Goal: Task Accomplishment & Management: Complete application form

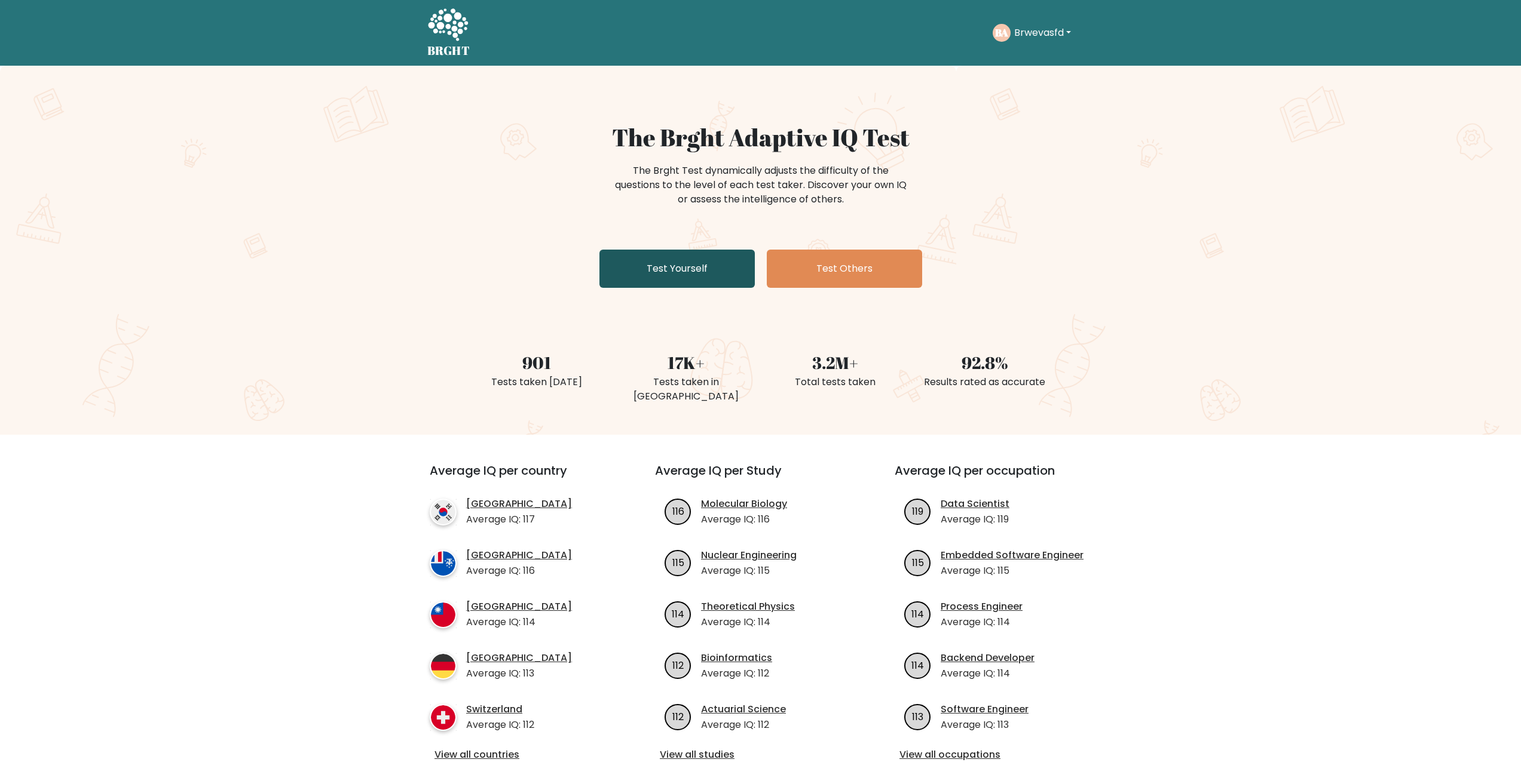
click at [713, 271] on link "Test Yourself" at bounding box center [677, 269] width 155 height 39
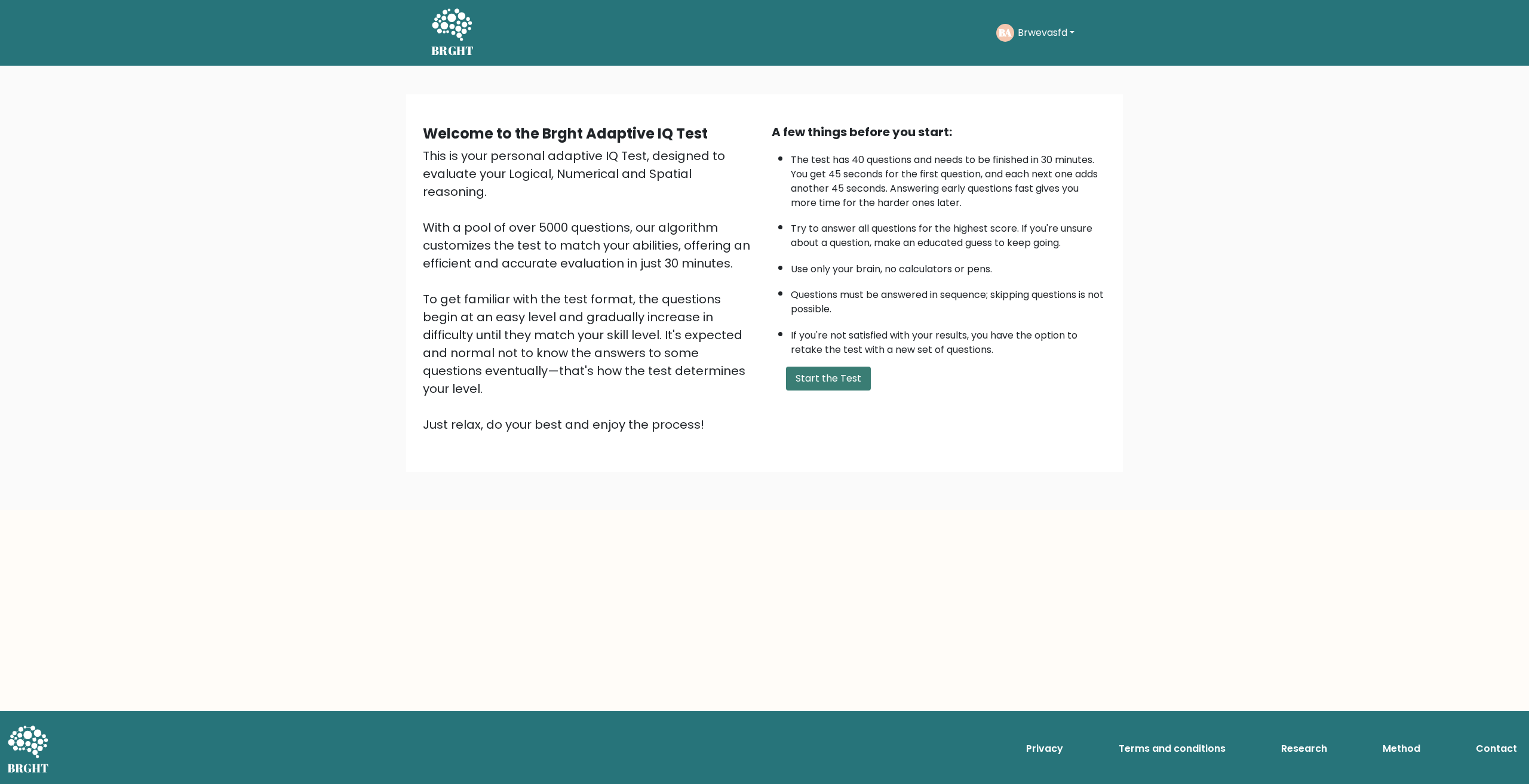
click at [832, 380] on button "Start the Test" at bounding box center [829, 378] width 85 height 24
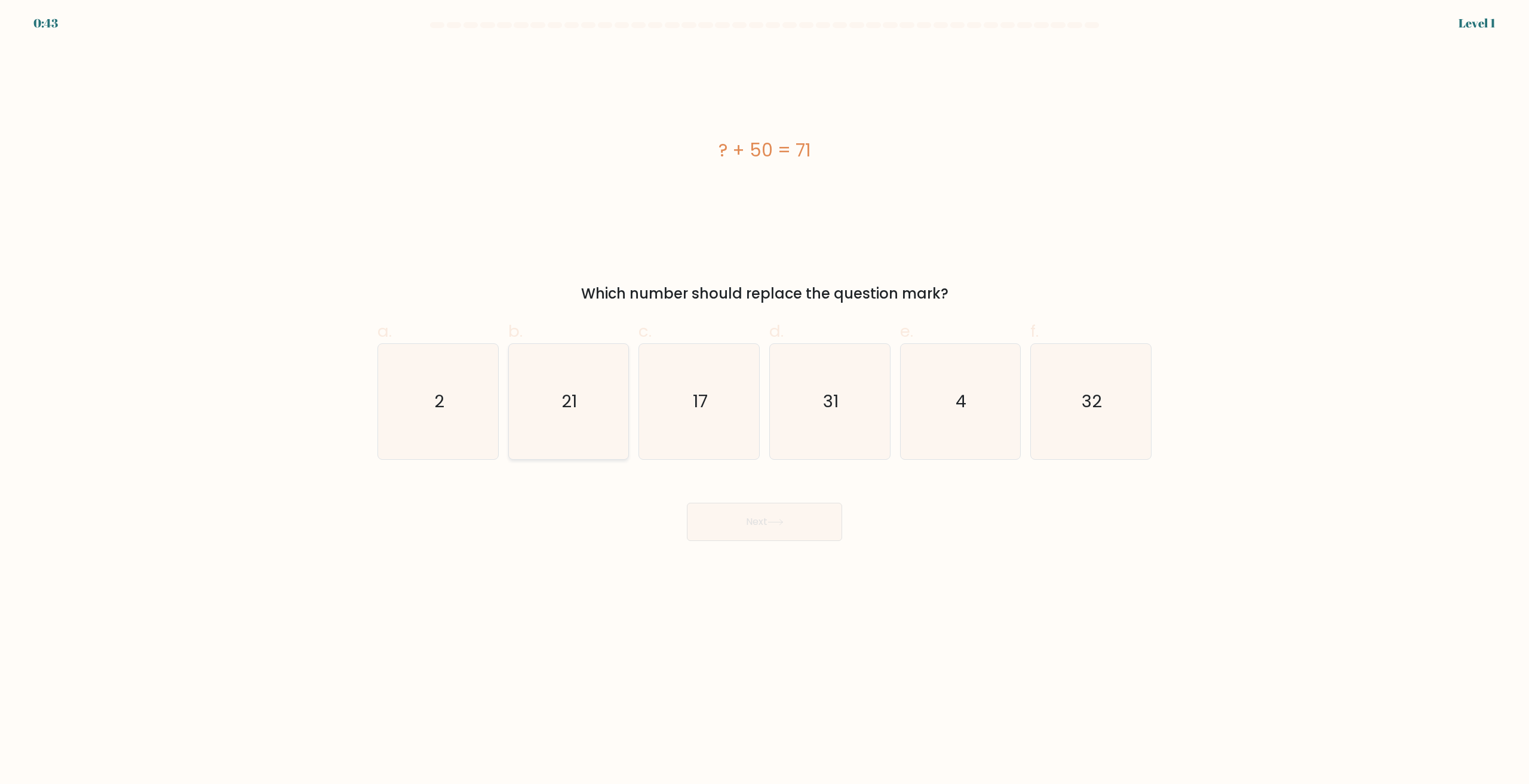
click at [586, 413] on icon "21" at bounding box center [568, 402] width 116 height 116
click at [765, 400] on input "b. 21" at bounding box center [765, 396] width 1 height 8
radio input "true"
drag, startPoint x: 805, startPoint y: 571, endPoint x: 805, endPoint y: 555, distance: 16.0
click at [805, 565] on body "0:42 Level 1 a." at bounding box center [764, 392] width 1529 height 784
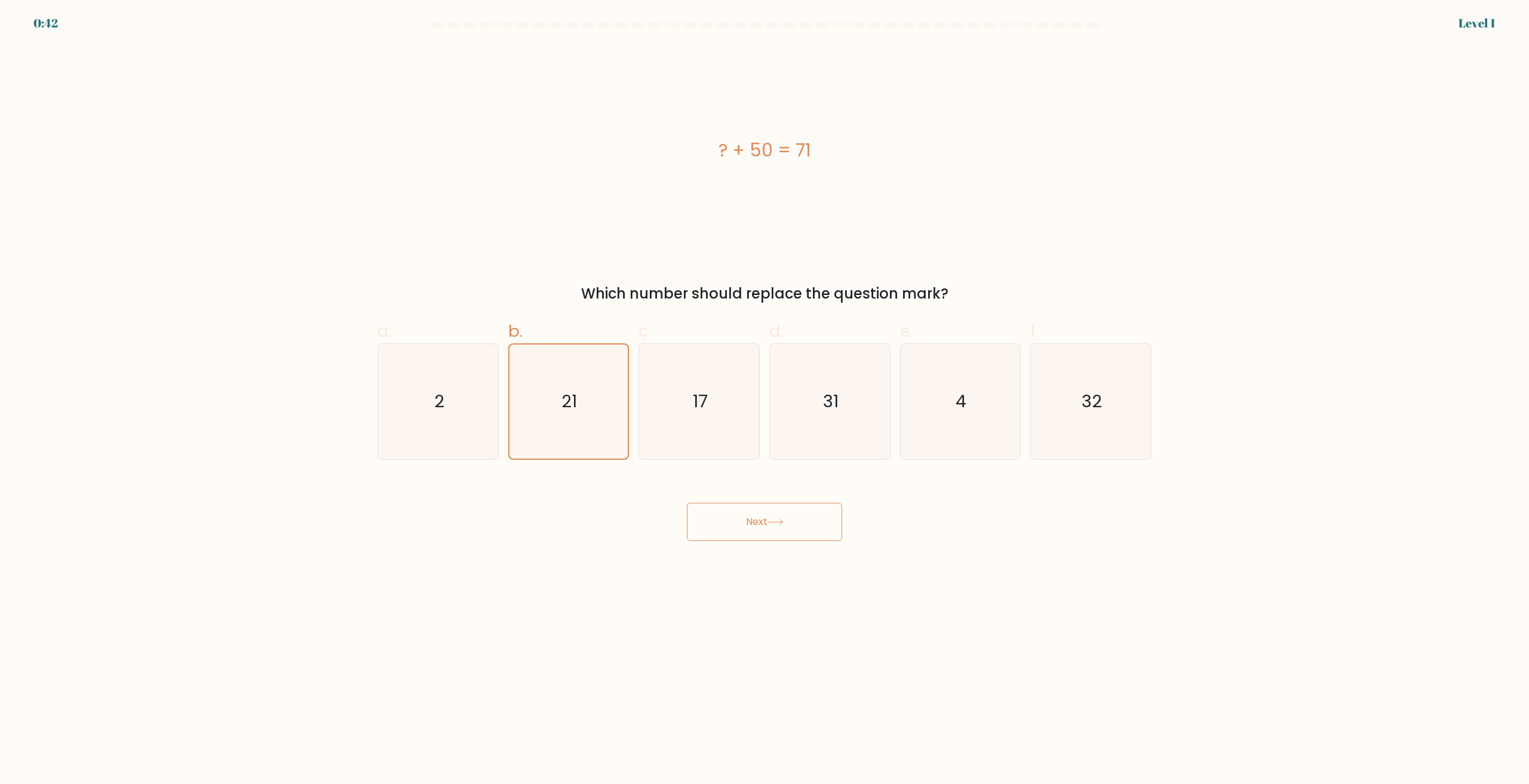
click at [804, 521] on button "Next" at bounding box center [765, 522] width 155 height 39
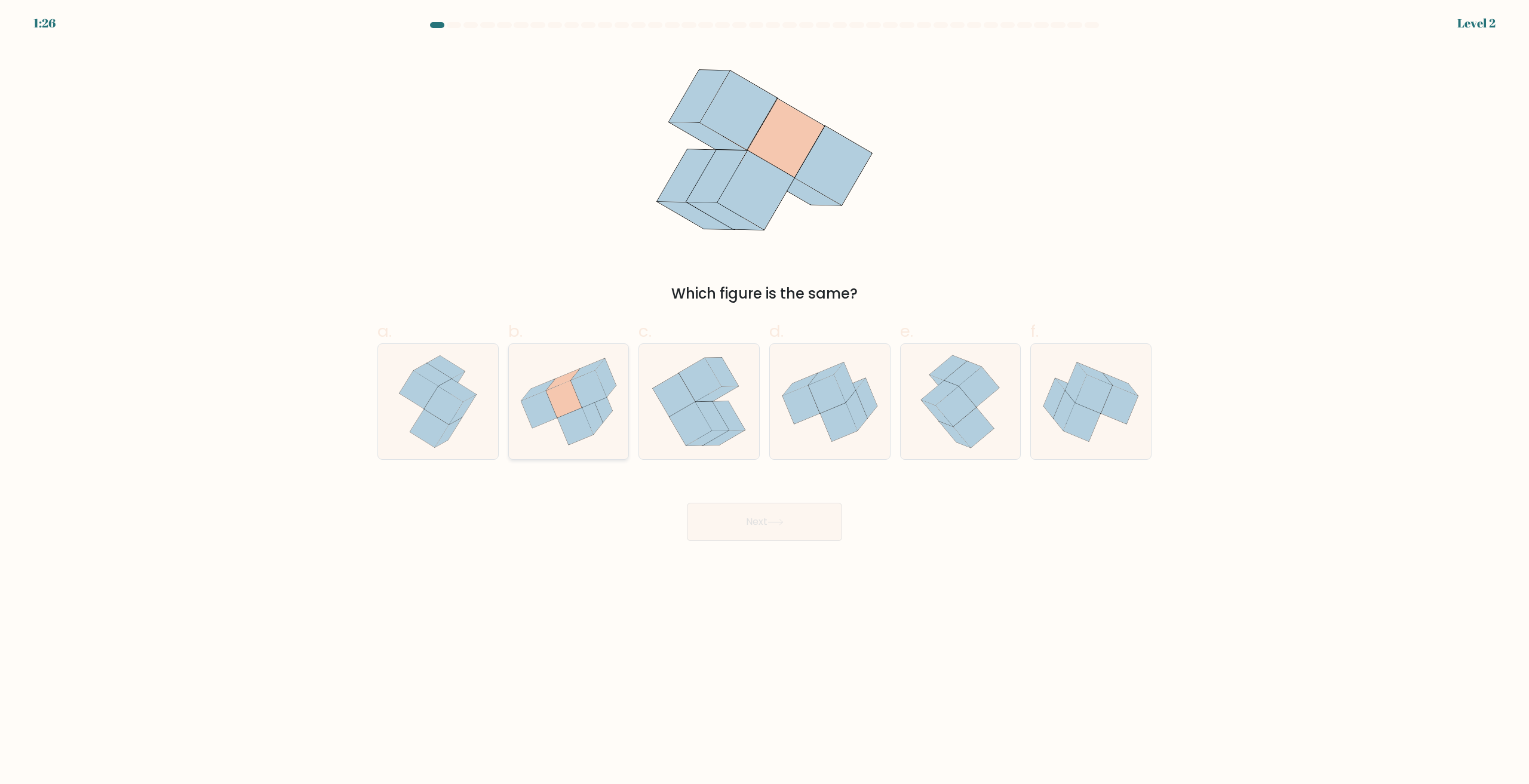
click at [576, 420] on icon at bounding box center [575, 426] width 36 height 37
click at [765, 400] on input "b." at bounding box center [765, 396] width 1 height 8
radio input "true"
click at [777, 526] on button "Next" at bounding box center [765, 522] width 155 height 39
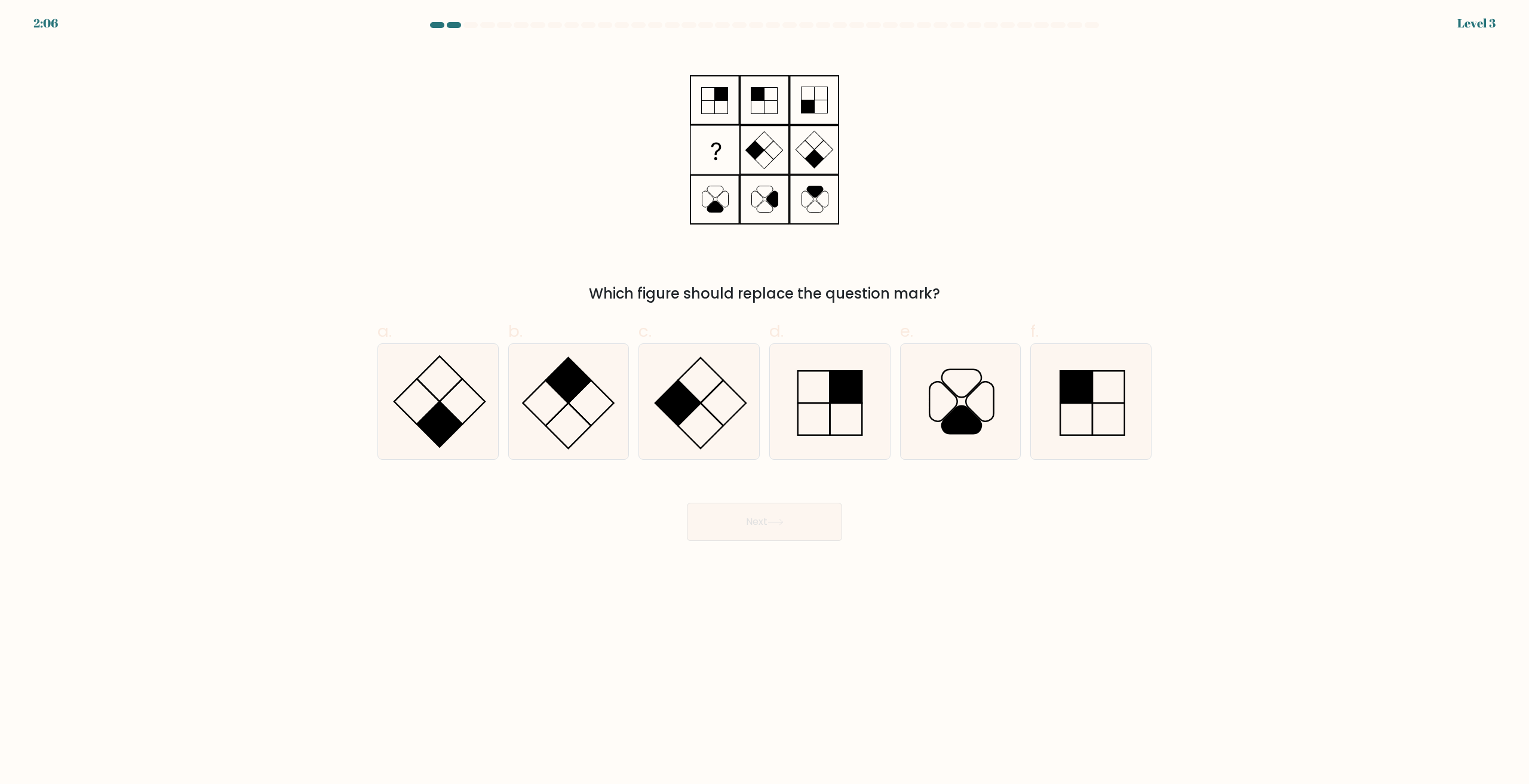
drag, startPoint x: 599, startPoint y: 403, endPoint x: 722, endPoint y: 496, distance: 154.2
click at [601, 404] on icon at bounding box center [568, 402] width 116 height 116
click at [765, 400] on input "b." at bounding box center [765, 396] width 1 height 8
radio input "true"
click at [738, 502] on div "Next" at bounding box center [765, 507] width 789 height 67
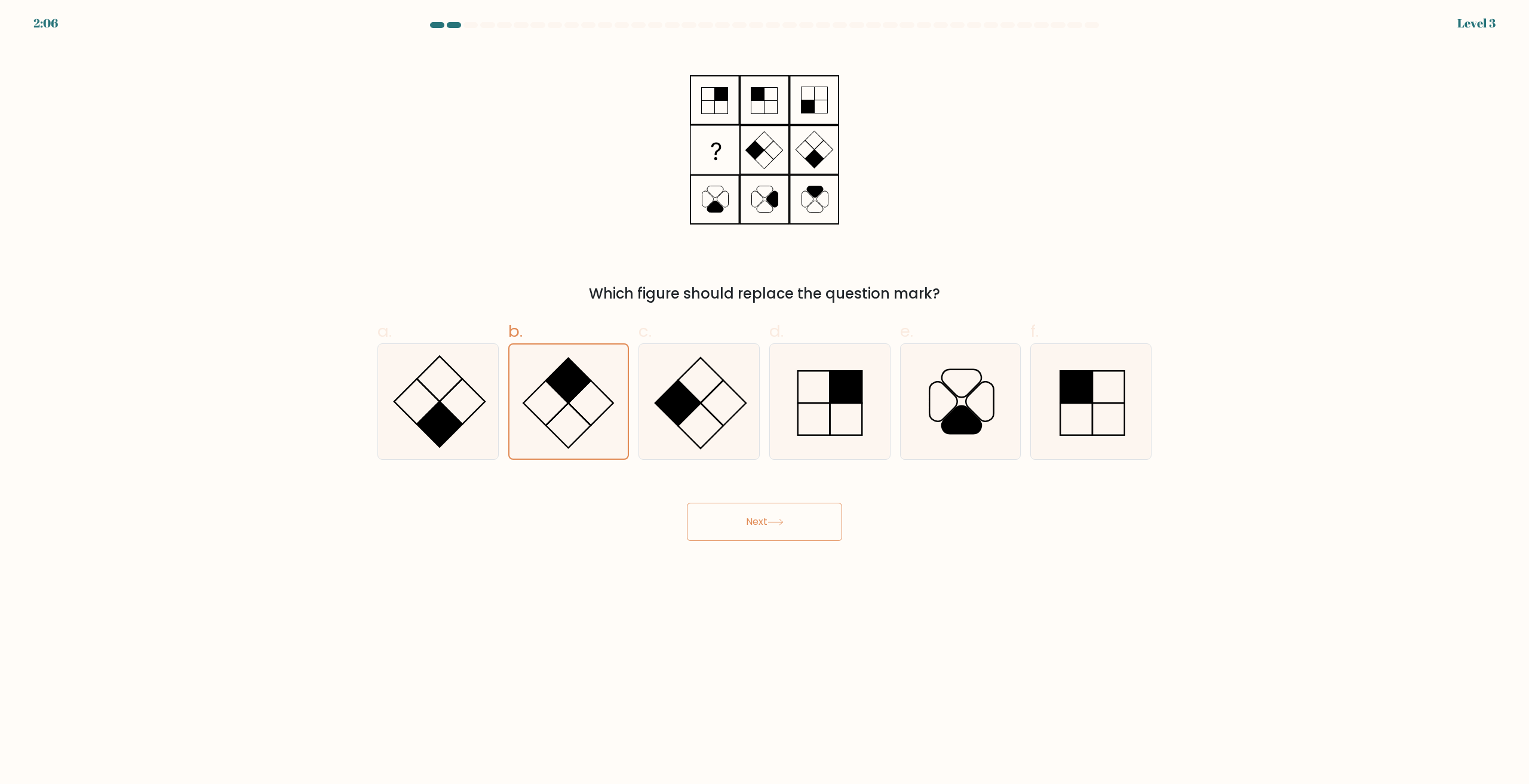
click at [748, 514] on button "Next" at bounding box center [765, 522] width 155 height 39
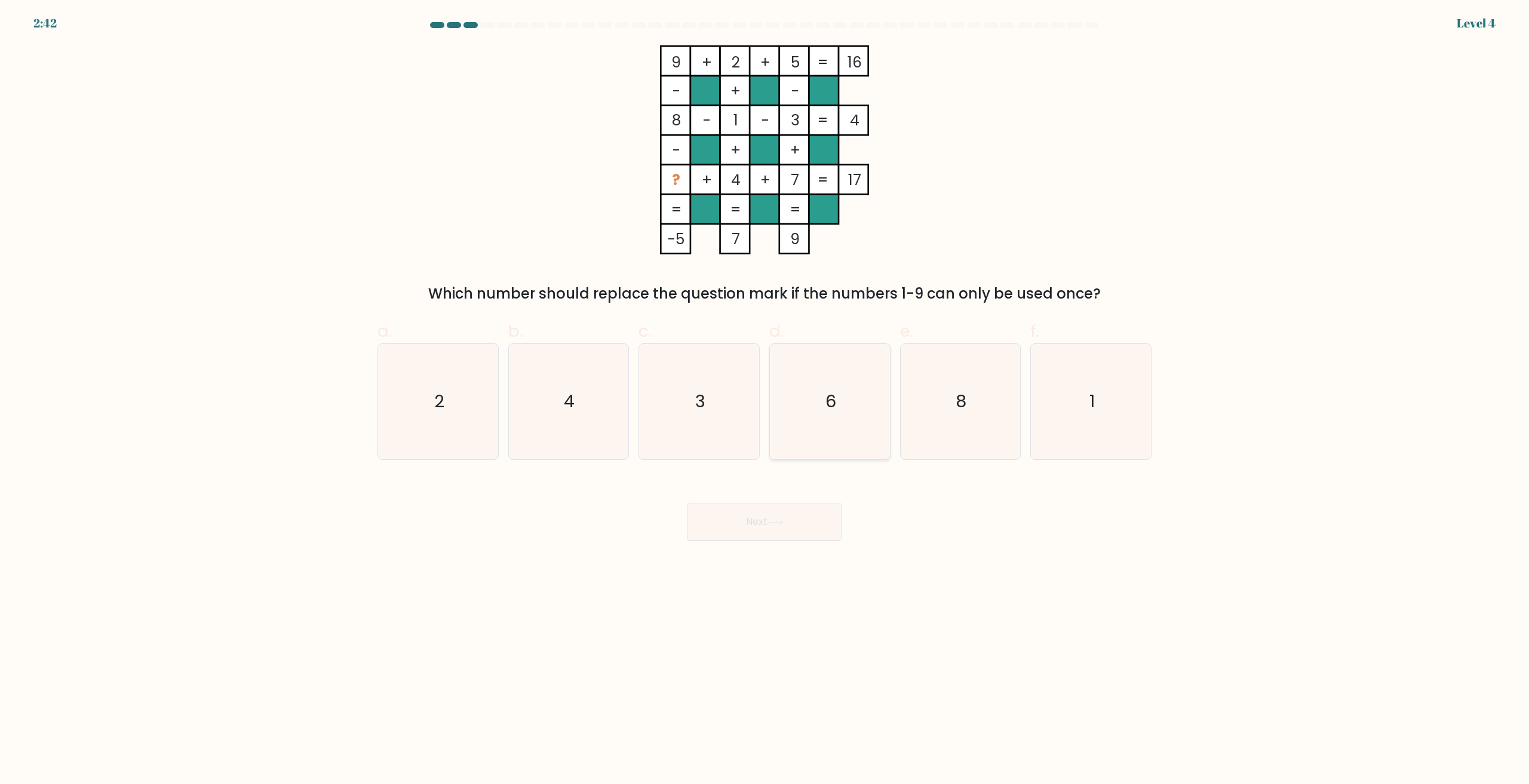
click at [846, 429] on icon "6" at bounding box center [830, 402] width 116 height 116
click at [765, 400] on input "d. 6" at bounding box center [765, 396] width 1 height 8
radio input "true"
click at [801, 531] on button "Next" at bounding box center [765, 522] width 155 height 39
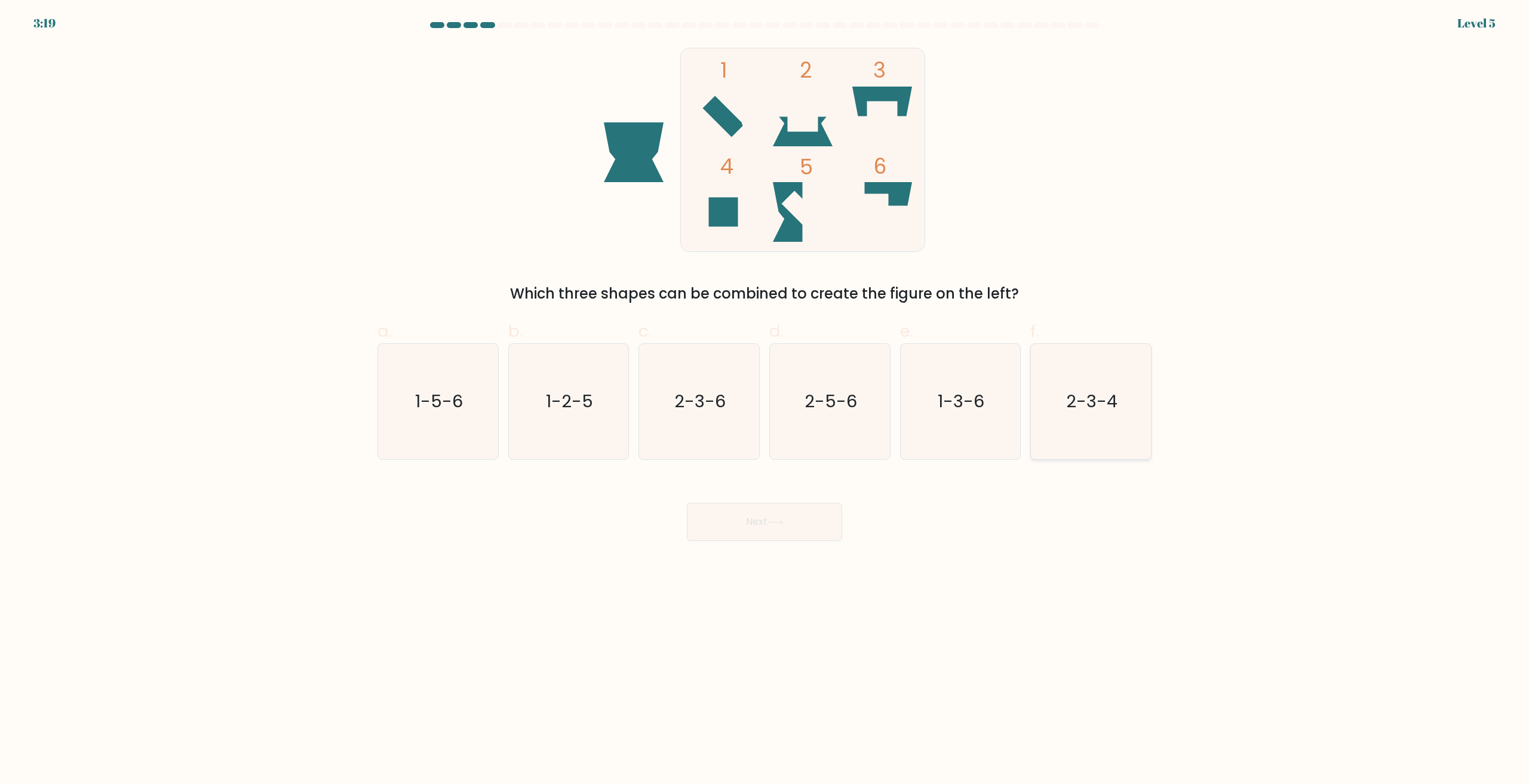
click at [1096, 421] on icon "2-3-4" at bounding box center [1091, 402] width 116 height 116
click at [765, 400] on input "f. 2-3-4" at bounding box center [765, 396] width 1 height 8
radio input "true"
click at [811, 520] on button "Next" at bounding box center [765, 522] width 155 height 39
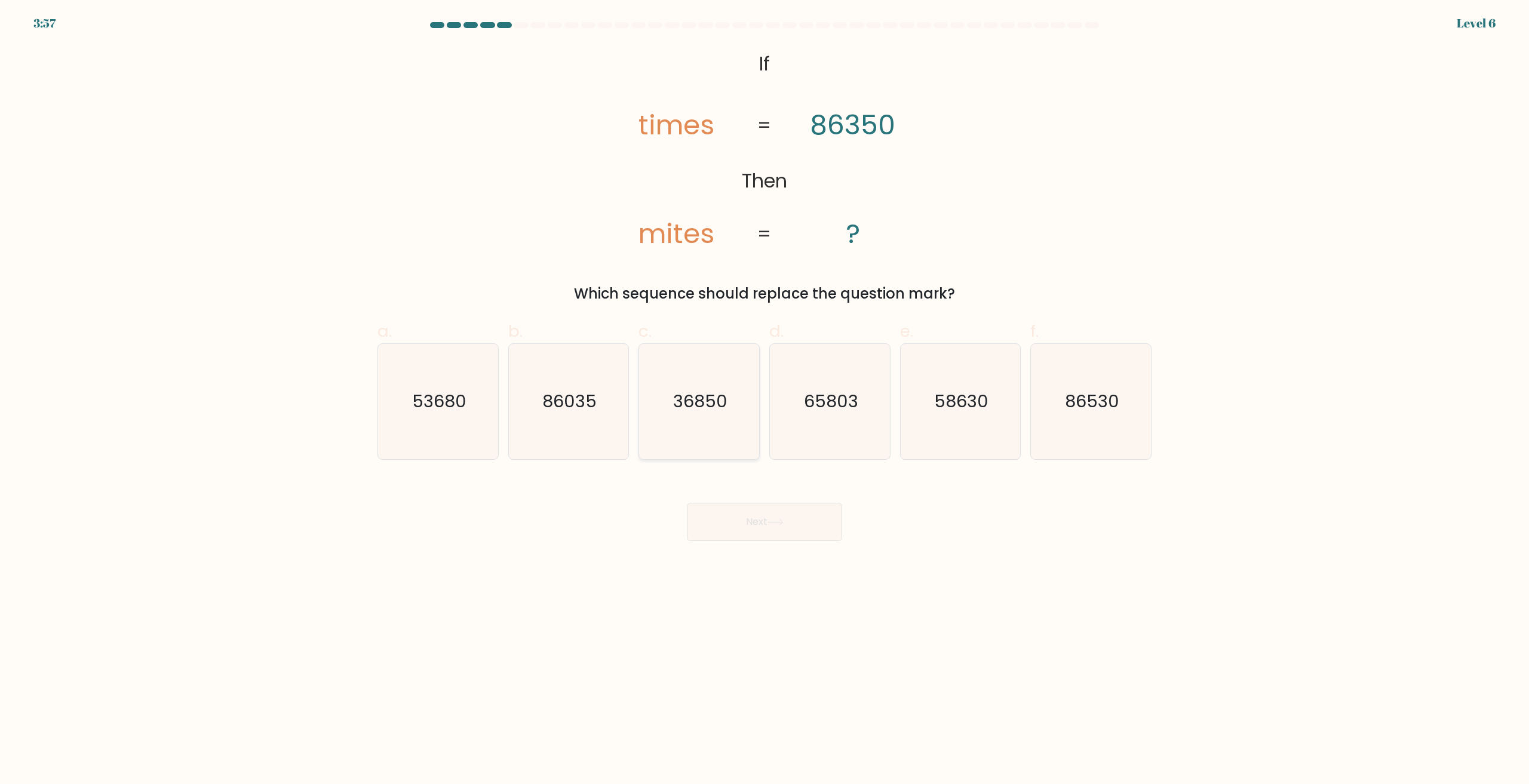
click at [687, 445] on icon "36850" at bounding box center [699, 402] width 116 height 116
click at [765, 400] on input "c. 36850" at bounding box center [765, 396] width 1 height 8
radio input "true"
click at [756, 518] on button "Next" at bounding box center [765, 522] width 155 height 39
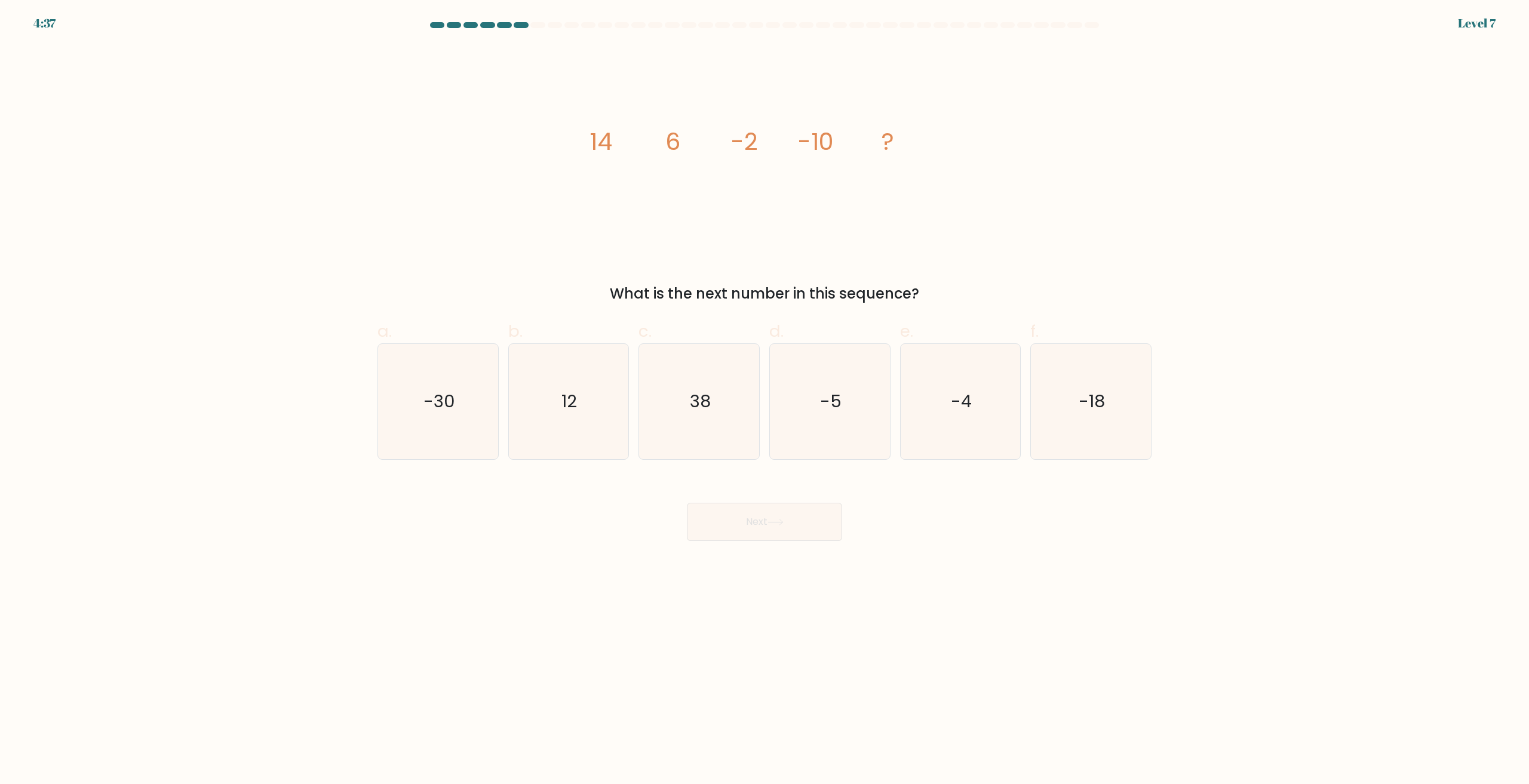
drag, startPoint x: 1093, startPoint y: 408, endPoint x: 886, endPoint y: 526, distance: 238.3
click at [1091, 411] on text "-18" at bounding box center [1093, 402] width 27 height 24
click at [749, 526] on button "Next" at bounding box center [765, 522] width 155 height 39
click at [1124, 407] on icon "-18" at bounding box center [1091, 402] width 116 height 116
click at [765, 400] on input "f. -18" at bounding box center [765, 396] width 1 height 8
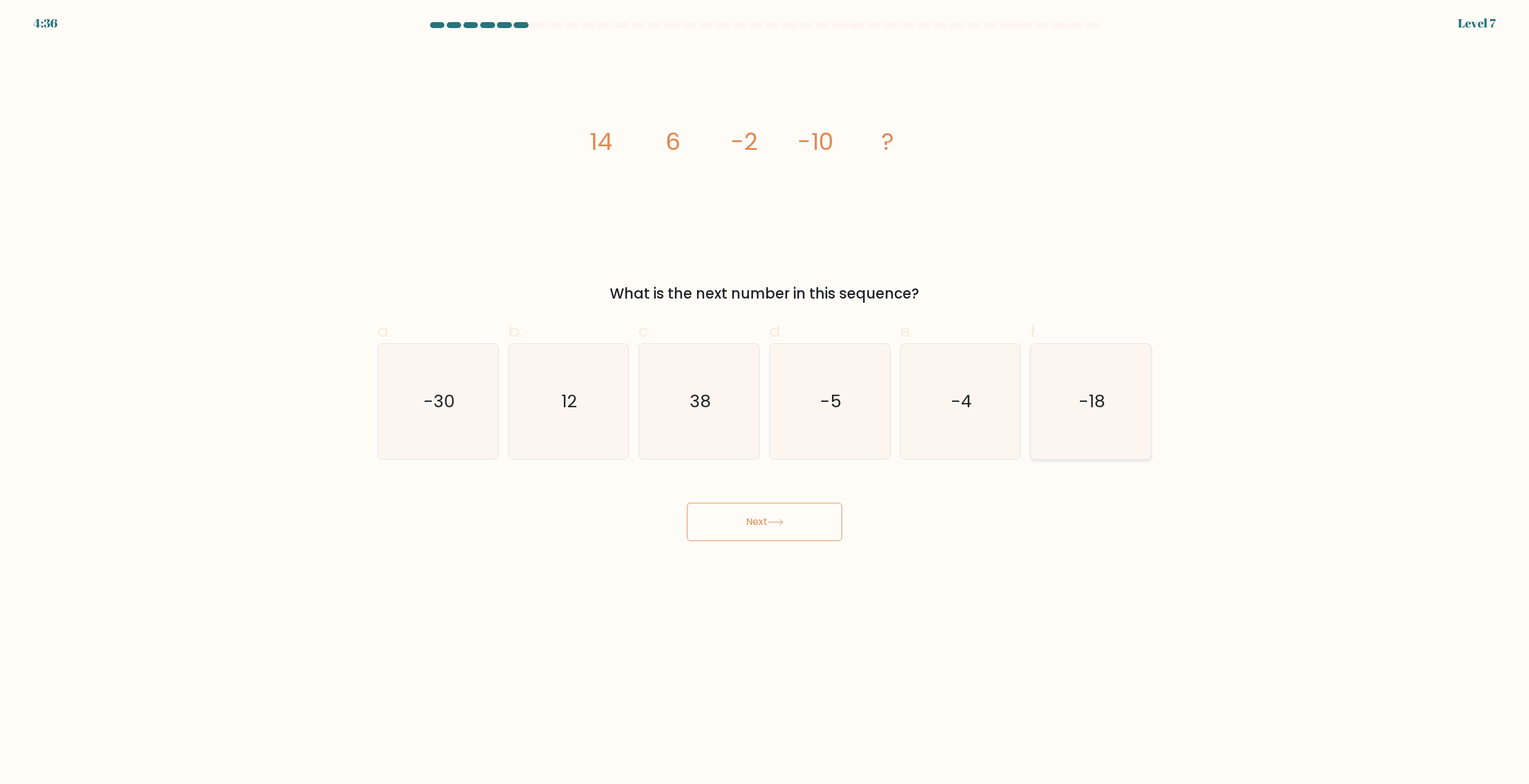
radio input "true"
click at [845, 503] on div "Next" at bounding box center [765, 507] width 789 height 67
click at [814, 520] on button "Next" at bounding box center [765, 522] width 155 height 39
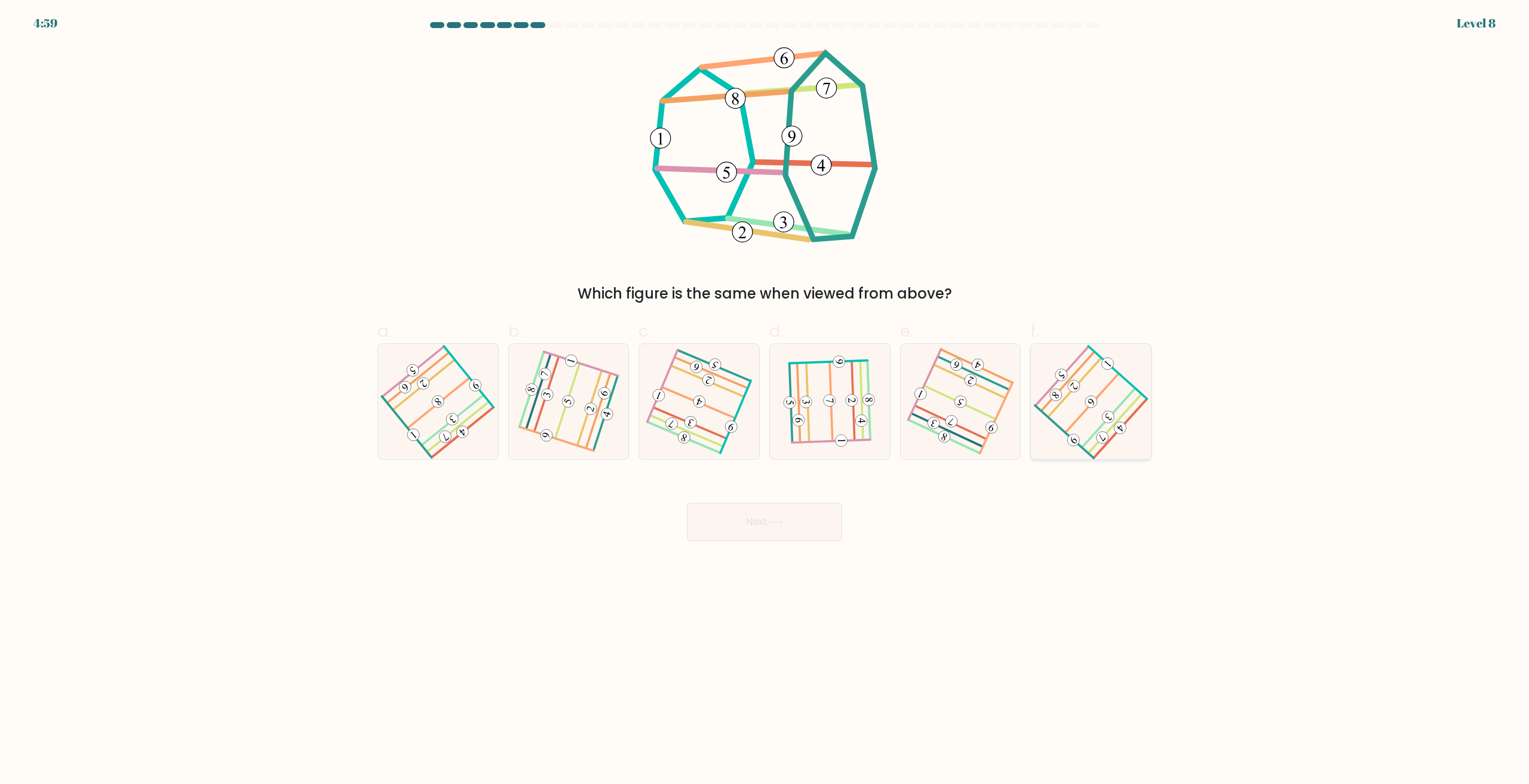
click at [1122, 445] on icon at bounding box center [1090, 402] width 92 height 92
click at [765, 400] on input "f." at bounding box center [765, 396] width 1 height 8
radio input "true"
click at [793, 508] on button "Next" at bounding box center [765, 522] width 155 height 39
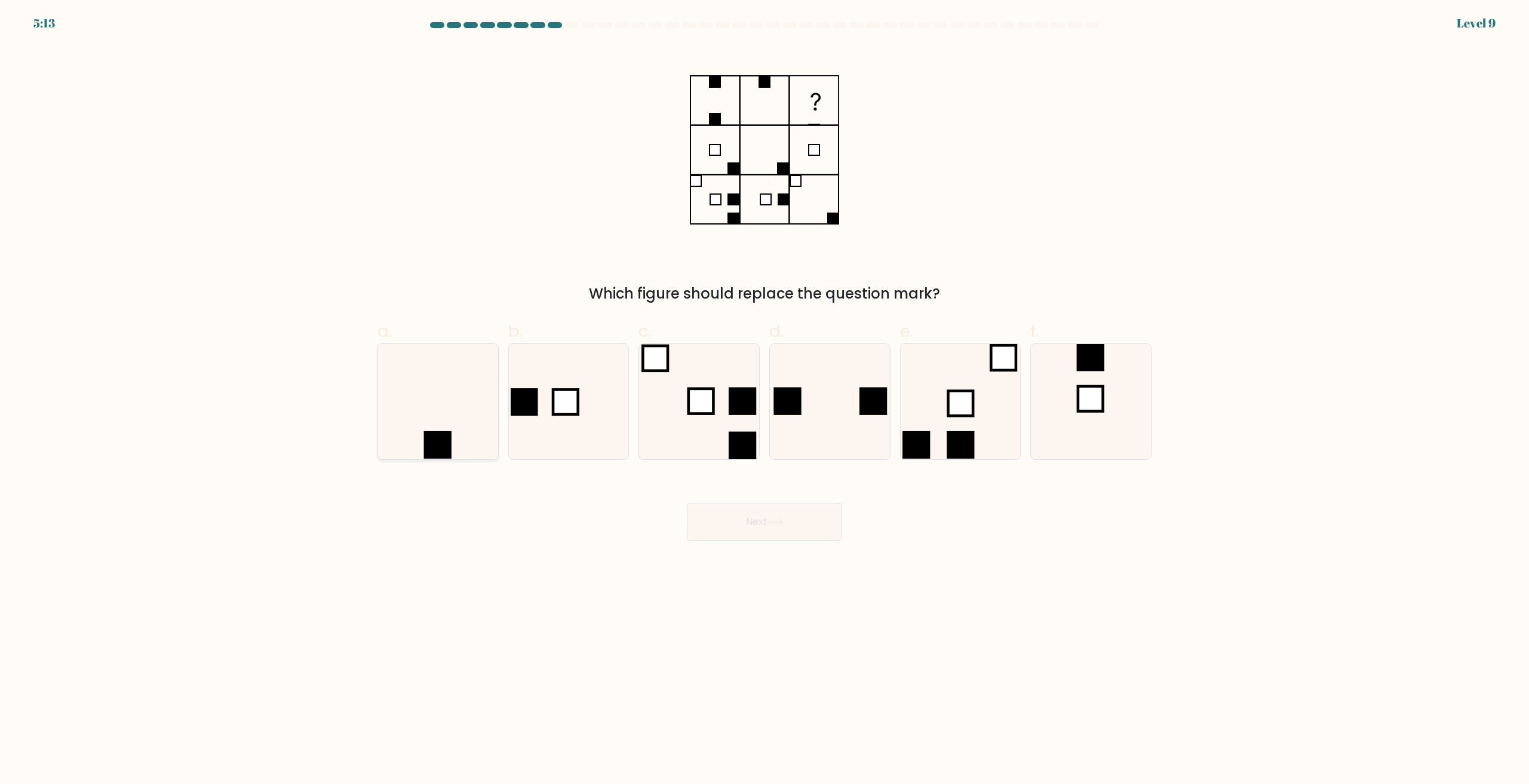
click at [436, 405] on icon at bounding box center [438, 402] width 116 height 116
click at [765, 400] on input "a." at bounding box center [765, 396] width 1 height 8
radio input "true"
click at [773, 528] on button "Next" at bounding box center [765, 522] width 155 height 39
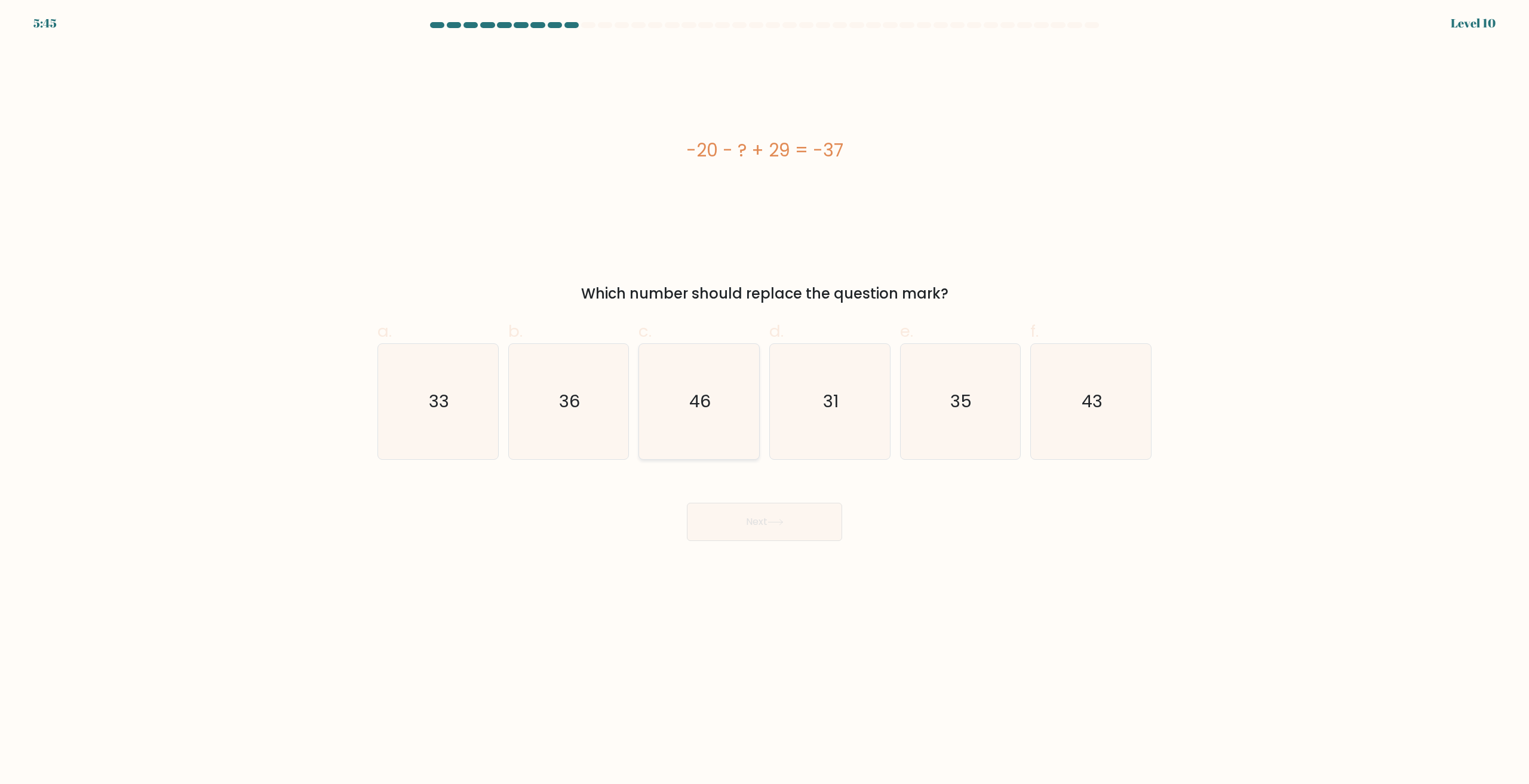
click at [710, 410] on text "46" at bounding box center [700, 402] width 21 height 24
click at [765, 400] on input "c. 46" at bounding box center [765, 396] width 1 height 8
radio input "true"
click at [760, 534] on button "Next" at bounding box center [765, 522] width 155 height 39
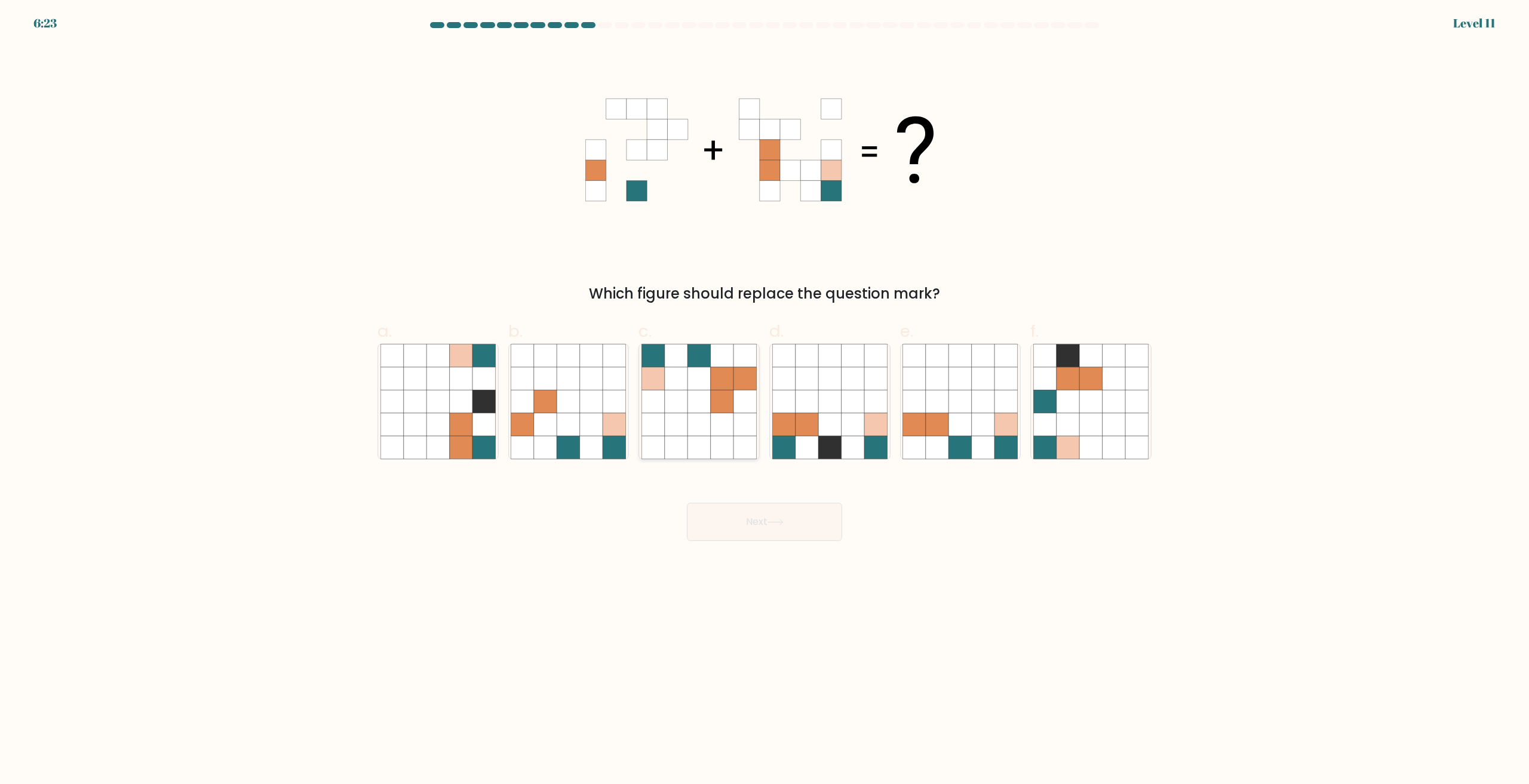
click at [717, 428] on icon at bounding box center [722, 425] width 23 height 23
click at [765, 400] on input "c." at bounding box center [765, 396] width 1 height 8
radio input "true"
click at [748, 510] on button "Next" at bounding box center [765, 522] width 155 height 39
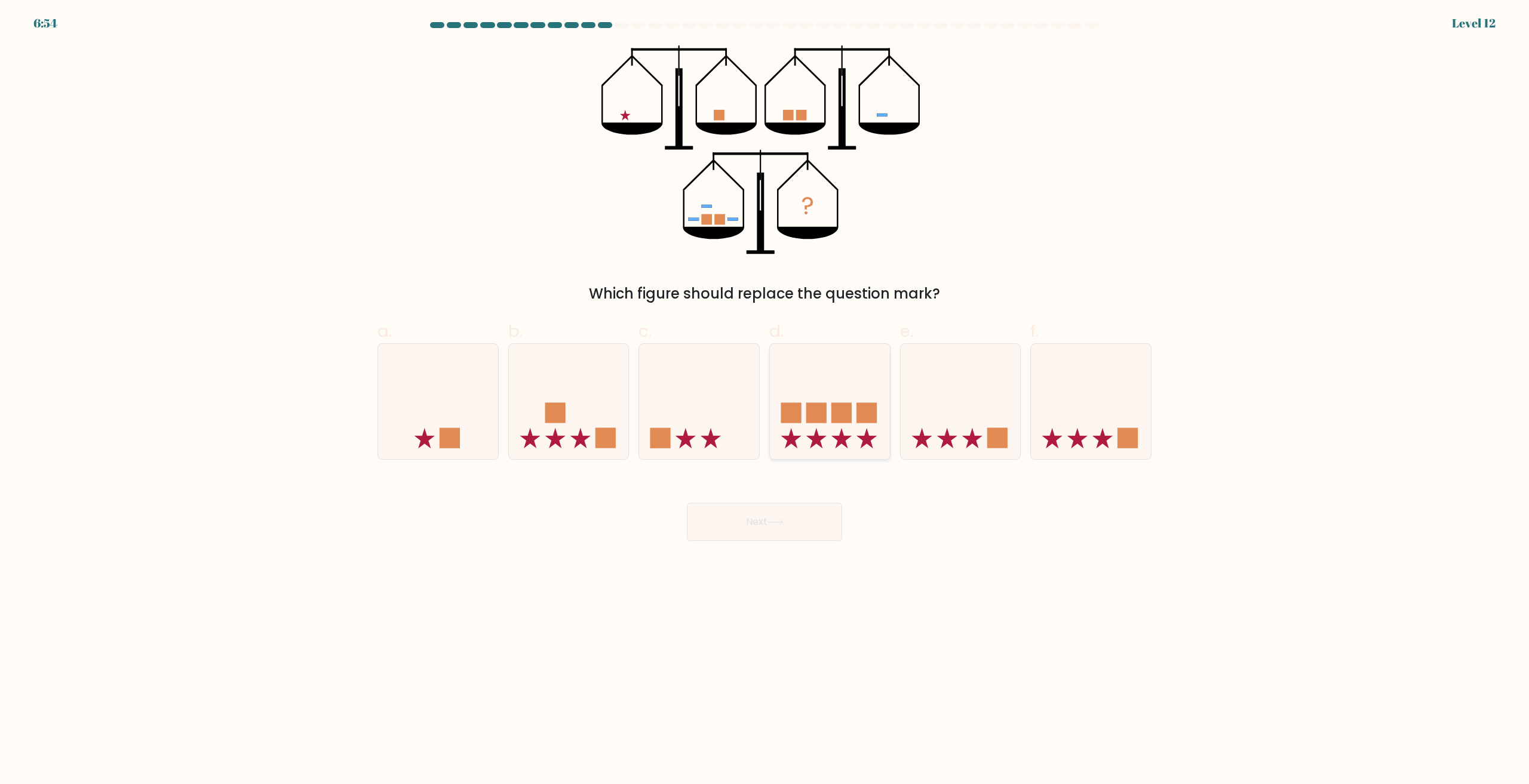
click at [854, 408] on icon at bounding box center [830, 402] width 120 height 99
click at [765, 400] on input "d." at bounding box center [765, 396] width 1 height 8
radio input "true"
click at [777, 514] on button "Next" at bounding box center [765, 522] width 155 height 39
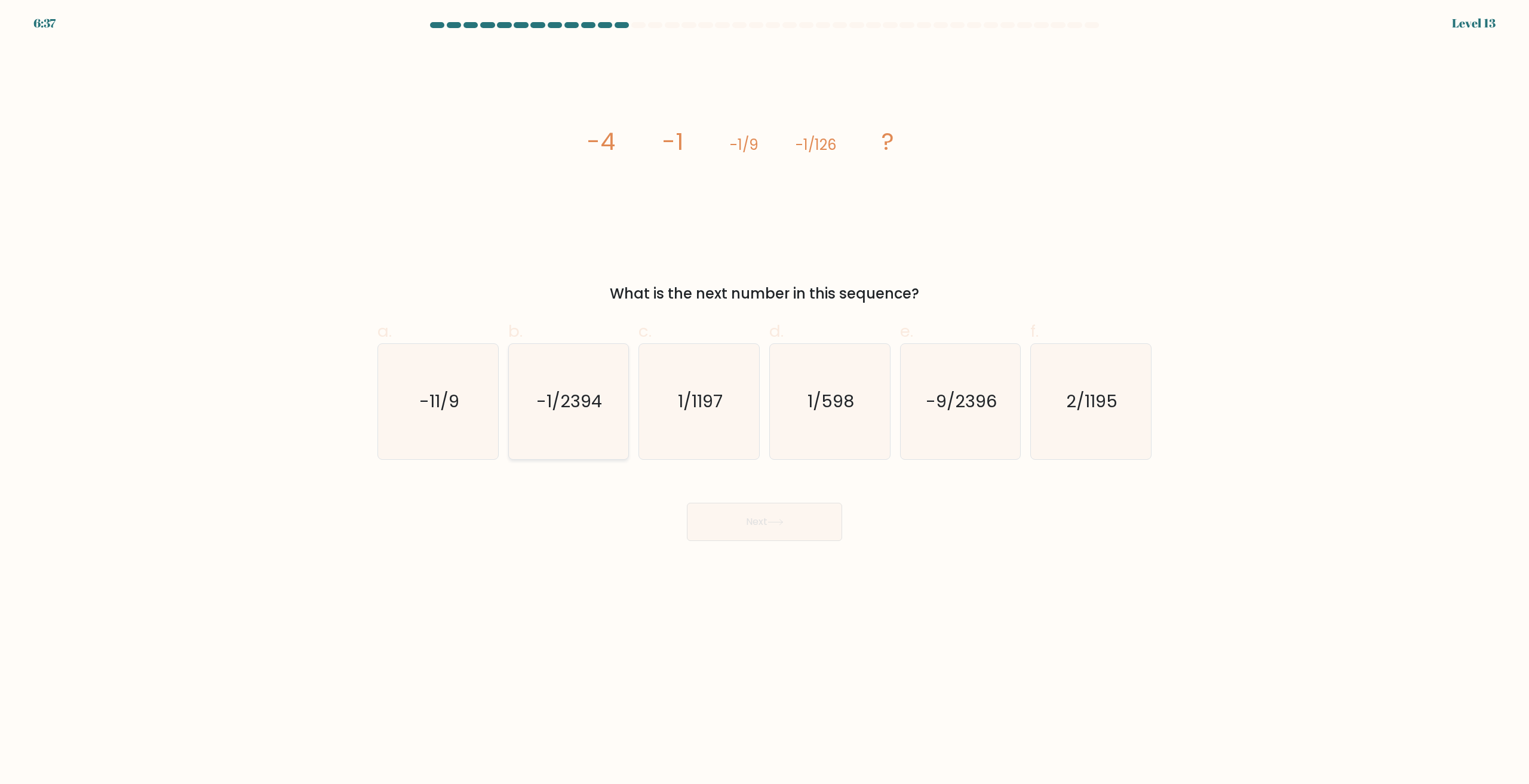
click at [597, 414] on text "-1/2394" at bounding box center [570, 402] width 66 height 24
click at [765, 400] on input "b. -1/2394" at bounding box center [765, 396] width 1 height 8
radio input "true"
click at [733, 529] on button "Next" at bounding box center [765, 522] width 155 height 39
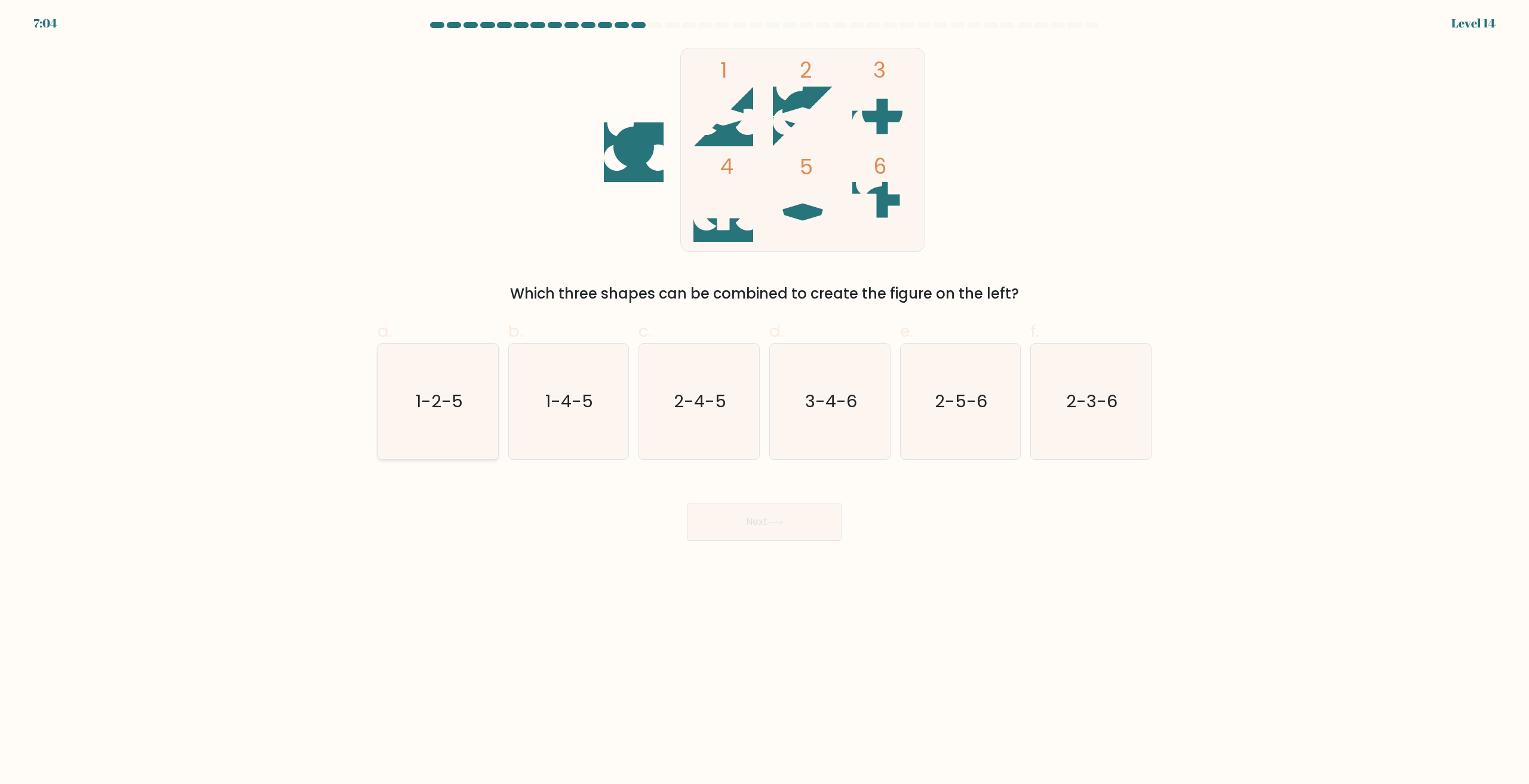
click at [456, 424] on icon "1-2-5" at bounding box center [438, 402] width 116 height 116
click at [765, 400] on input "a. 1-2-5" at bounding box center [765, 396] width 1 height 8
radio input "true"
click at [797, 506] on button "Next" at bounding box center [765, 522] width 155 height 39
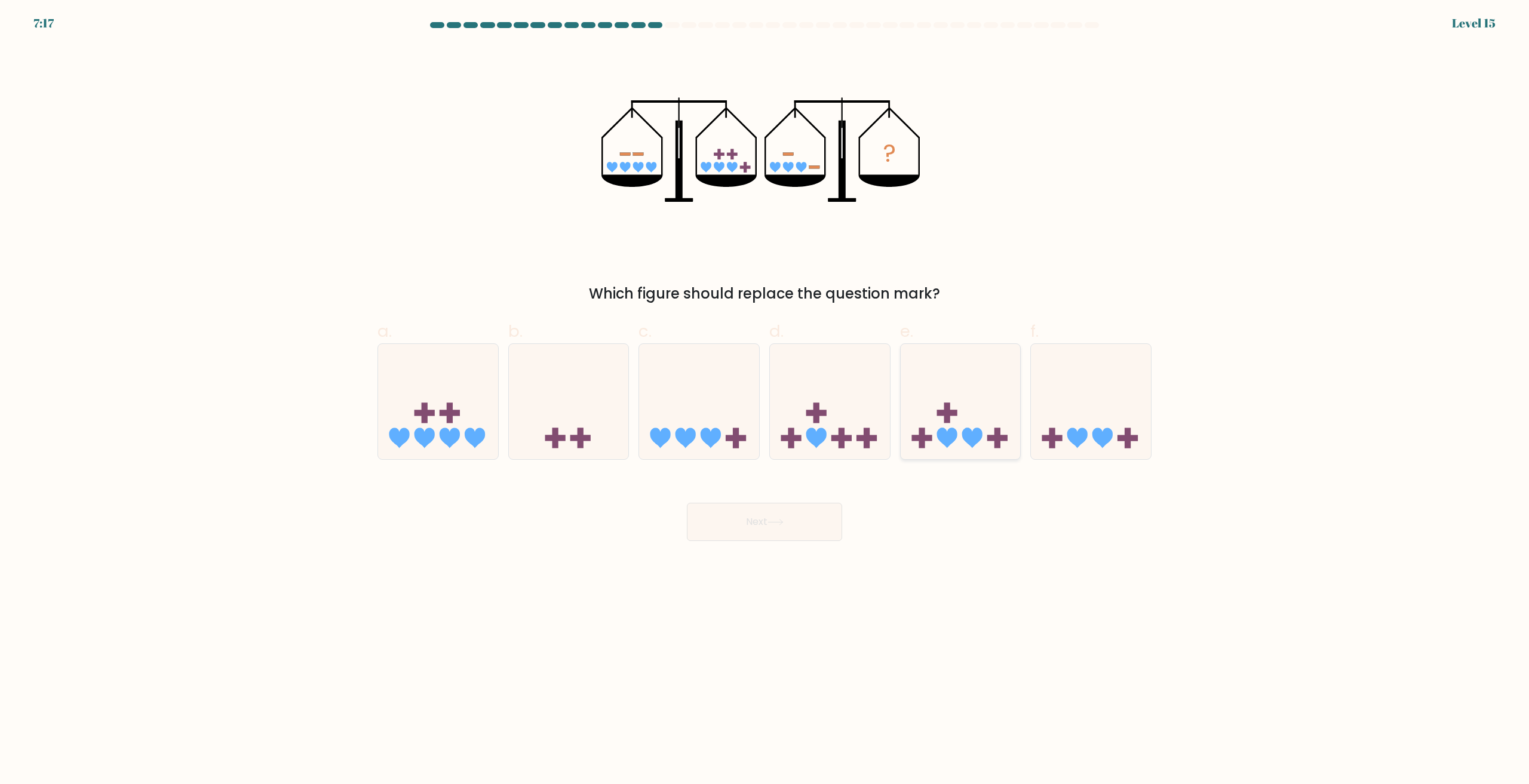
click at [961, 395] on icon at bounding box center [961, 402] width 120 height 99
click at [765, 395] on input "e." at bounding box center [765, 396] width 1 height 8
radio input "true"
click at [793, 527] on button "Next" at bounding box center [765, 522] width 155 height 39
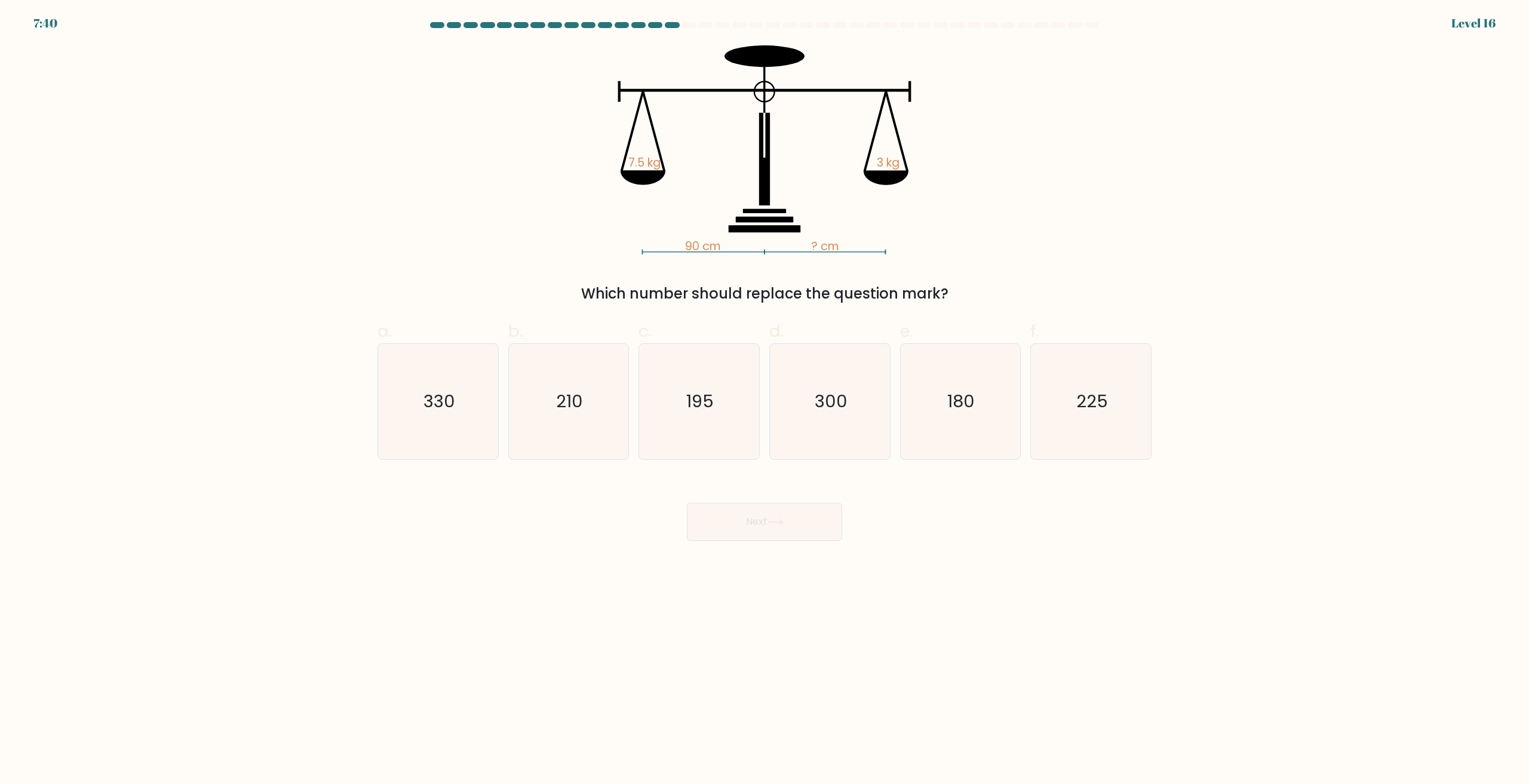
drag, startPoint x: 701, startPoint y: 402, endPoint x: 701, endPoint y: 463, distance: 61.0
click at [701, 402] on text "195" at bounding box center [700, 402] width 27 height 24
click at [765, 400] on input "c. 195" at bounding box center [765, 396] width 1 height 8
radio input "true"
click at [724, 535] on button "Next" at bounding box center [765, 522] width 155 height 39
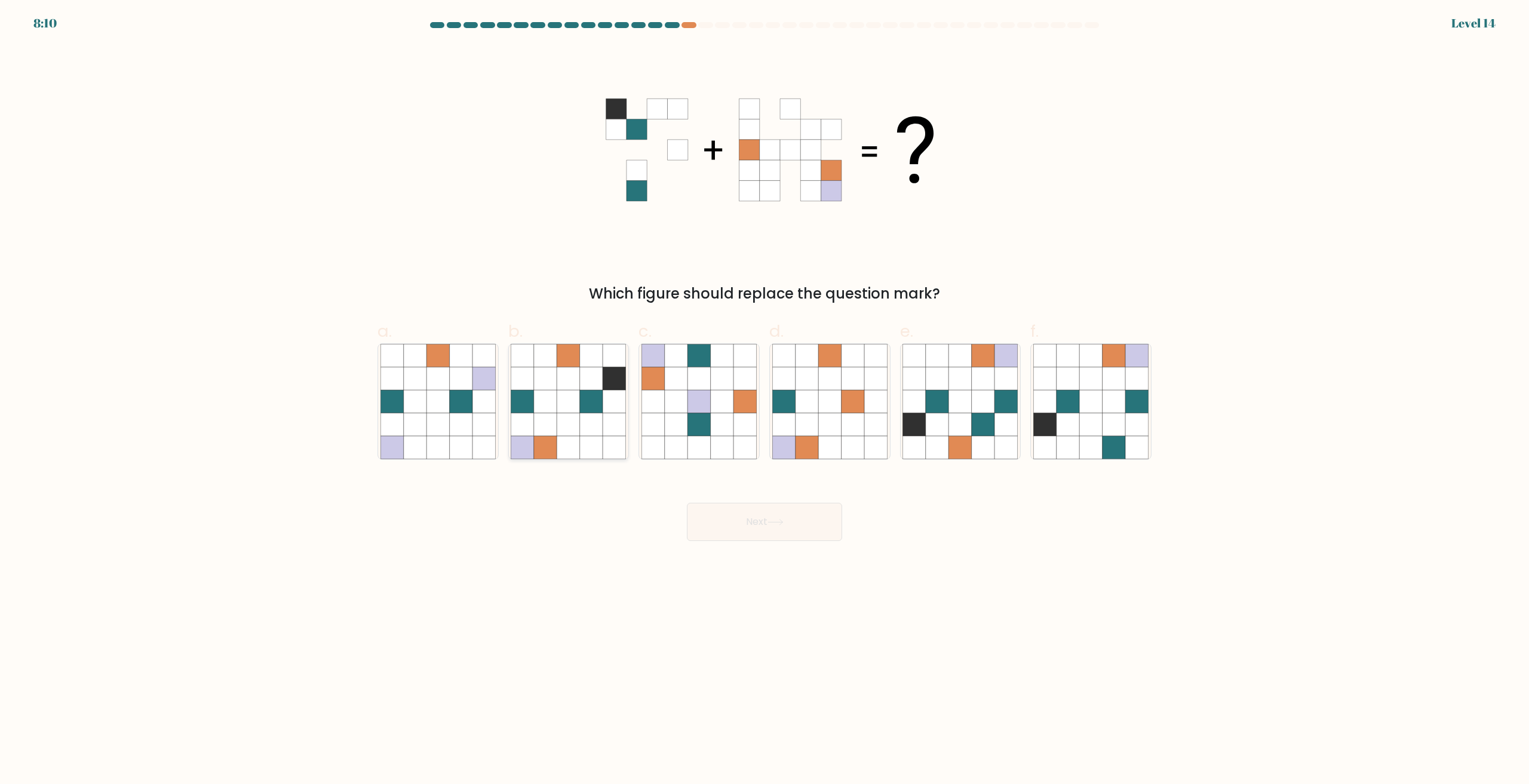
click at [578, 426] on icon at bounding box center [568, 425] width 23 height 23
click at [765, 400] on input "b." at bounding box center [765, 396] width 1 height 8
radio input "true"
click at [801, 522] on button "Next" at bounding box center [765, 522] width 155 height 39
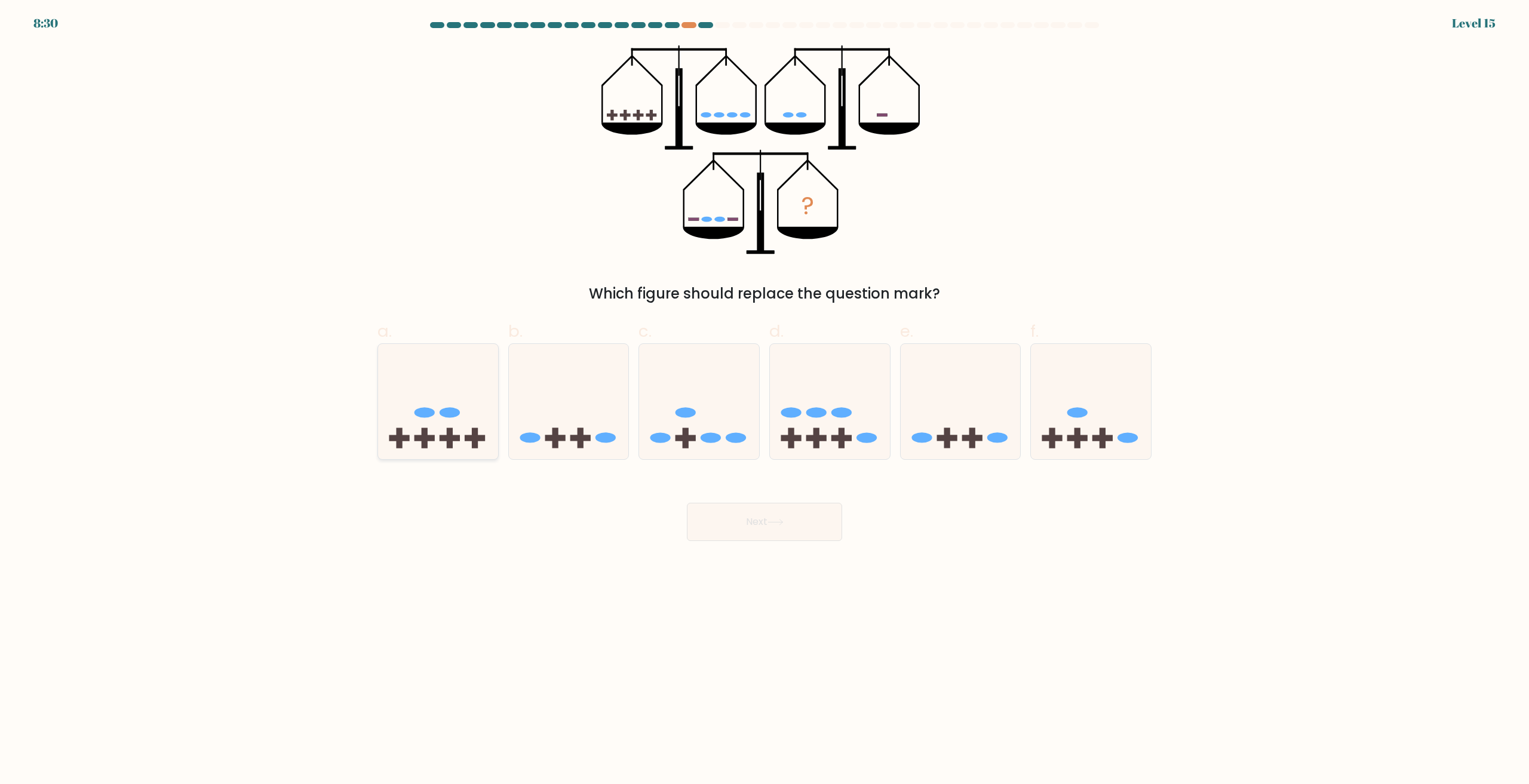
click at [423, 426] on icon at bounding box center [438, 402] width 120 height 99
click at [765, 400] on input "a." at bounding box center [765, 396] width 1 height 8
radio input "true"
click at [765, 512] on button "Next" at bounding box center [765, 522] width 155 height 39
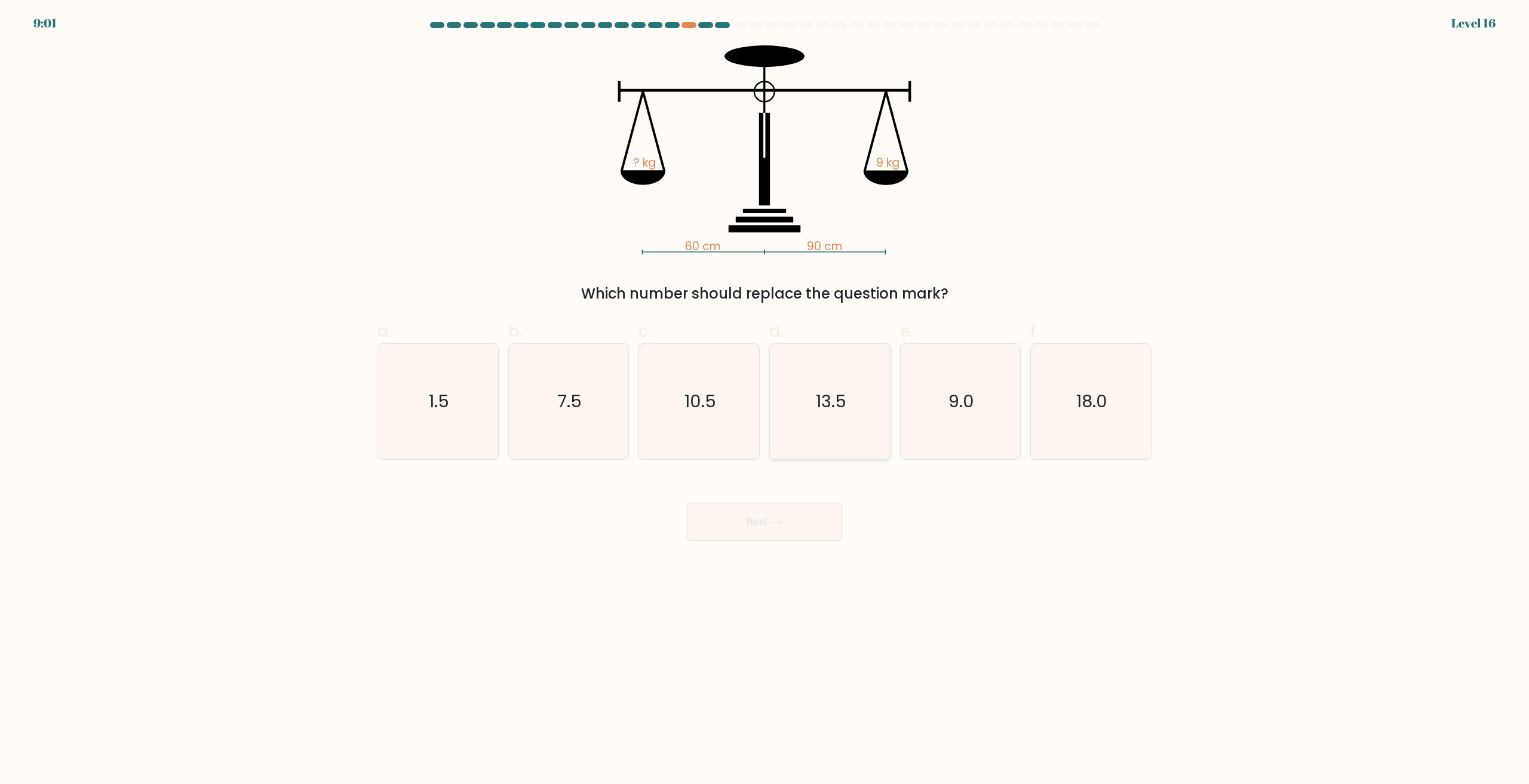
click at [855, 426] on icon "13.5" at bounding box center [830, 402] width 116 height 116
click at [765, 400] on input "d. 13.5" at bounding box center [765, 396] width 1 height 8
radio input "true"
click at [785, 512] on button "Next" at bounding box center [765, 522] width 155 height 39
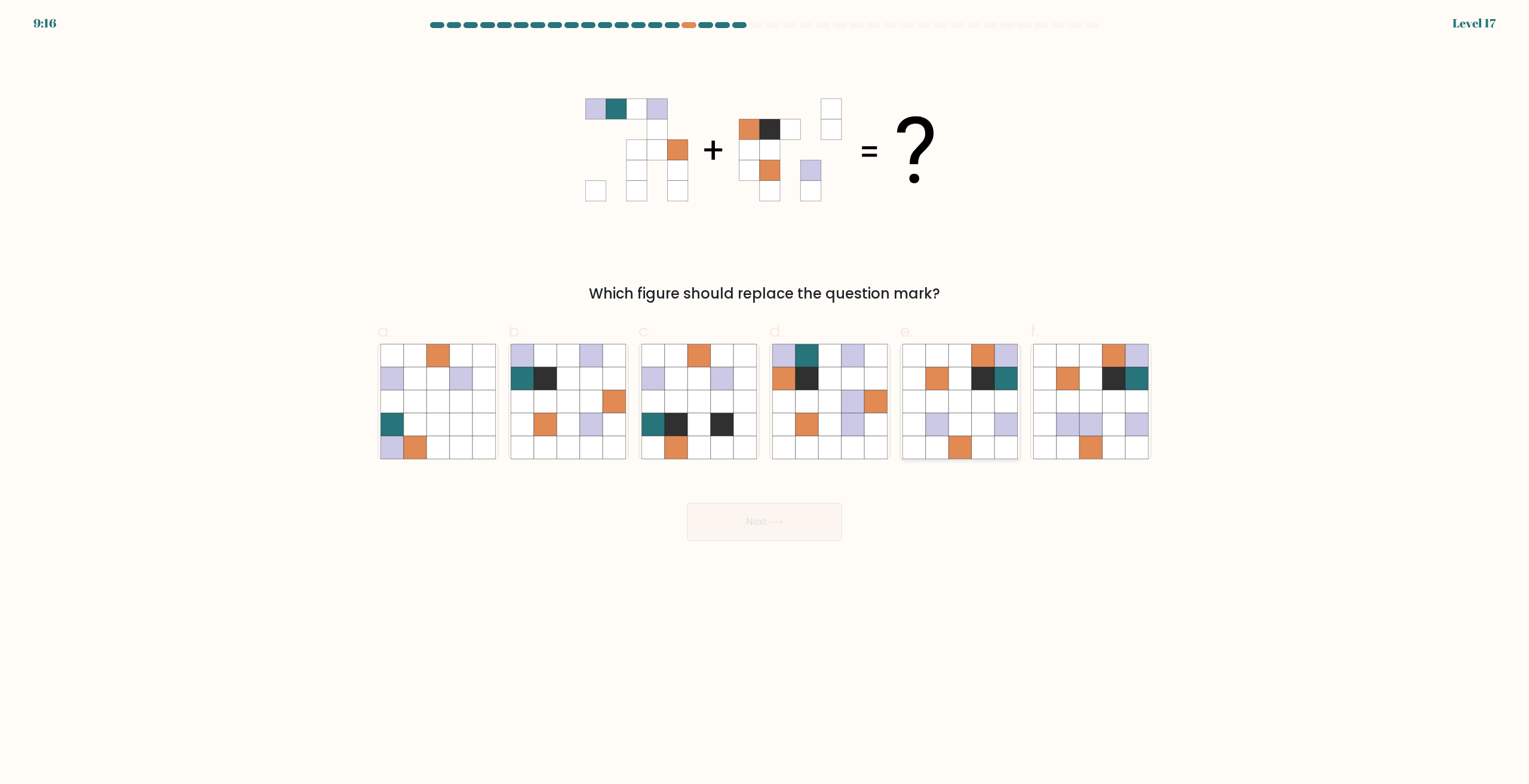
click at [979, 416] on icon at bounding box center [983, 425] width 23 height 23
click at [765, 400] on input "e." at bounding box center [765, 396] width 1 height 8
radio input "true"
click at [809, 513] on button "Next" at bounding box center [765, 522] width 155 height 39
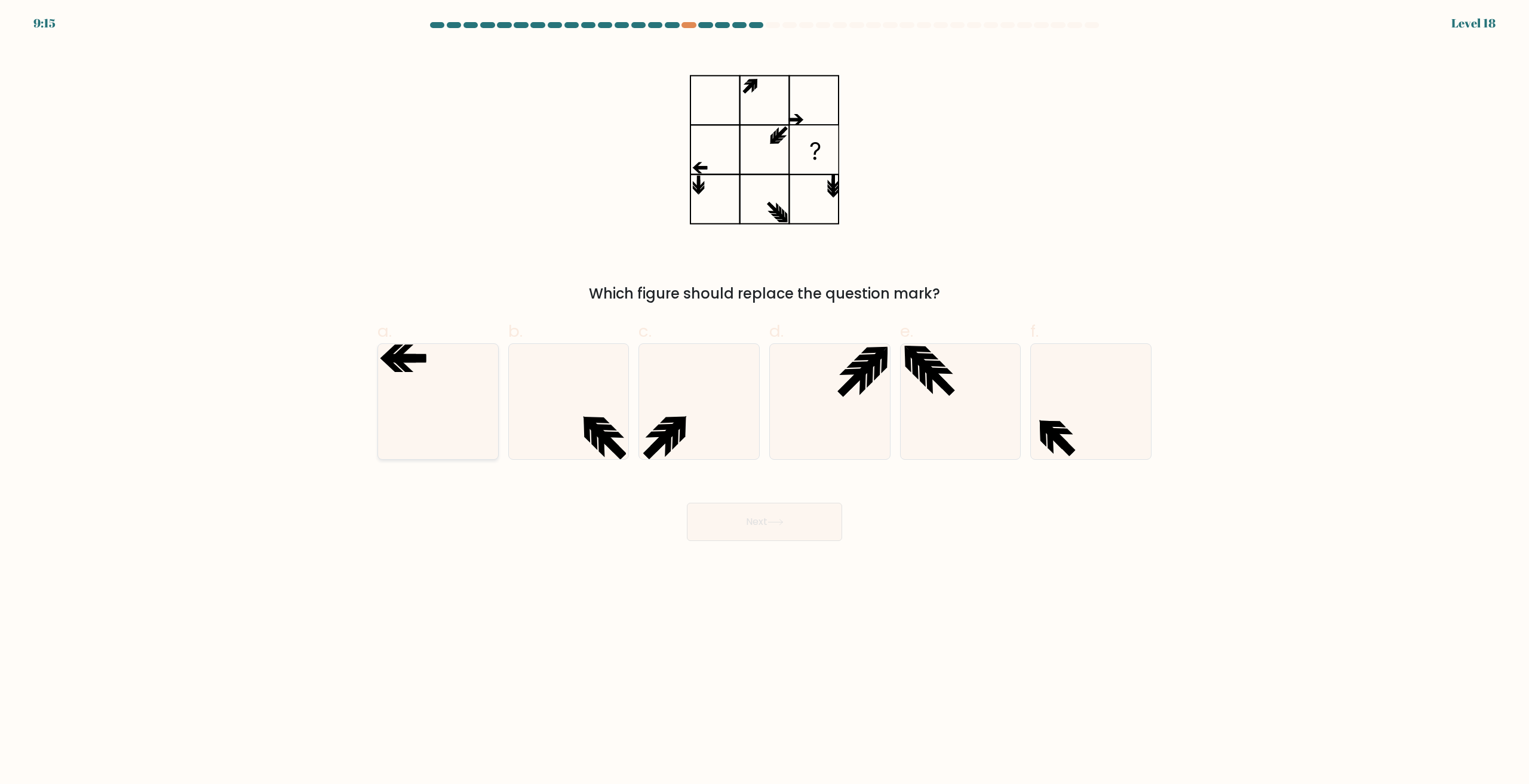
click at [436, 436] on icon at bounding box center [438, 402] width 116 height 116
click at [765, 400] on input "a." at bounding box center [765, 396] width 1 height 8
radio input "true"
click at [764, 514] on button "Next" at bounding box center [765, 522] width 155 height 39
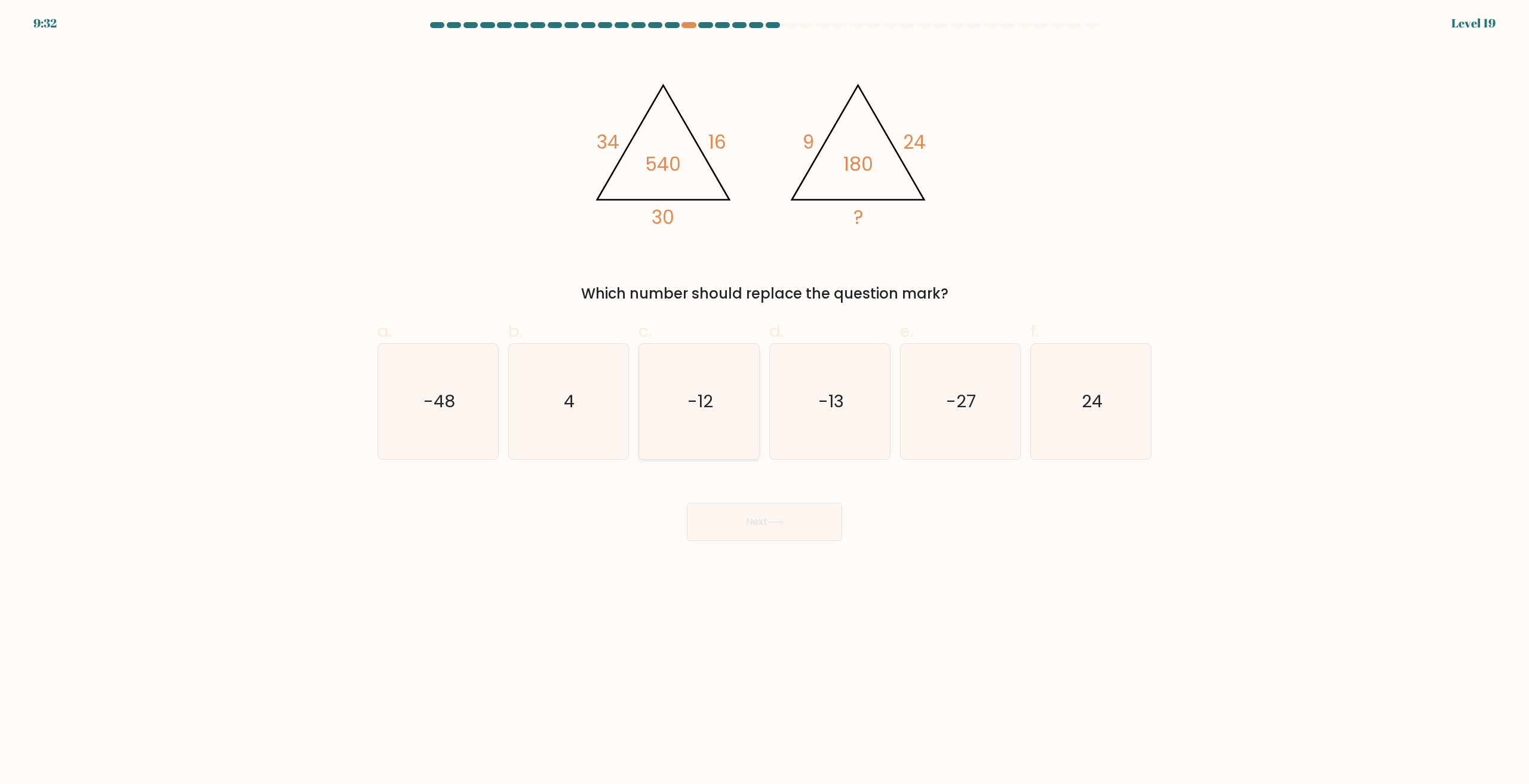
click at [693, 384] on icon "-12" at bounding box center [699, 402] width 116 height 116
click at [765, 392] on input "c. -12" at bounding box center [765, 396] width 1 height 8
radio input "true"
click at [730, 519] on button "Next" at bounding box center [765, 522] width 155 height 39
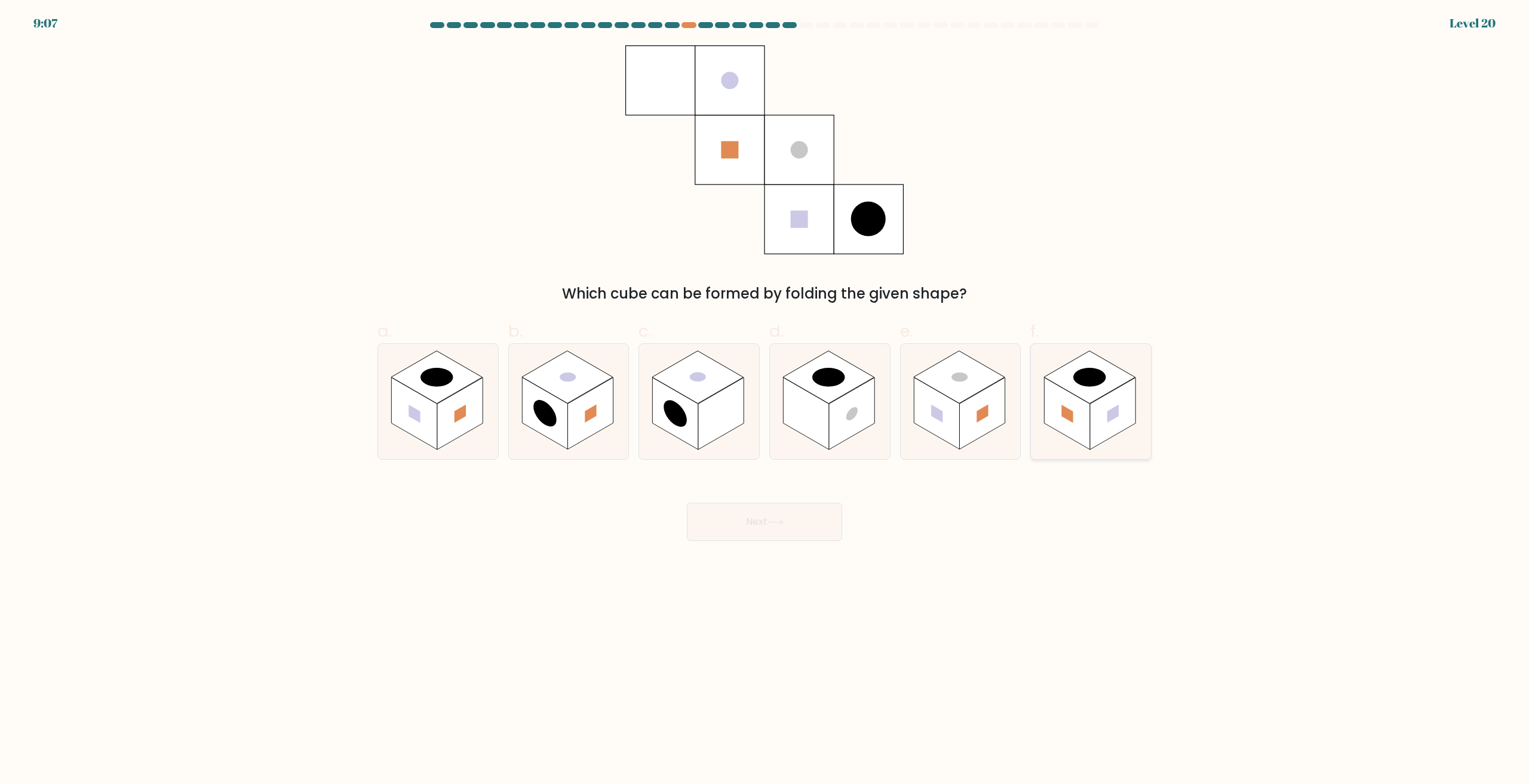
drag, startPoint x: 1040, startPoint y: 420, endPoint x: 985, endPoint y: 431, distance: 56.1
click at [1038, 420] on icon at bounding box center [1091, 402] width 120 height 116
click at [765, 400] on input "f." at bounding box center [765, 396] width 1 height 8
radio input "true"
click at [981, 433] on rect at bounding box center [982, 414] width 45 height 72
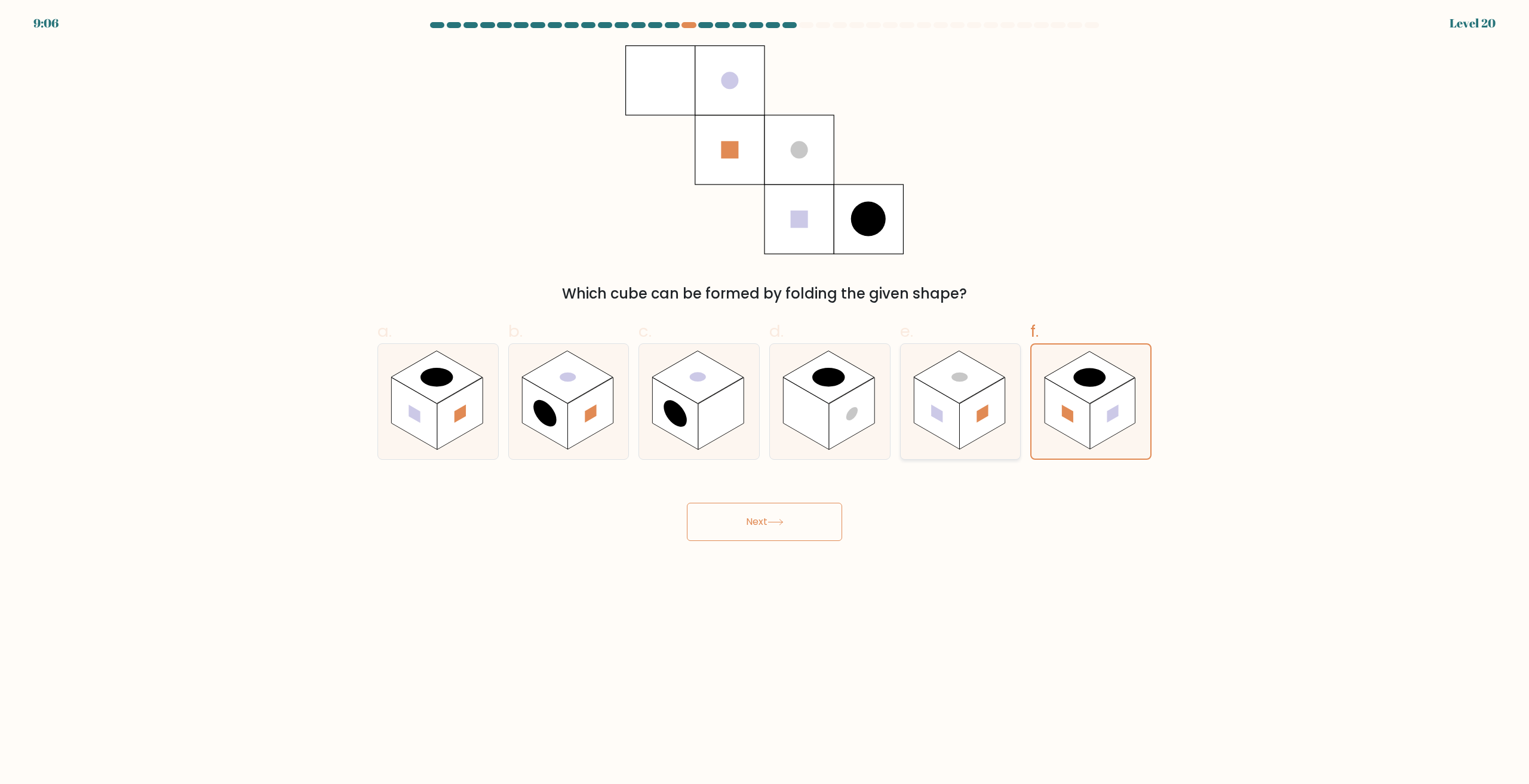
click at [765, 400] on input "e." at bounding box center [765, 396] width 1 height 8
radio input "true"
click at [790, 532] on button "Next" at bounding box center [765, 522] width 155 height 39
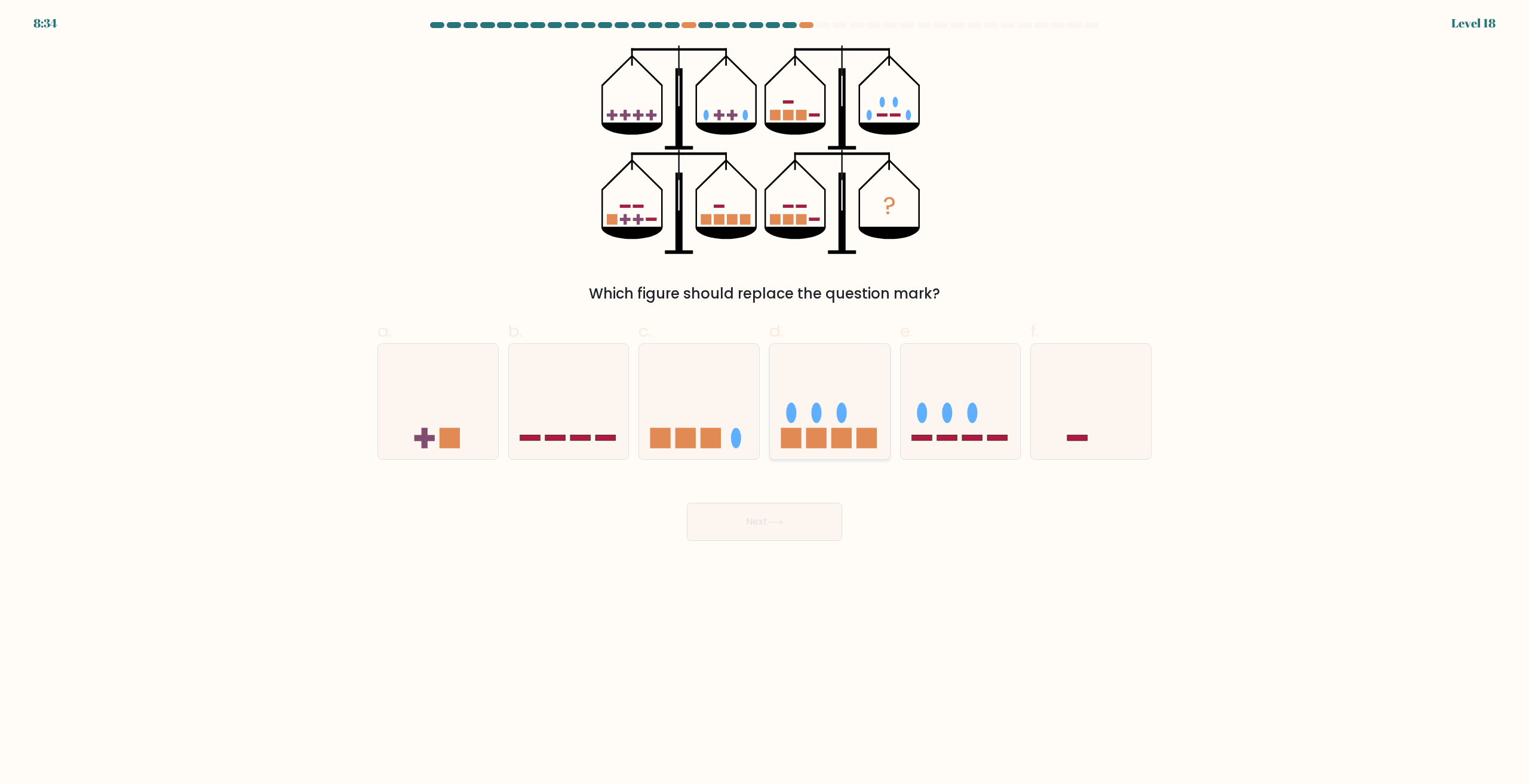
click at [854, 434] on icon at bounding box center [830, 402] width 120 height 99
click at [765, 400] on input "d." at bounding box center [765, 396] width 1 height 8
radio input "true"
click at [783, 522] on icon at bounding box center [775, 522] width 16 height 7
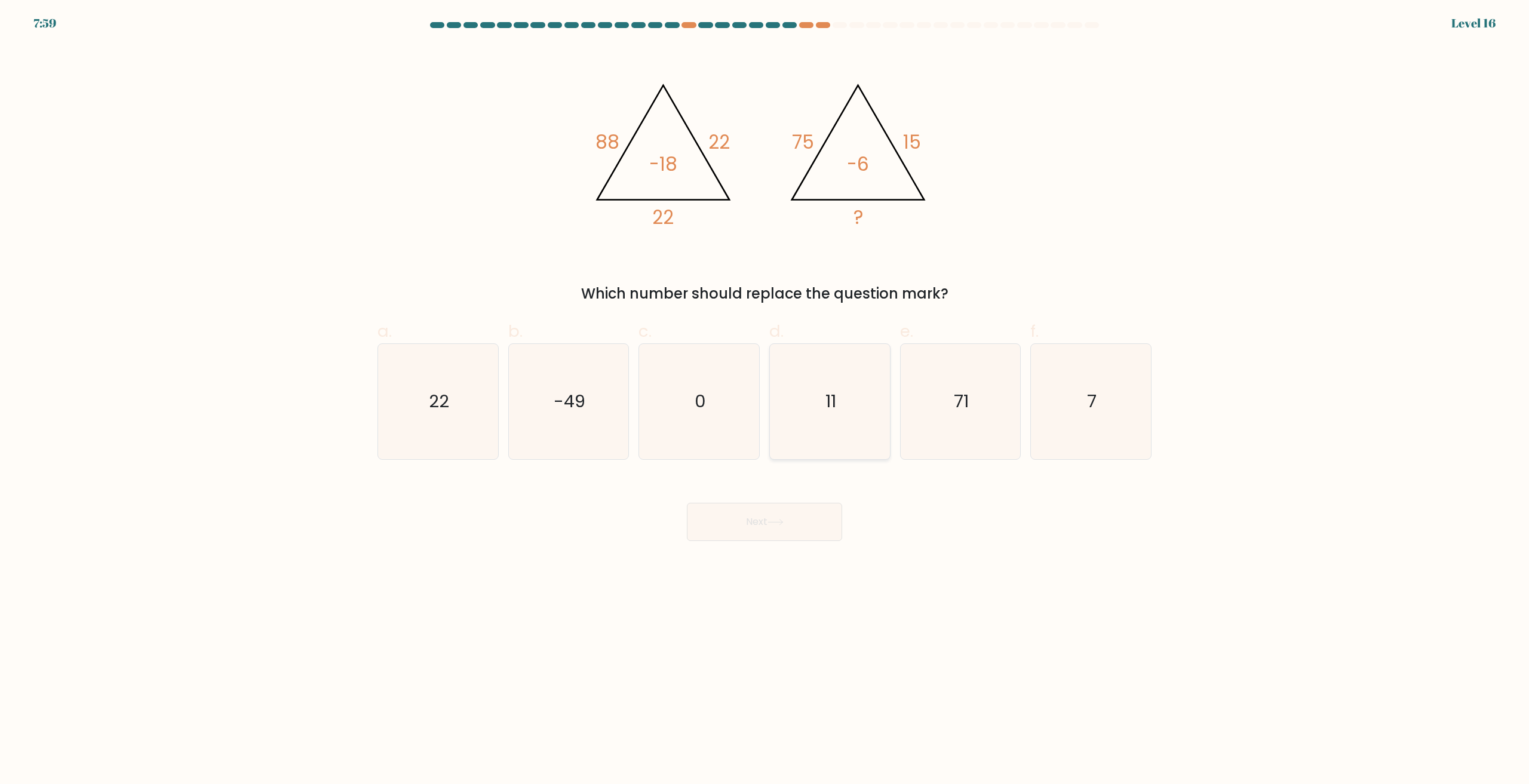
click at [879, 412] on icon "11" at bounding box center [830, 402] width 116 height 116
click at [765, 400] on input "d. 11" at bounding box center [765, 396] width 1 height 8
radio input "true"
click at [805, 522] on button "Next" at bounding box center [765, 522] width 155 height 39
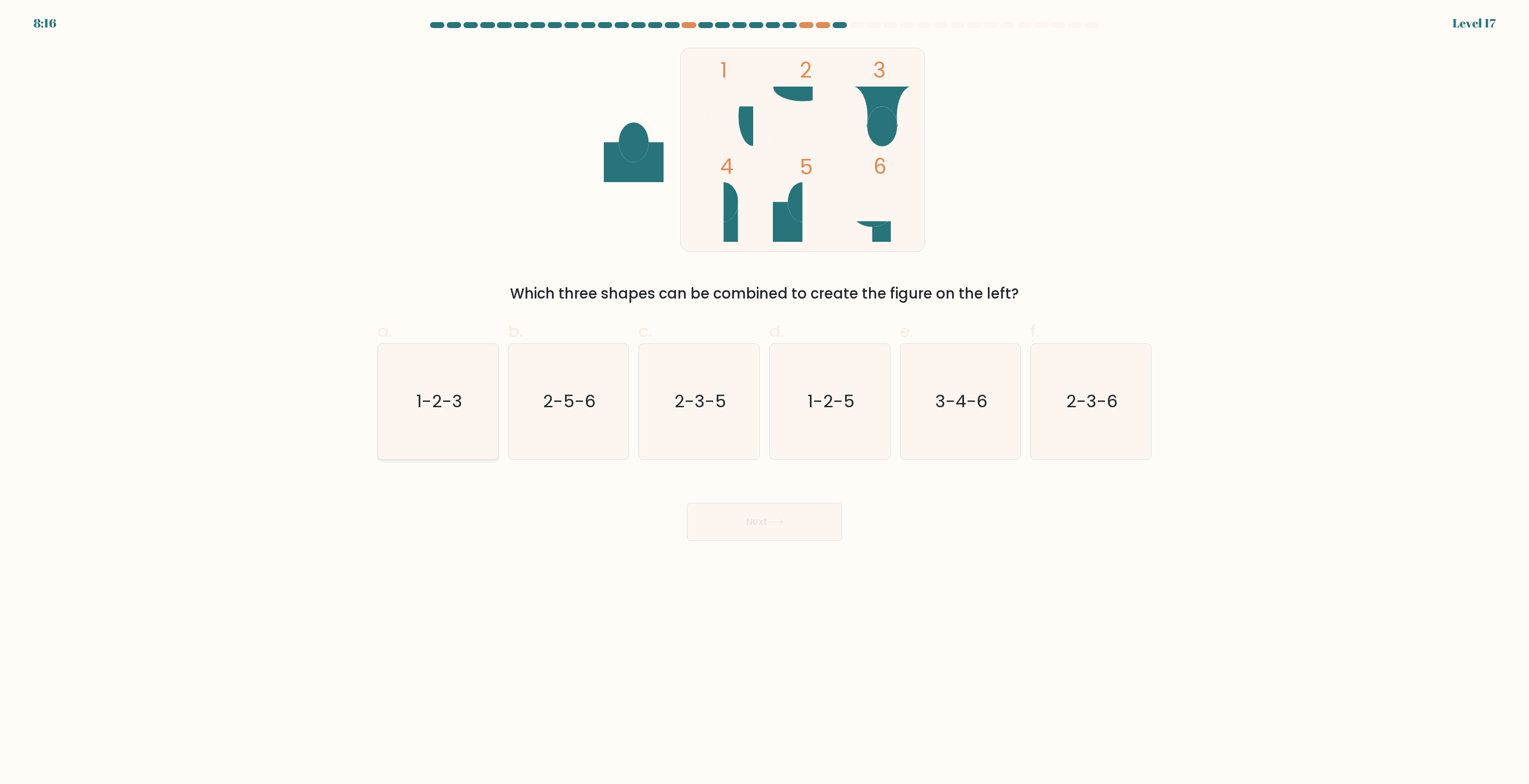
click at [440, 393] on text "1-2-3" at bounding box center [439, 402] width 46 height 24
click at [765, 393] on input "a. 1-2-3" at bounding box center [765, 396] width 1 height 8
radio input "true"
click at [744, 492] on div "Next" at bounding box center [765, 507] width 789 height 67
click at [748, 509] on button "Next" at bounding box center [765, 522] width 155 height 39
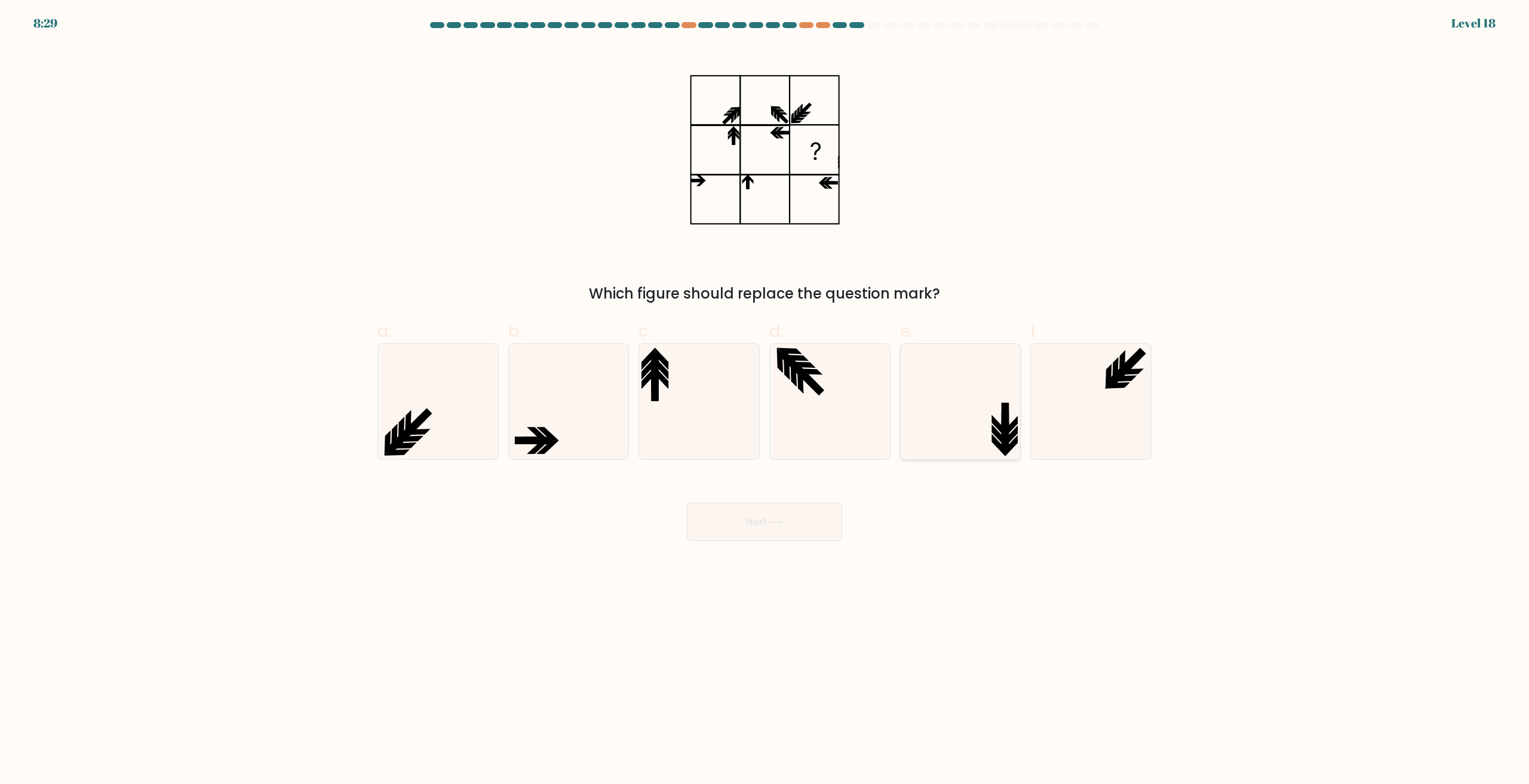
click at [959, 448] on icon at bounding box center [960, 402] width 116 height 116
click at [765, 400] on input "e." at bounding box center [765, 396] width 1 height 8
radio input "true"
click at [753, 552] on body "8:29 Level 18" at bounding box center [764, 392] width 1529 height 784
click at [760, 540] on button "Next" at bounding box center [765, 522] width 155 height 39
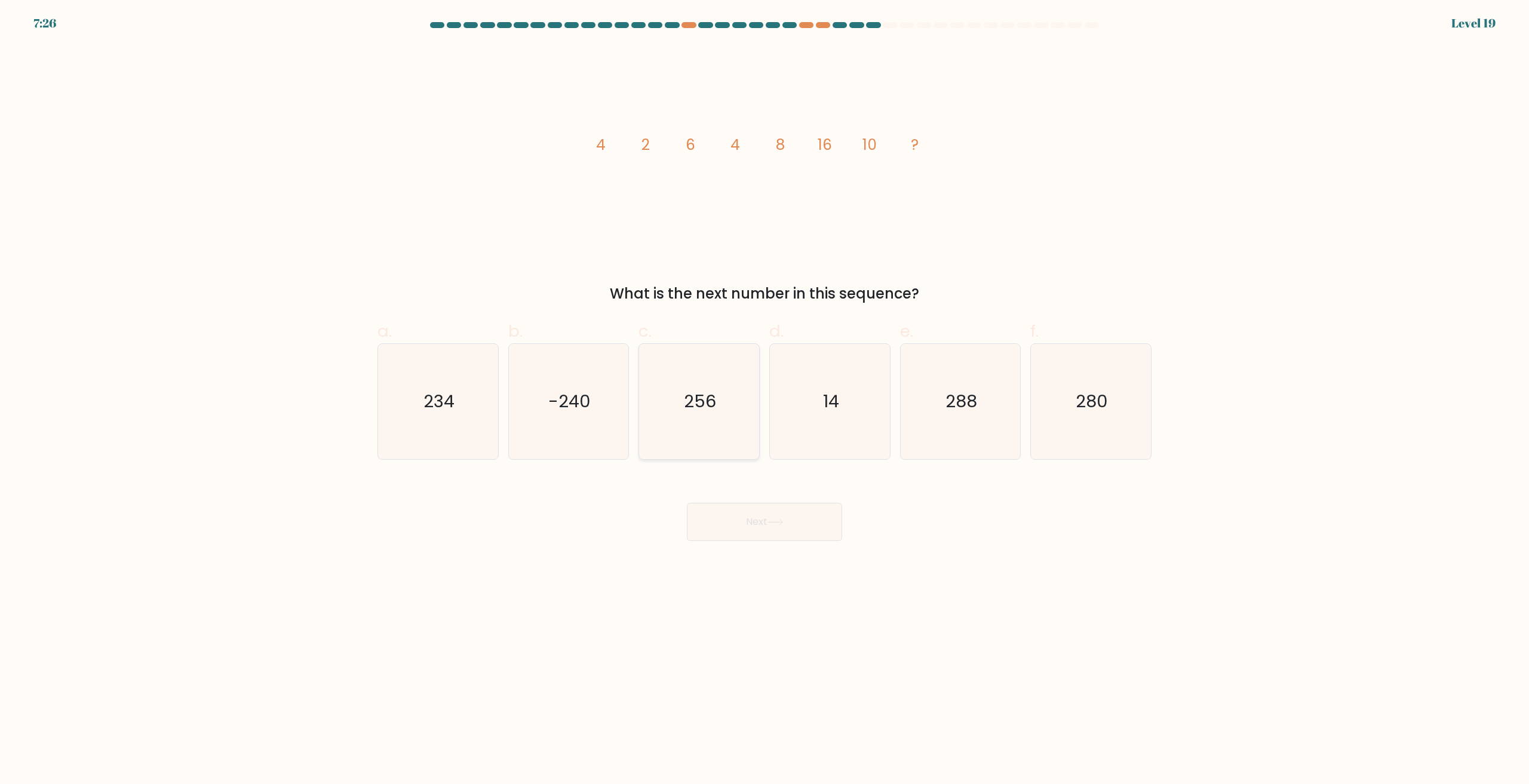
click at [690, 420] on icon "256" at bounding box center [699, 402] width 116 height 116
click at [765, 400] on input "c. 256" at bounding box center [765, 396] width 1 height 8
radio input "true"
click at [789, 523] on button "Next" at bounding box center [765, 522] width 155 height 39
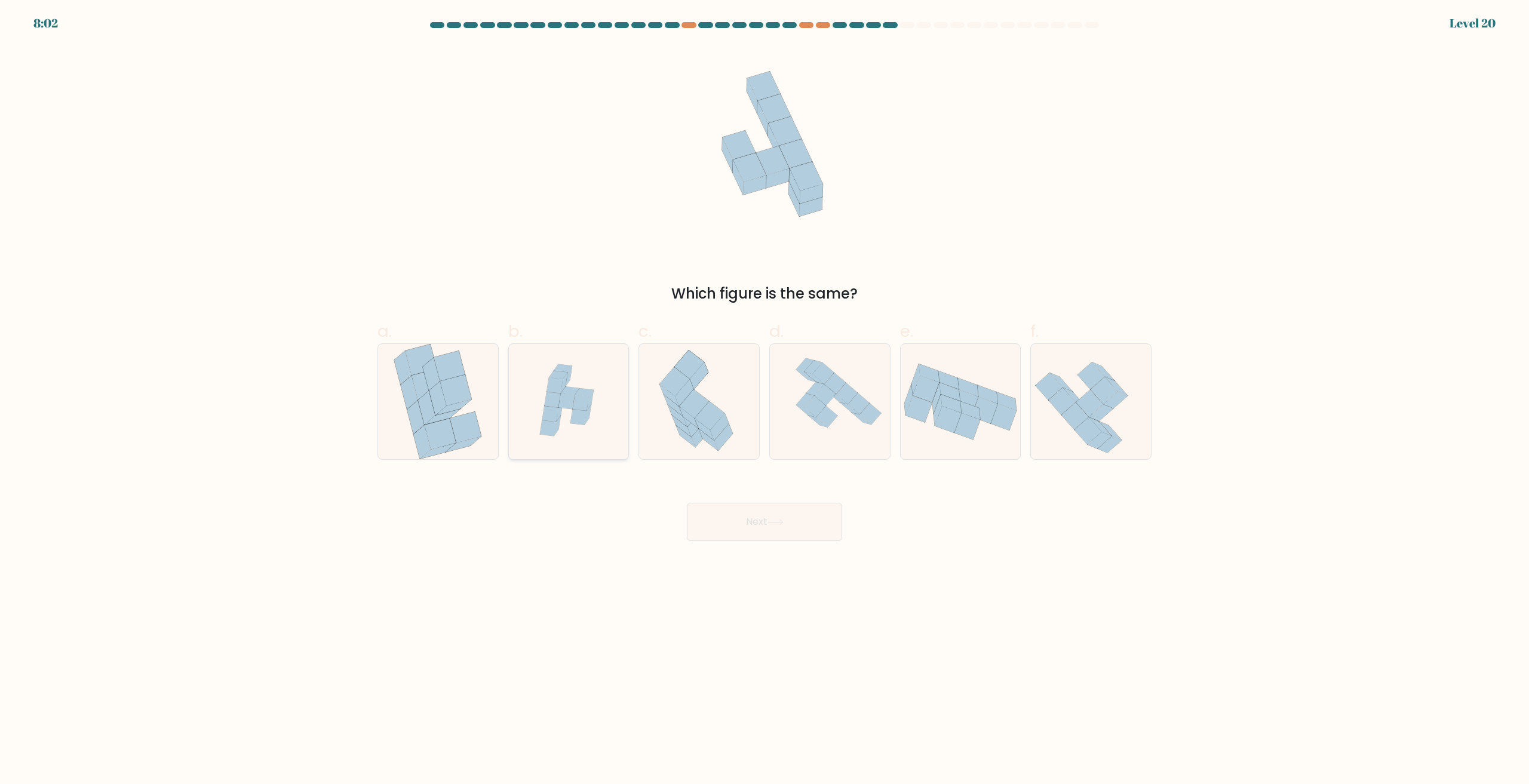
click at [590, 426] on icon at bounding box center [568, 402] width 116 height 116
click at [765, 400] on input "b." at bounding box center [765, 396] width 1 height 8
radio input "true"
click at [870, 434] on icon at bounding box center [830, 402] width 112 height 116
click at [765, 400] on input "d." at bounding box center [765, 396] width 1 height 8
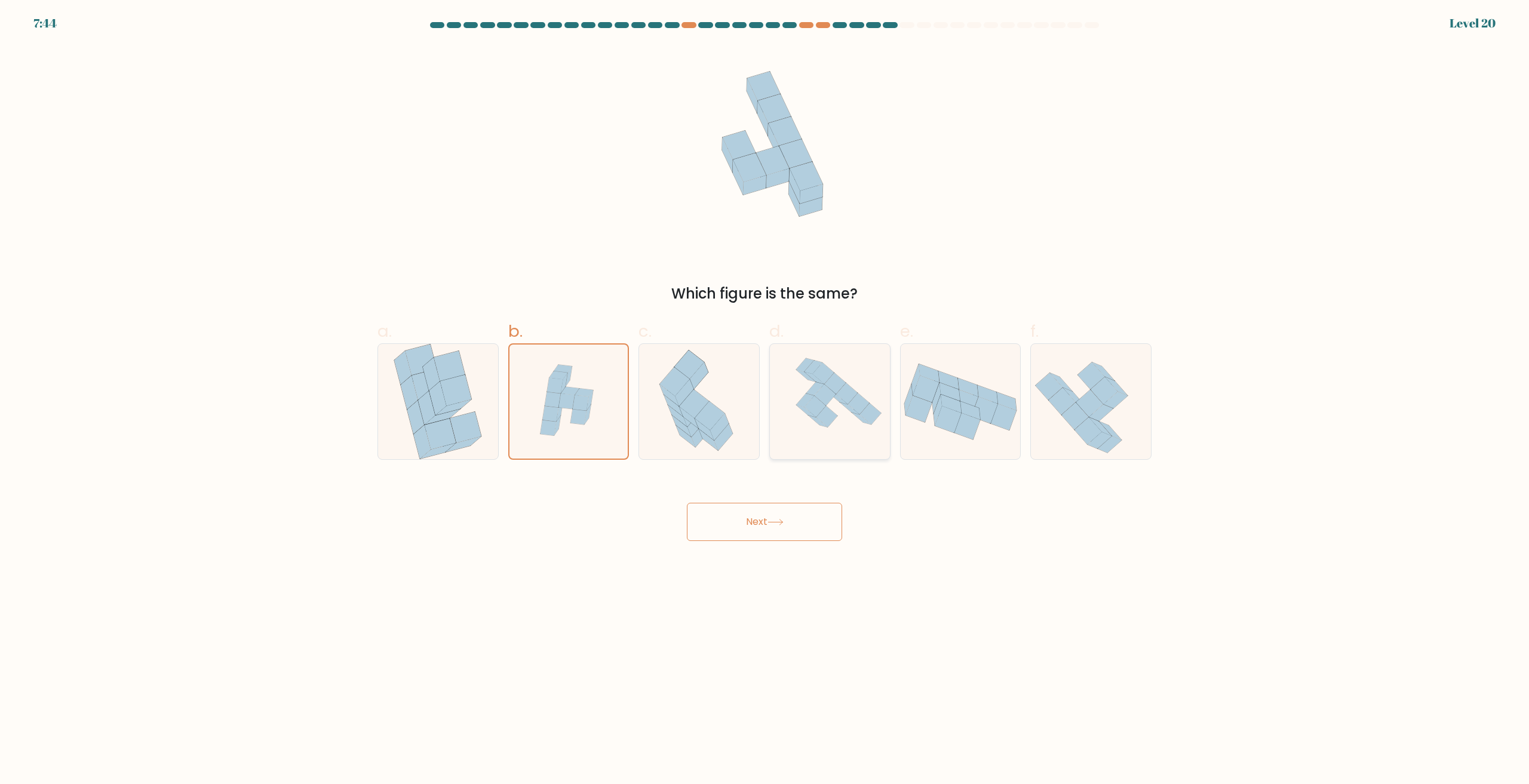
radio input "true"
click at [812, 531] on button "Next" at bounding box center [765, 522] width 155 height 39
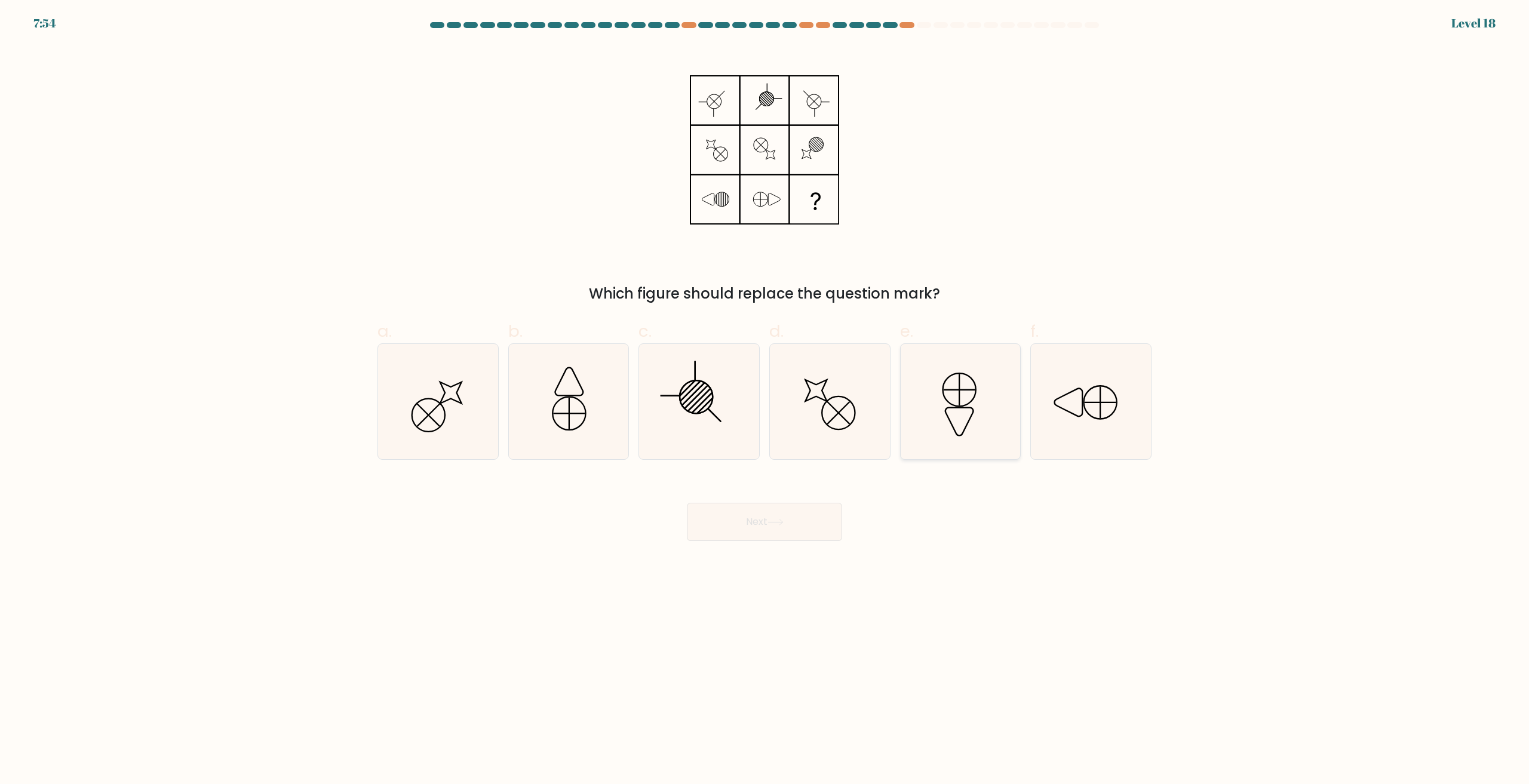
drag, startPoint x: 950, startPoint y: 428, endPoint x: 904, endPoint y: 464, distance: 58.4
click at [950, 428] on icon at bounding box center [960, 402] width 116 height 116
click at [765, 400] on input "e." at bounding box center [765, 396] width 1 height 8
radio input "true"
click at [819, 536] on button "Next" at bounding box center [765, 522] width 155 height 39
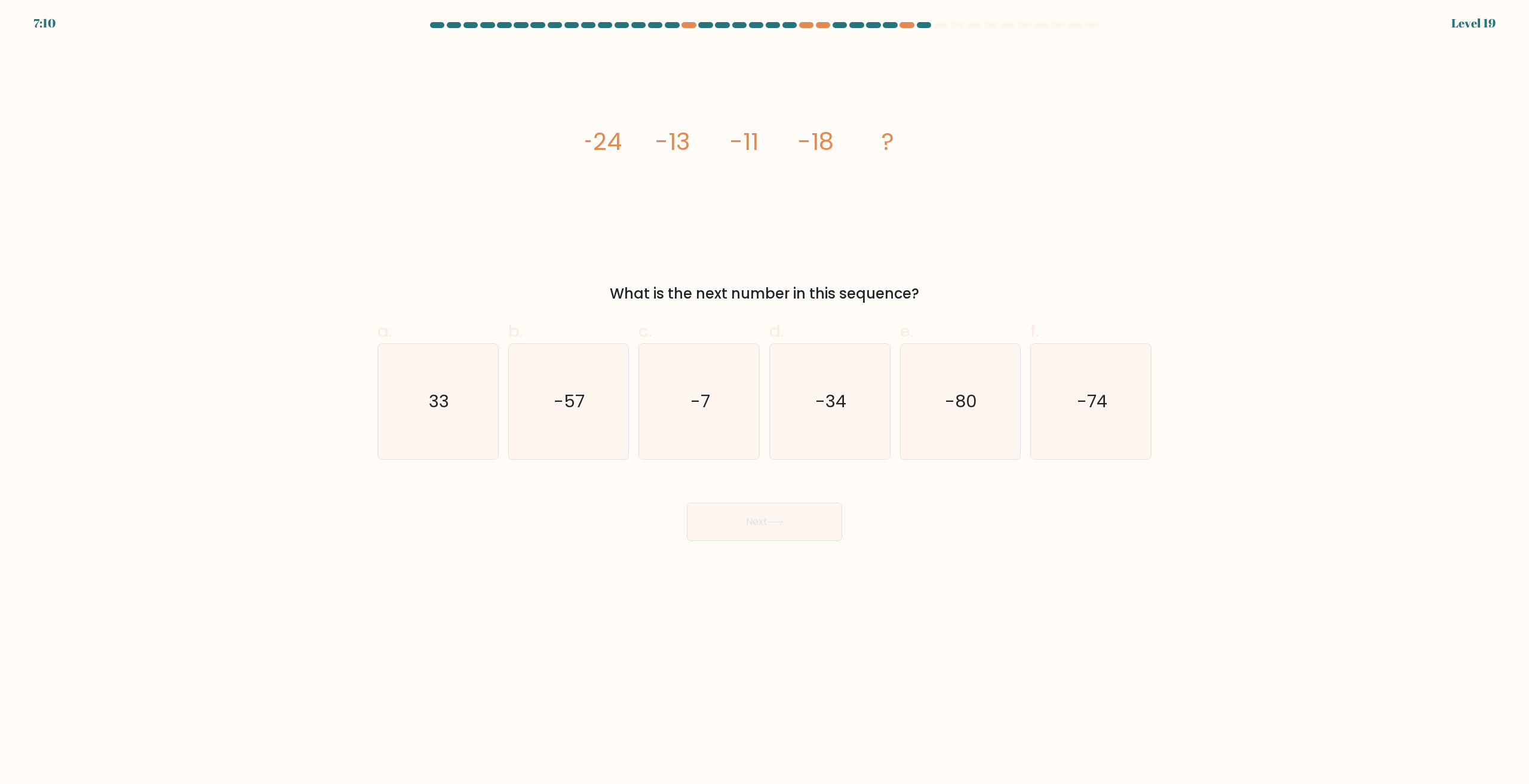
click at [836, 460] on div "-34" at bounding box center [830, 401] width 121 height 116
click at [765, 400] on input "d. -34" at bounding box center [765, 396] width 1 height 8
radio input "true"
click at [762, 526] on button "Next" at bounding box center [765, 522] width 155 height 39
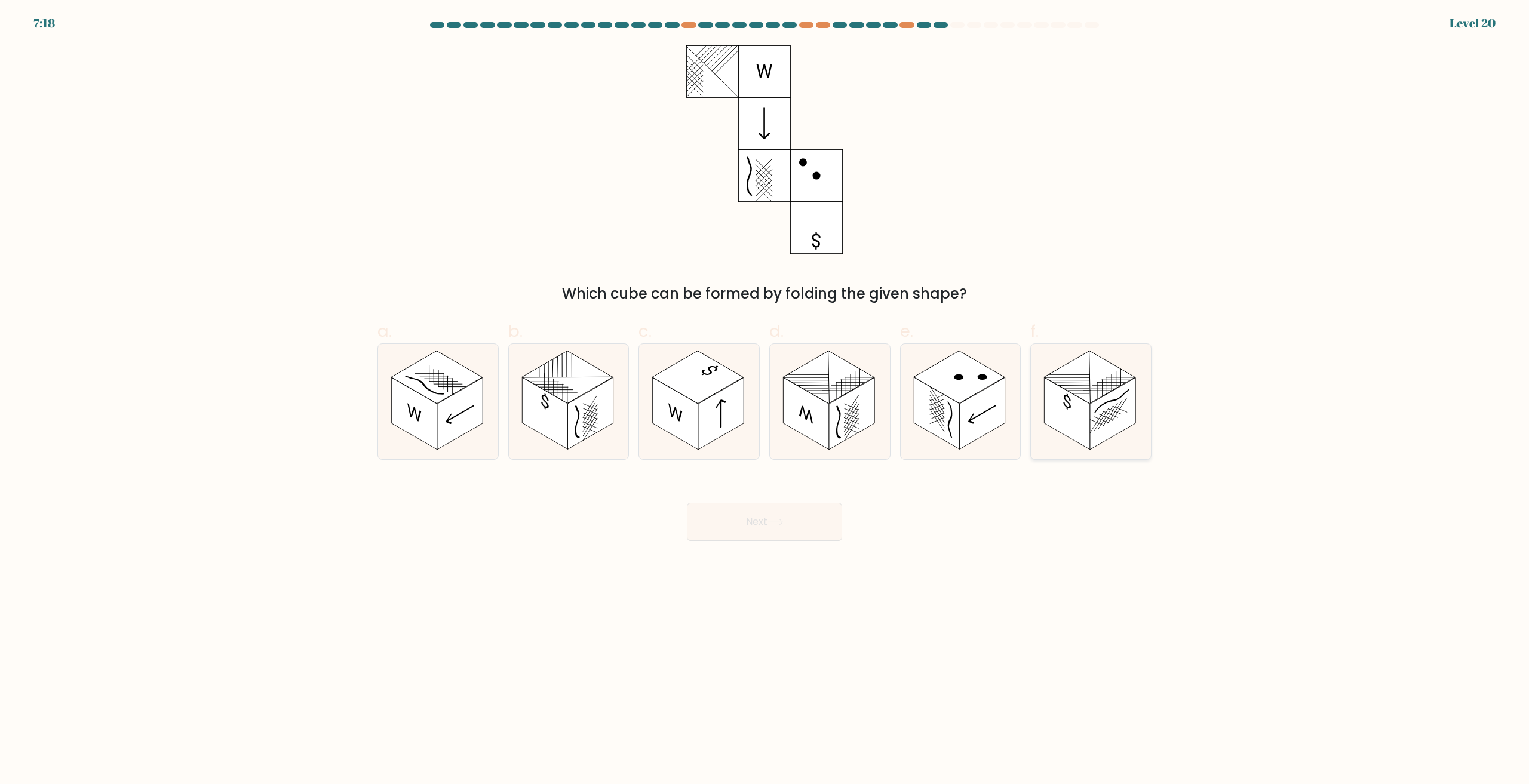
click at [1135, 421] on rect at bounding box center [1113, 414] width 45 height 72
click at [765, 400] on input "f." at bounding box center [765, 396] width 1 height 8
radio input "true"
click at [759, 503] on button "Next" at bounding box center [765, 522] width 155 height 39
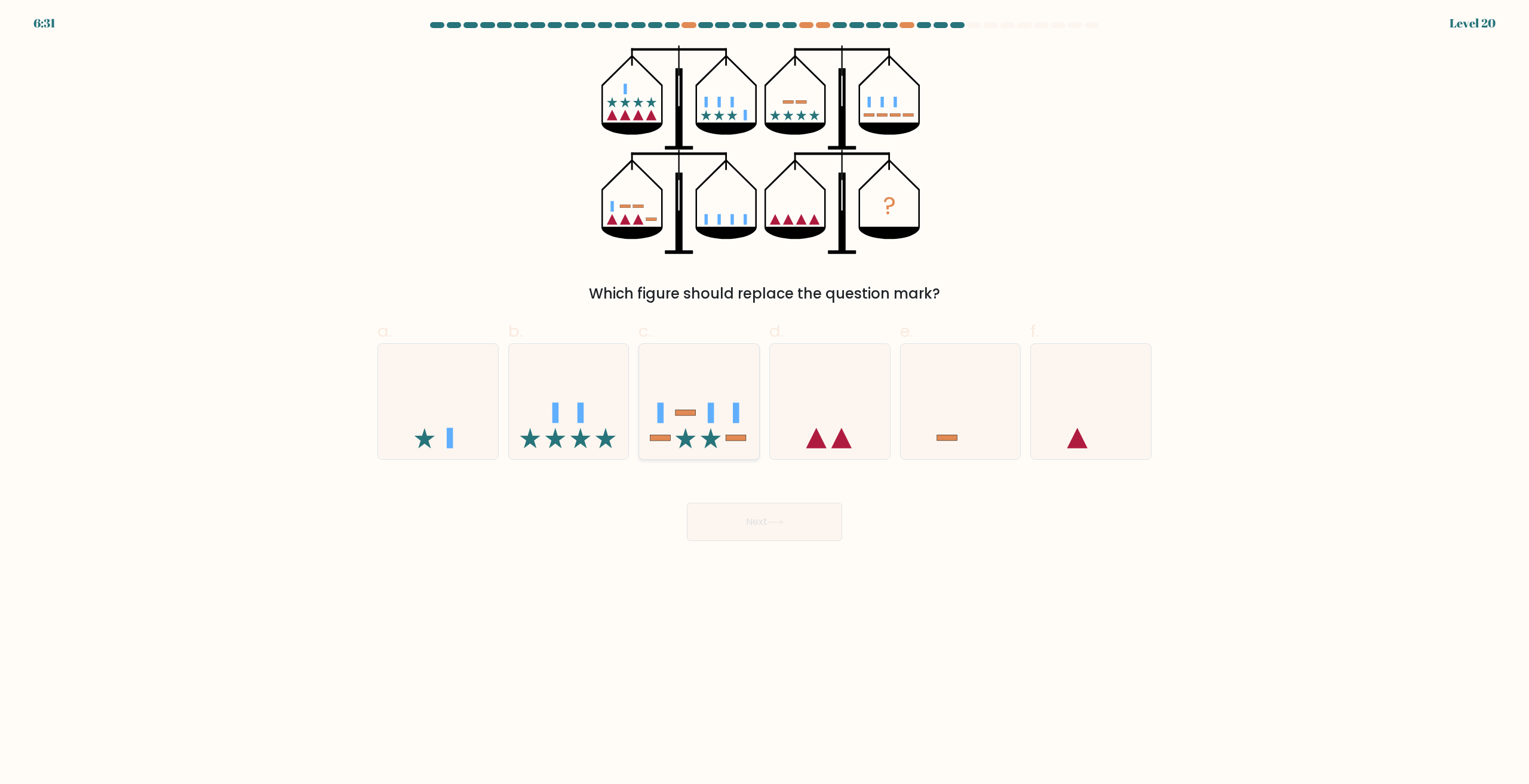
click at [686, 375] on icon at bounding box center [699, 402] width 120 height 99
click at [765, 392] on input "c." at bounding box center [765, 396] width 1 height 8
radio input "true"
click at [744, 520] on button "Next" at bounding box center [765, 522] width 155 height 39
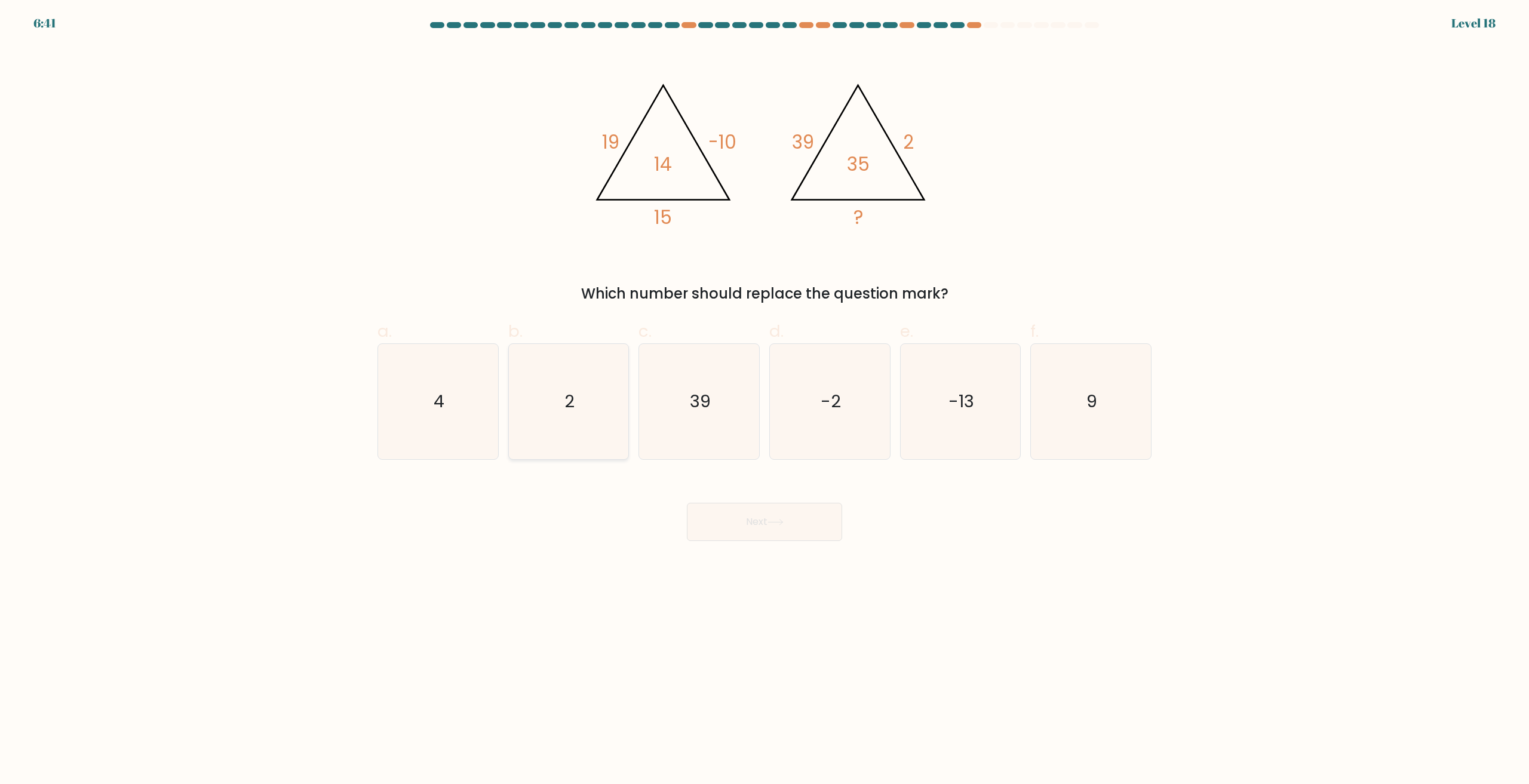
click at [564, 426] on icon "2" at bounding box center [568, 402] width 116 height 116
click at [765, 400] on input "b. 2" at bounding box center [765, 396] width 1 height 8
radio input "true"
click at [746, 535] on button "Next" at bounding box center [765, 522] width 155 height 39
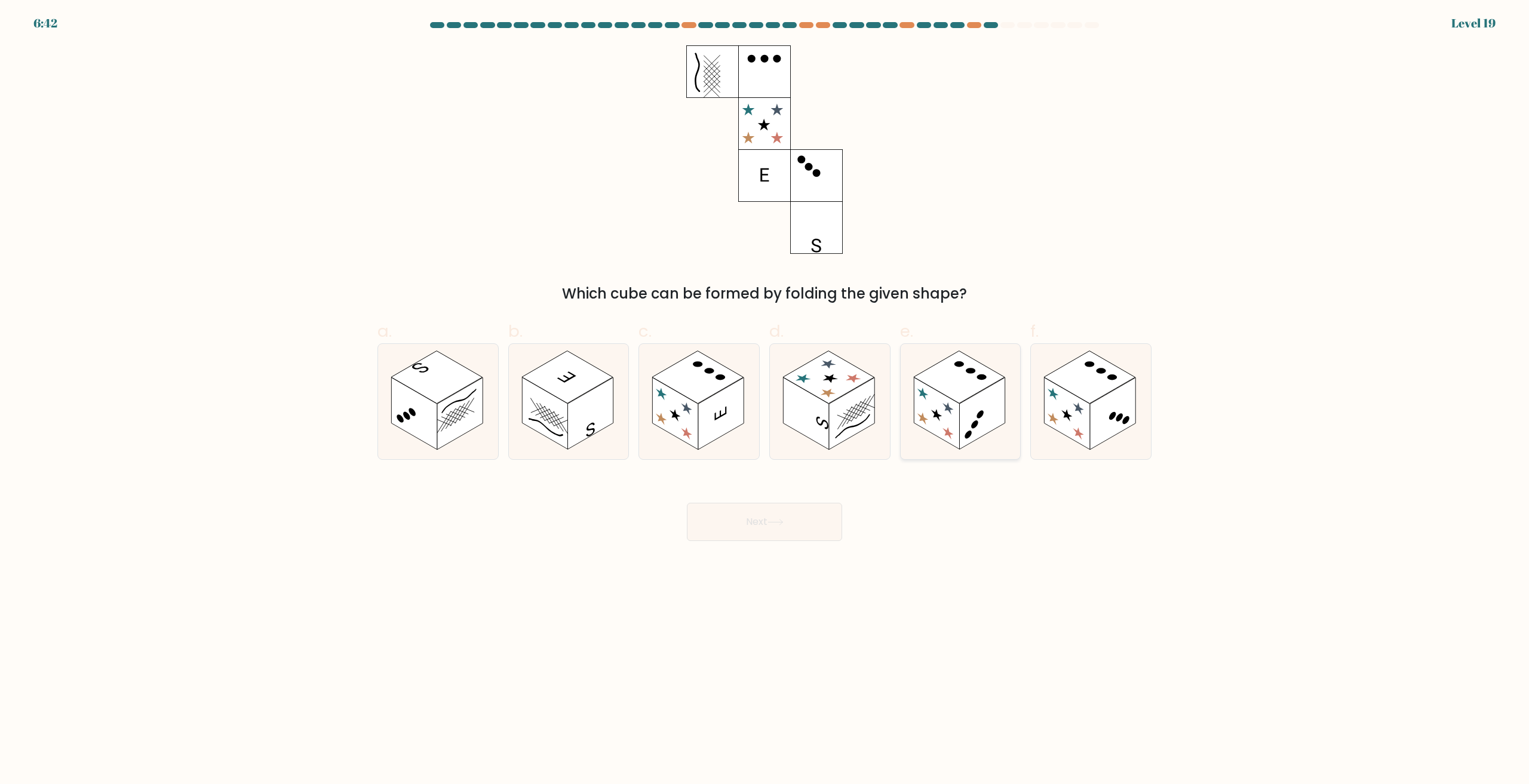
click at [977, 402] on rect at bounding box center [982, 414] width 45 height 72
click at [765, 400] on input "e." at bounding box center [765, 396] width 1 height 8
radio input "true"
click at [744, 526] on button "Next" at bounding box center [765, 522] width 155 height 39
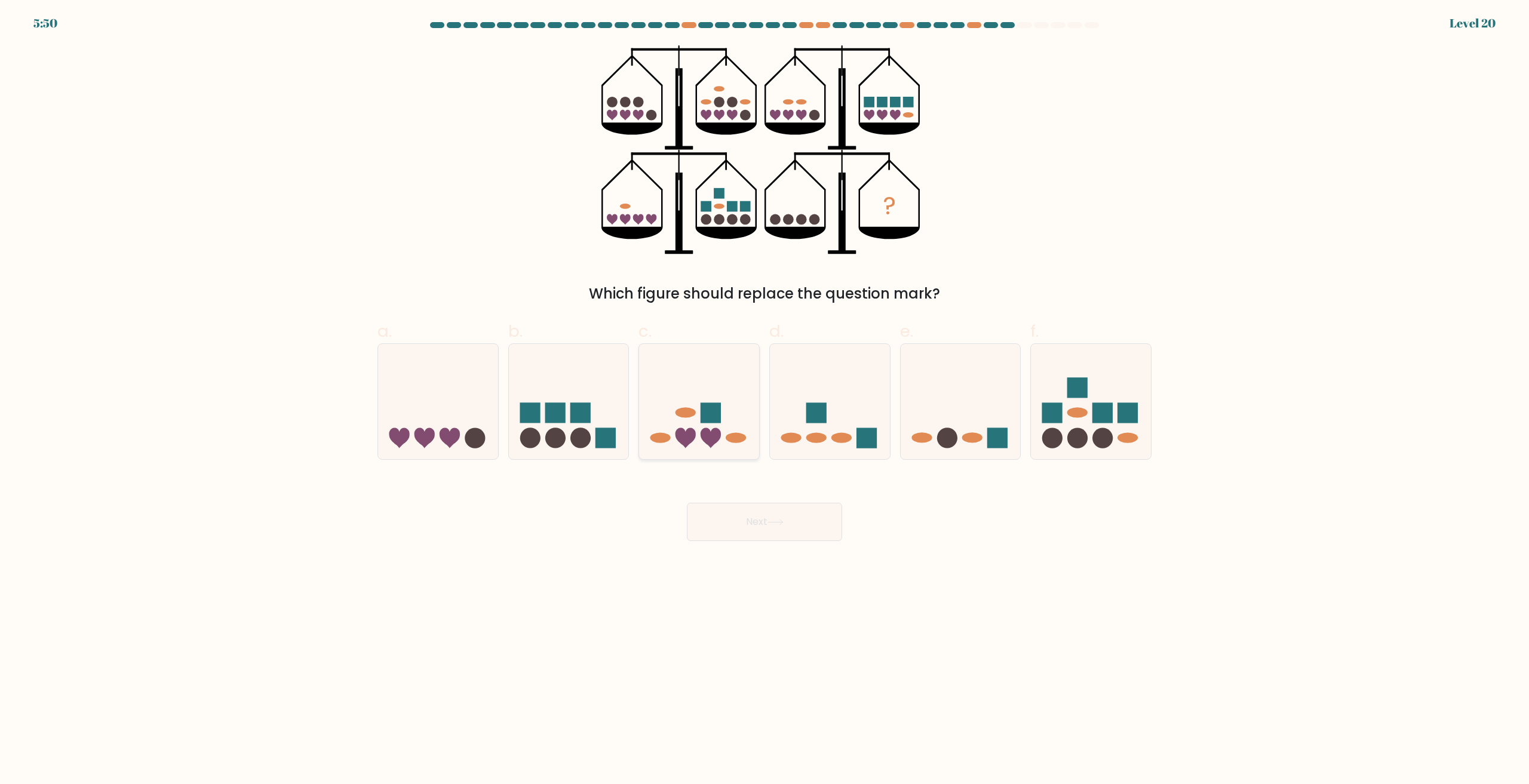
click at [708, 438] on icon at bounding box center [710, 437] width 21 height 21
click at [765, 400] on input "c." at bounding box center [765, 396] width 1 height 8
radio input "true"
click at [777, 551] on body "5:50 Level 20" at bounding box center [764, 392] width 1529 height 784
click at [777, 562] on body "5:49 Level 20" at bounding box center [764, 392] width 1529 height 784
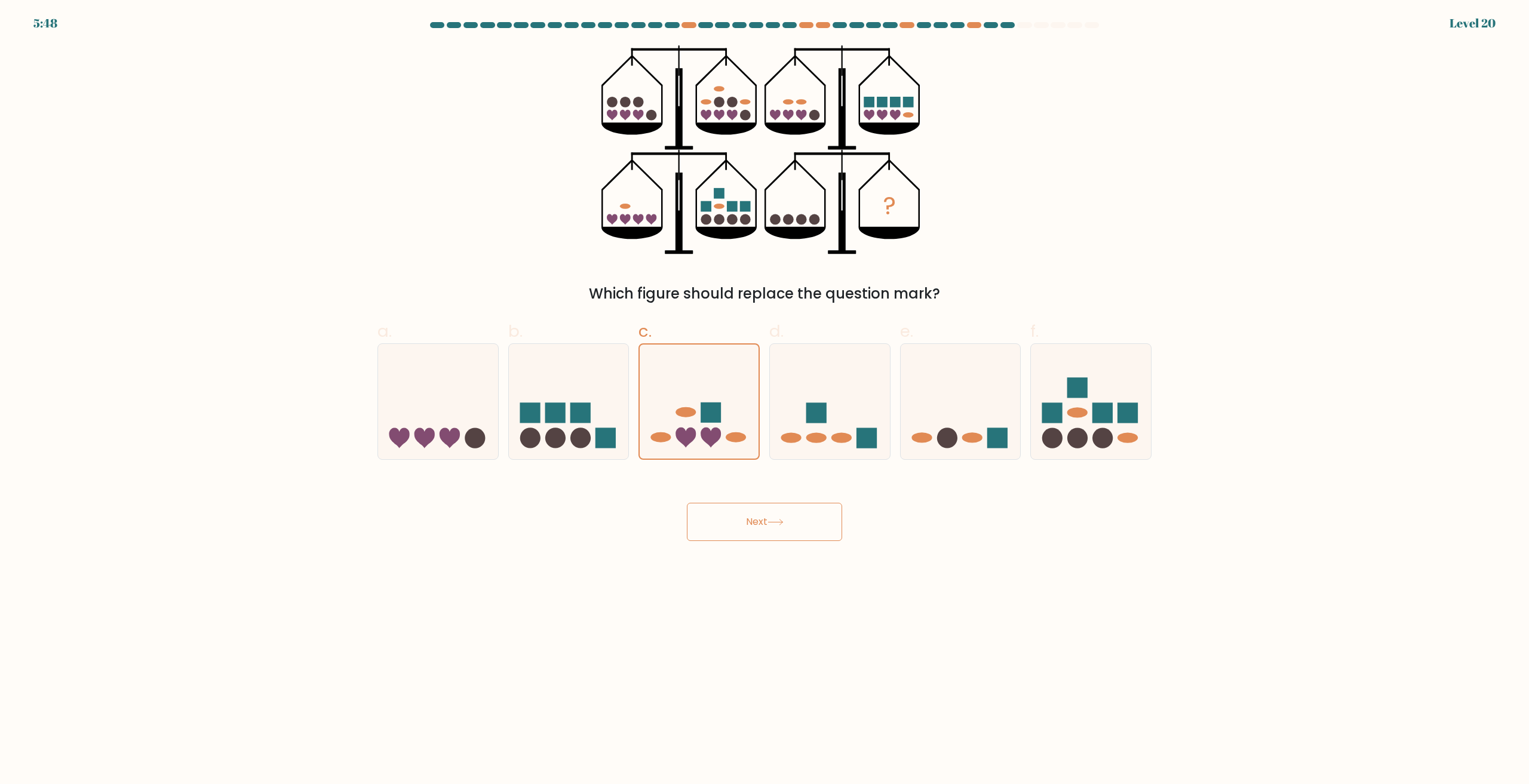
click at [762, 528] on button "Next" at bounding box center [765, 522] width 155 height 39
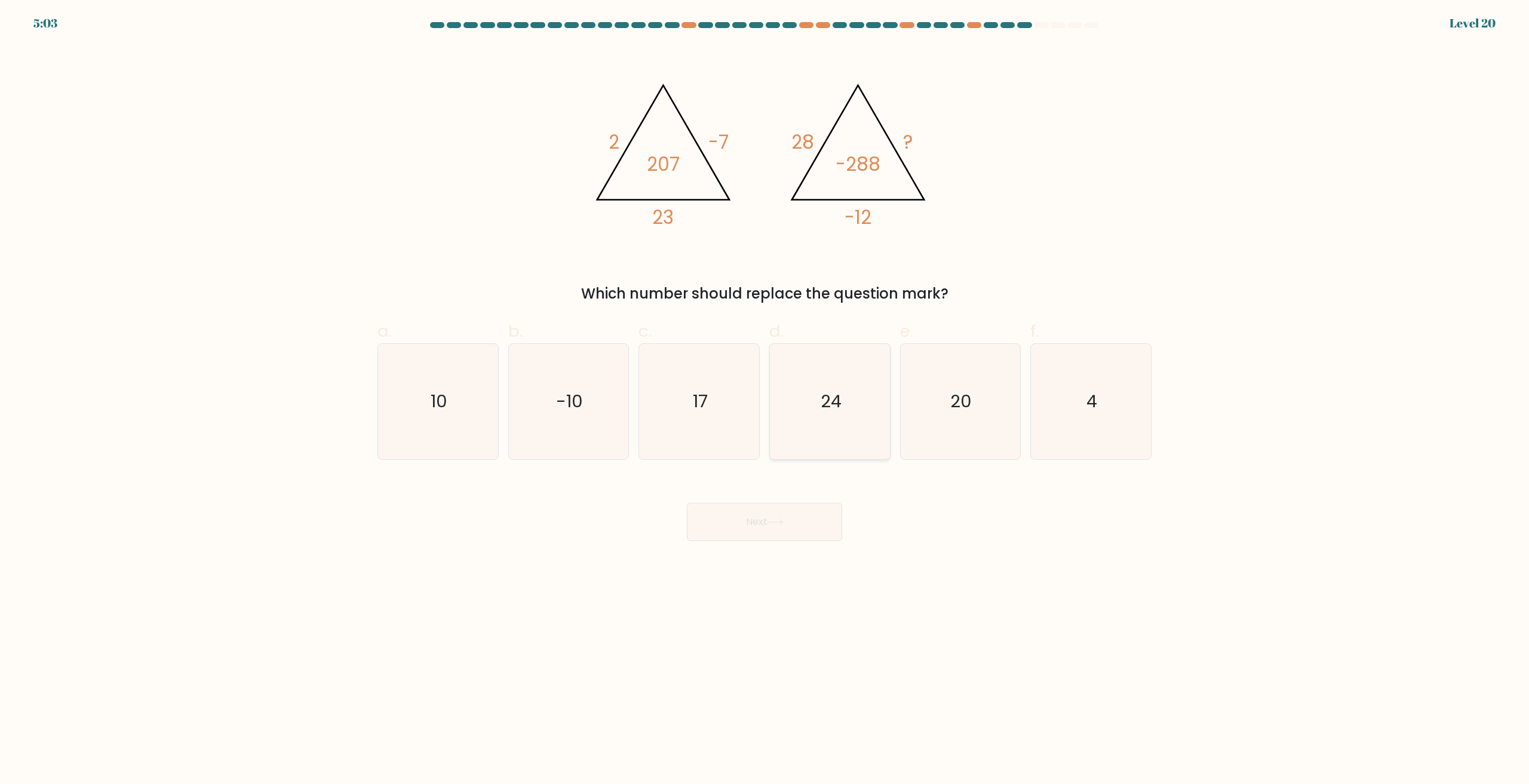
click at [819, 438] on icon "24" at bounding box center [830, 402] width 116 height 116
click at [765, 400] on input "d. 24" at bounding box center [765, 396] width 1 height 8
radio input "true"
click at [799, 531] on button "Next" at bounding box center [765, 522] width 155 height 39
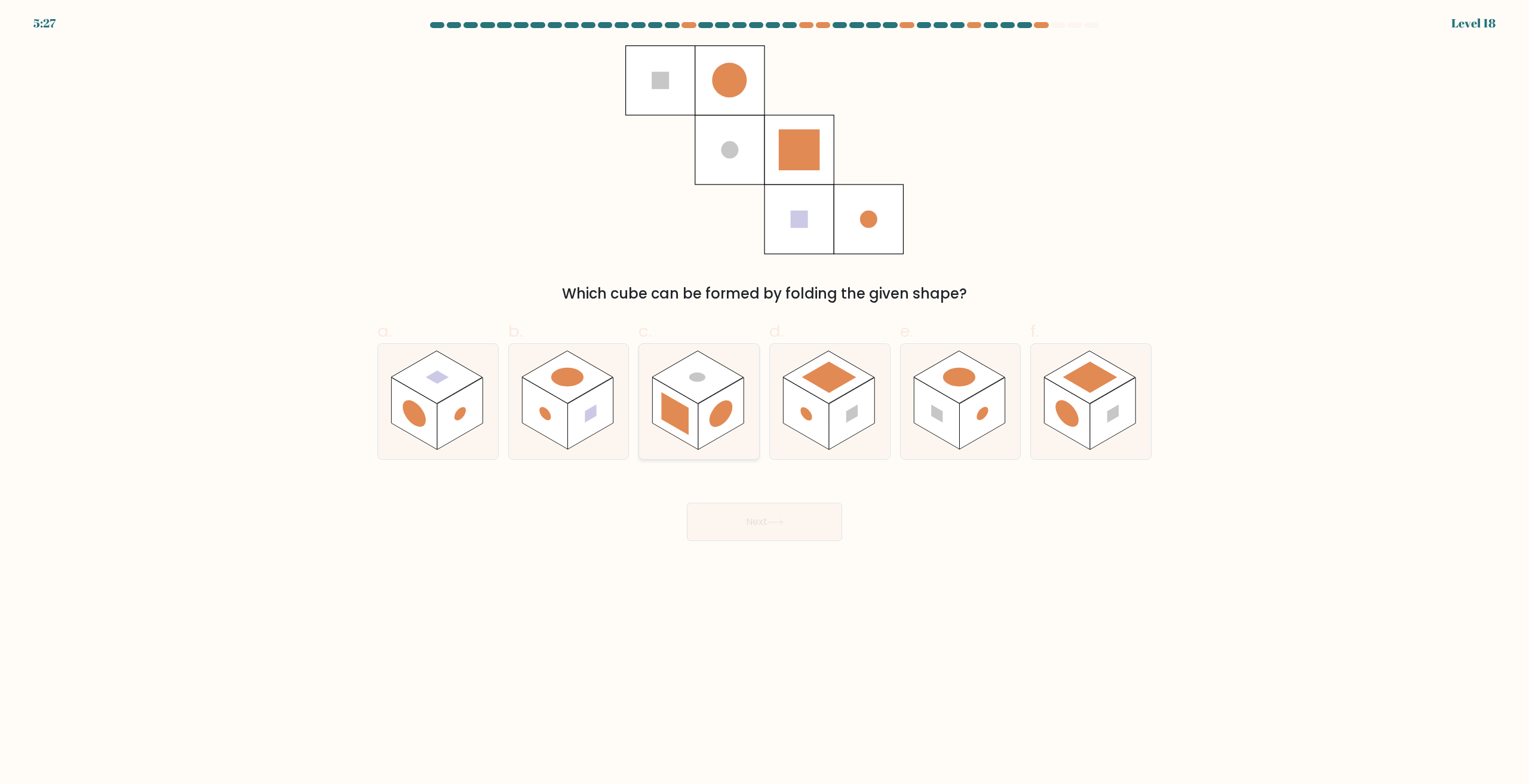
click at [726, 406] on circle at bounding box center [721, 414] width 23 height 37
click at [765, 400] on input "c." at bounding box center [765, 396] width 1 height 8
radio input "true"
click at [757, 514] on button "Next" at bounding box center [765, 522] width 155 height 39
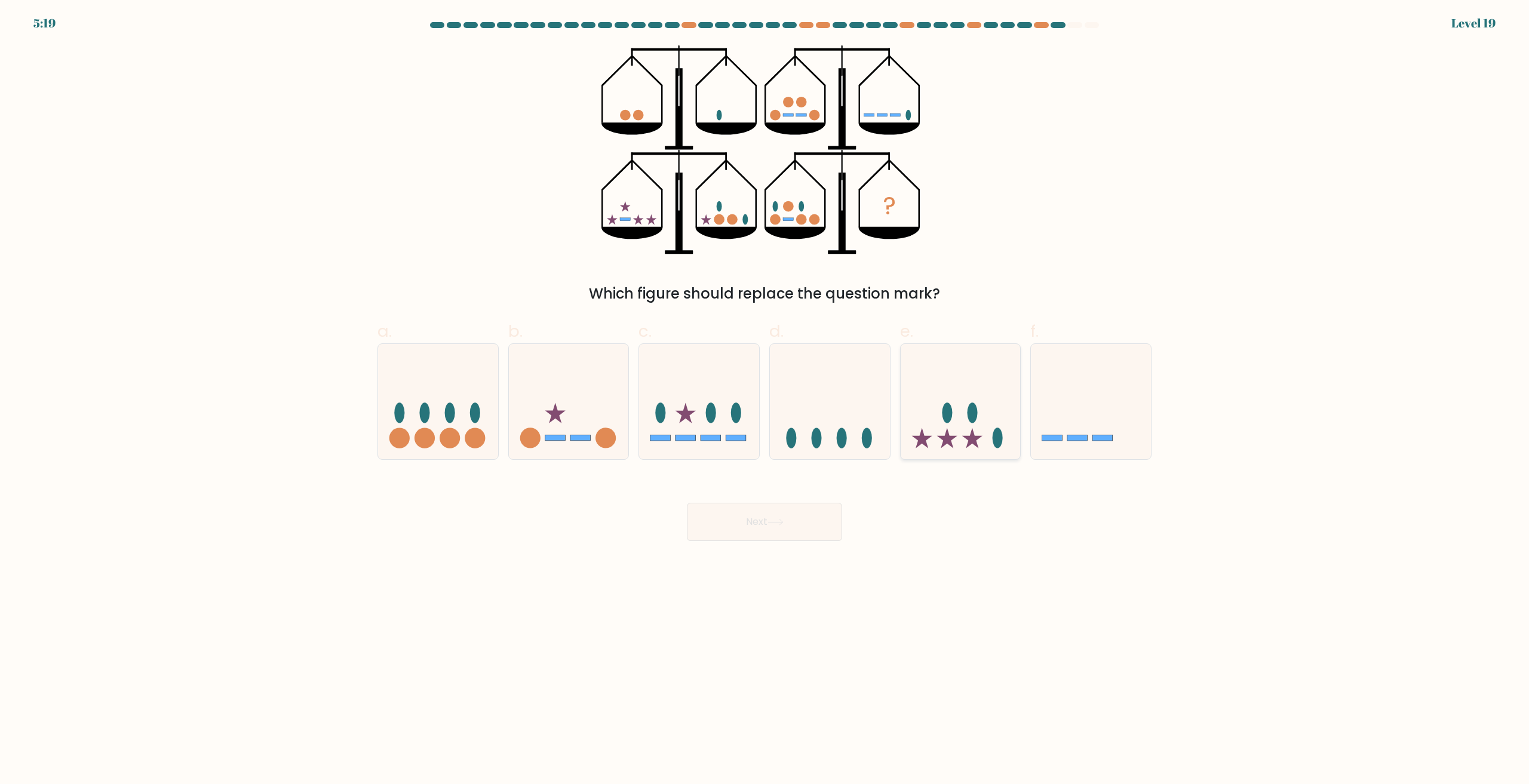
click at [978, 427] on icon at bounding box center [961, 402] width 120 height 99
click at [765, 400] on input "e." at bounding box center [765, 396] width 1 height 8
radio input "true"
click at [775, 527] on button "Next" at bounding box center [765, 522] width 155 height 39
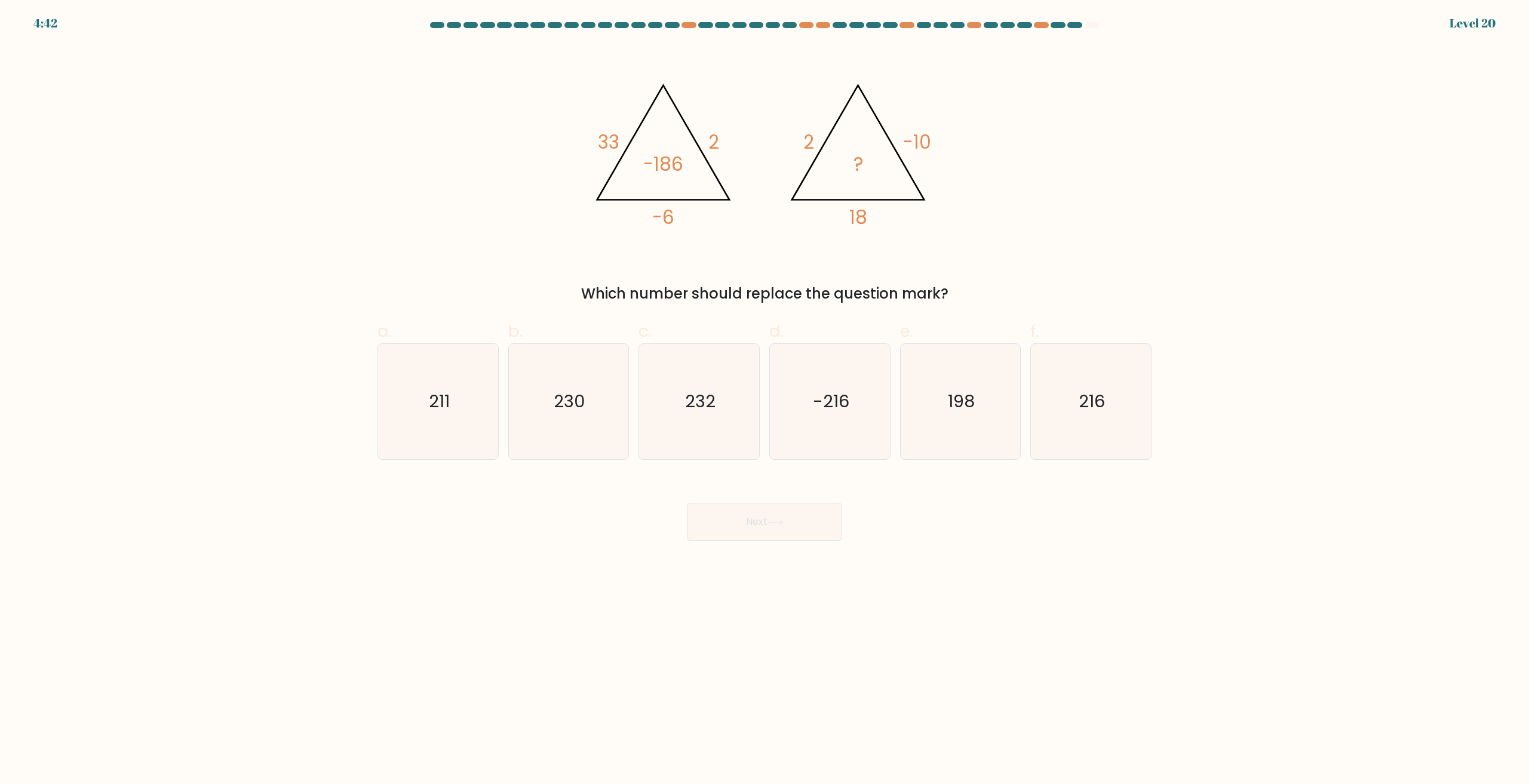
drag, startPoint x: 1098, startPoint y: 403, endPoint x: 902, endPoint y: 497, distance: 217.4
click at [1099, 402] on text "216" at bounding box center [1093, 402] width 27 height 24
click at [765, 400] on input "f. 216" at bounding box center [765, 396] width 1 height 8
radio input "true"
click at [829, 510] on button "Next" at bounding box center [765, 522] width 155 height 39
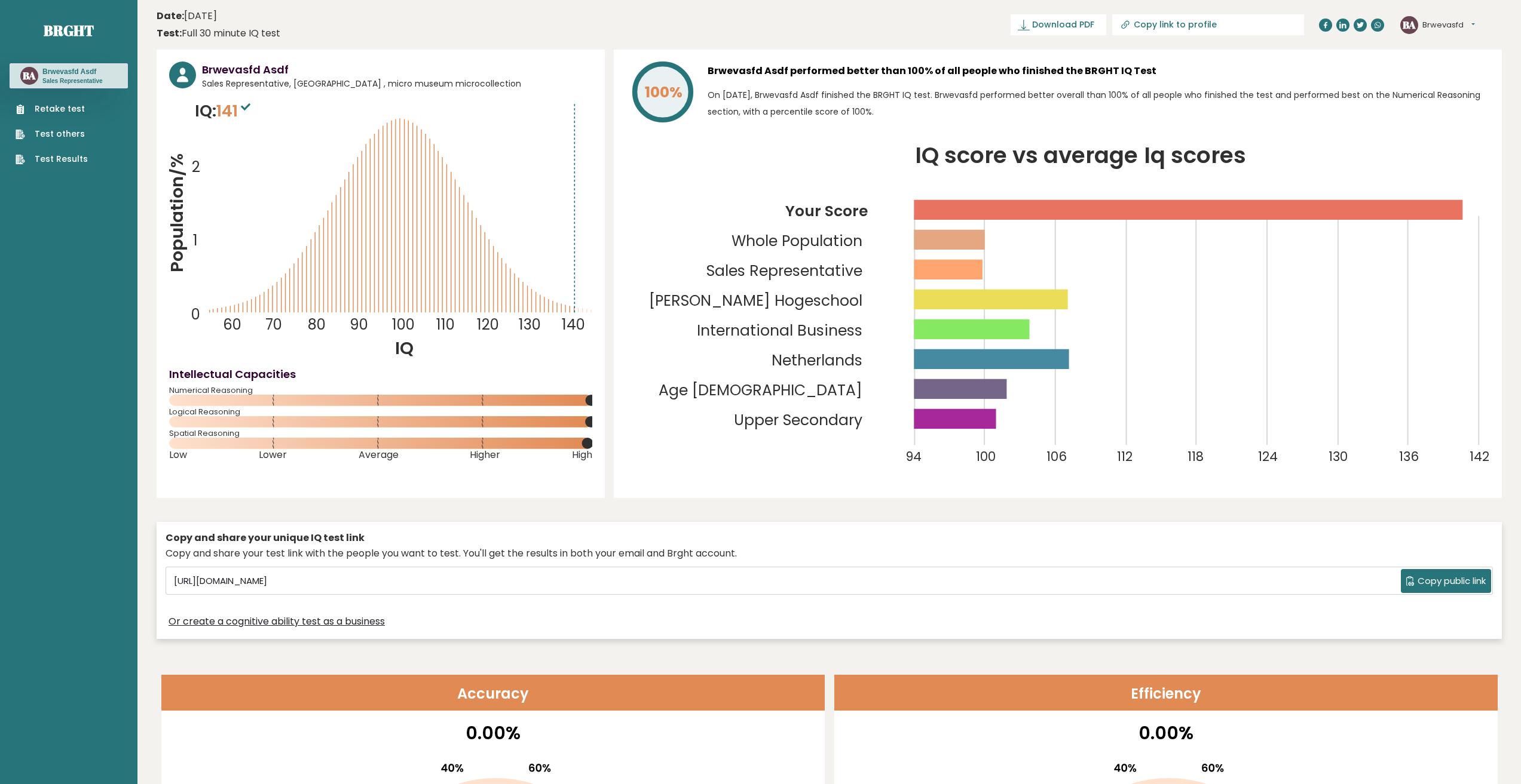
click at [234, 106] on span "141" at bounding box center [235, 110] width 37 height 22
click at [366, 152] on icon "Population/% IQ 0 1 2 60 70 80 90 100 110 120 130 140" at bounding box center [381, 229] width 423 height 261
click at [496, 223] on icon "Population/% IQ 0 1 2 60 70 80 90 100 110 120 130 140" at bounding box center [381, 229] width 423 height 261
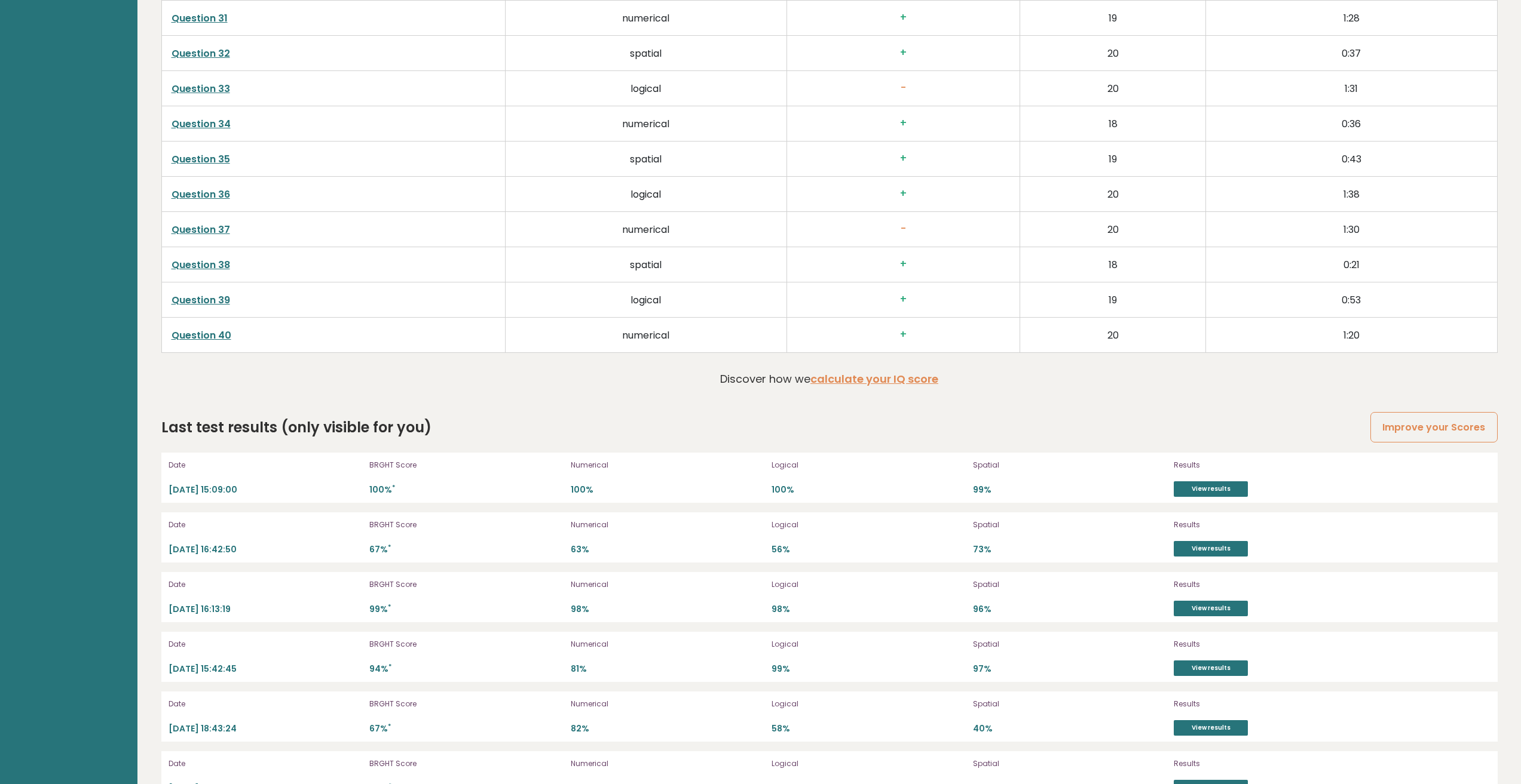
scroll to position [3498, 0]
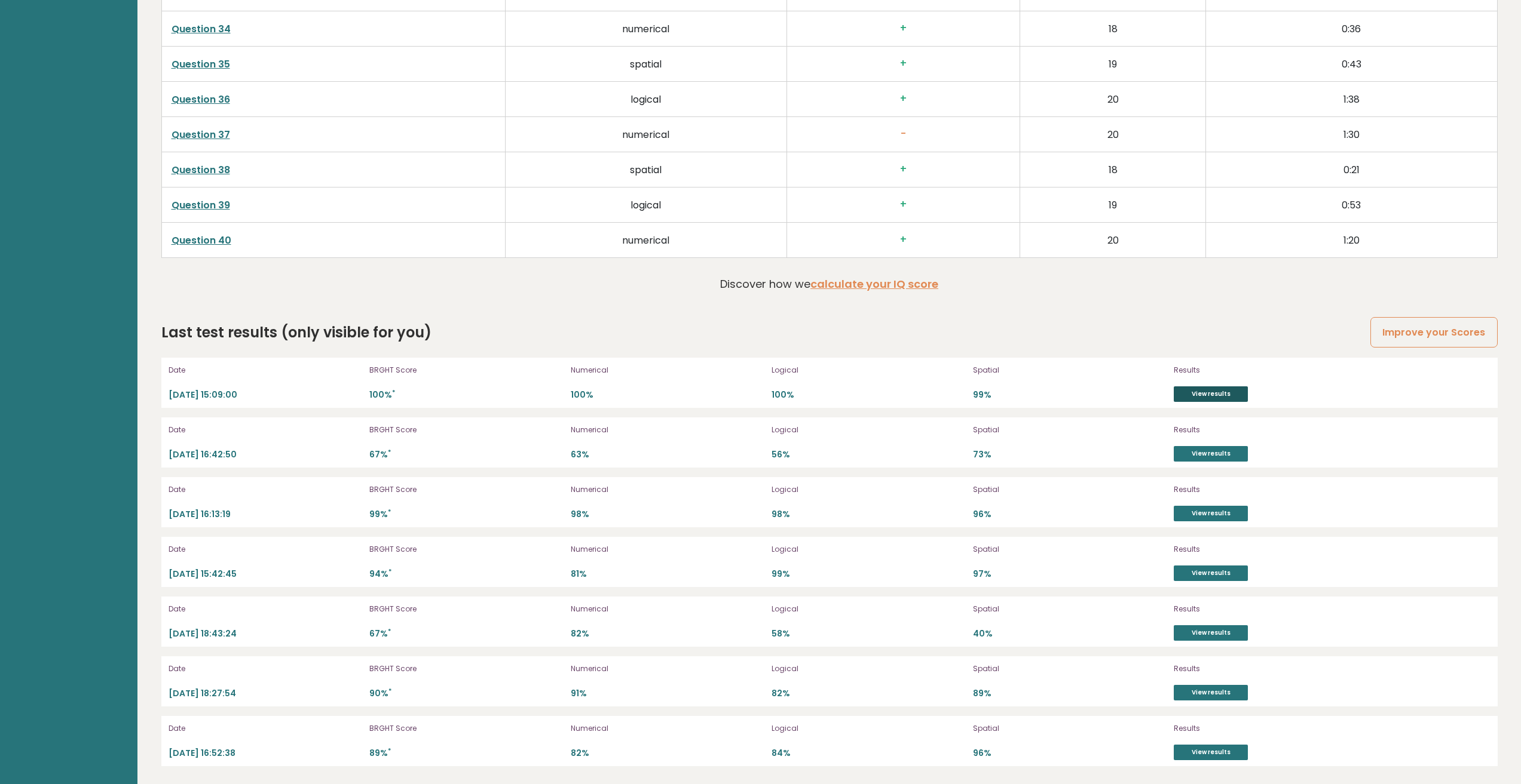
click at [1237, 393] on link "View results" at bounding box center [1211, 394] width 74 height 15
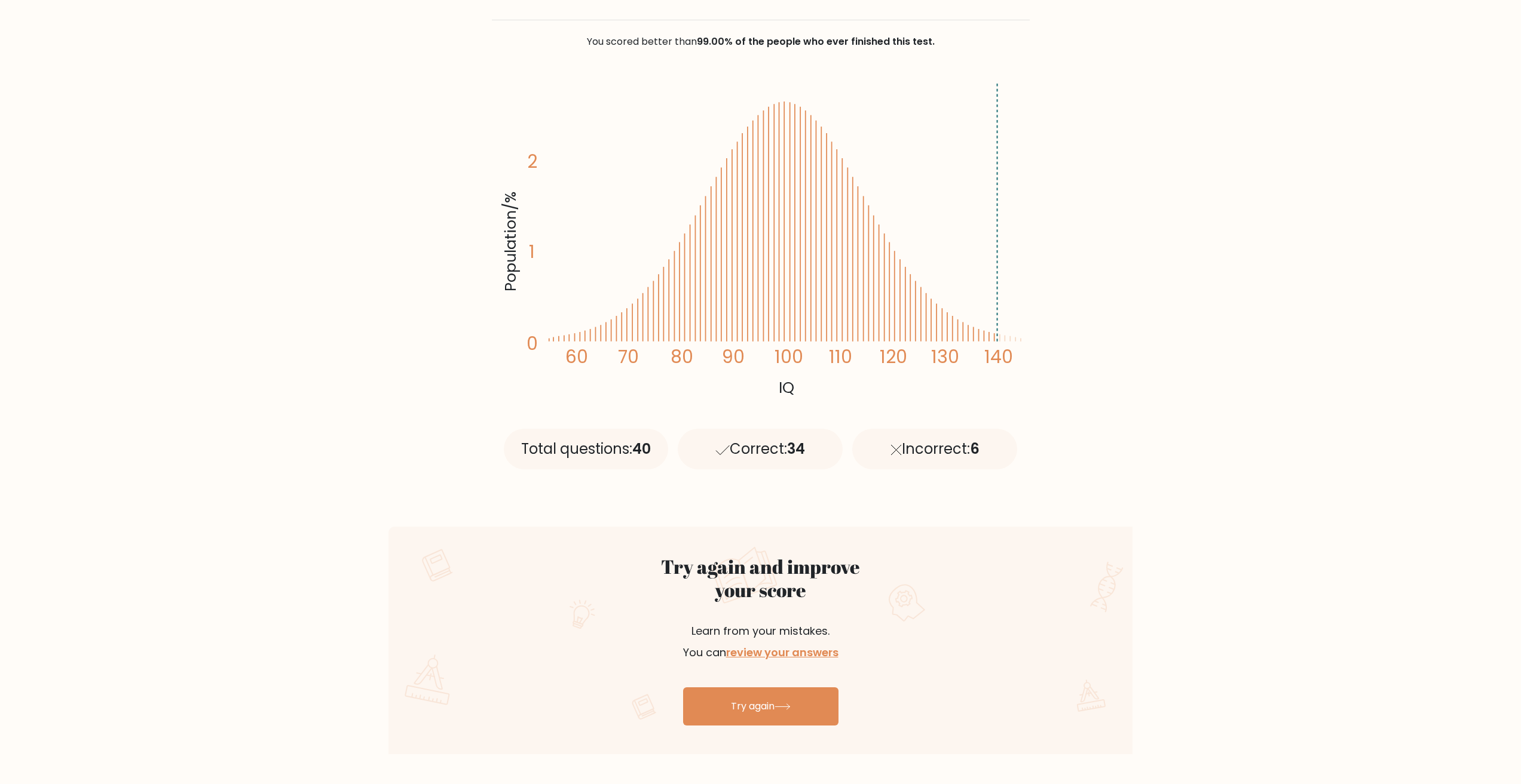
scroll to position [478, 0]
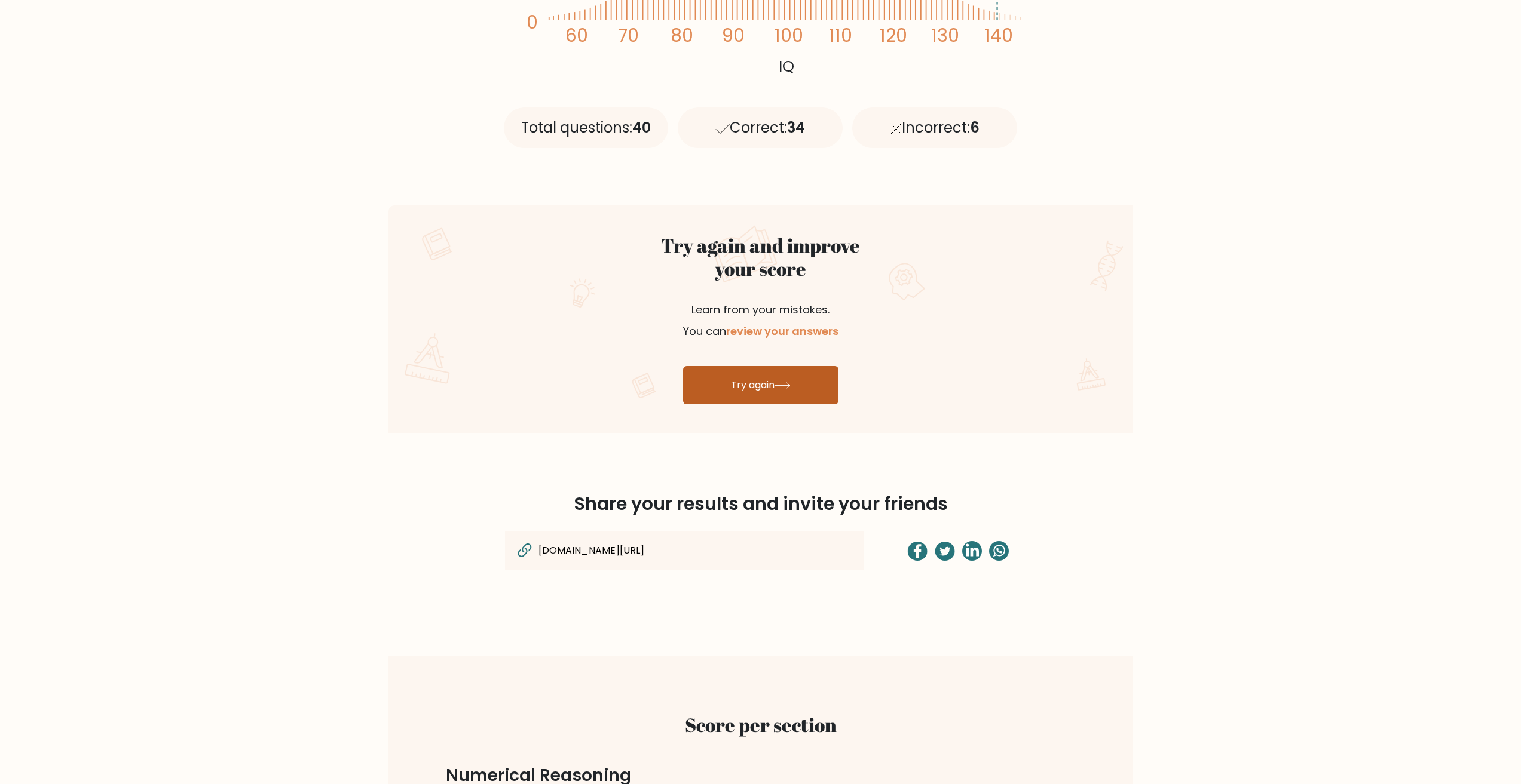
click at [758, 384] on link "Try again" at bounding box center [760, 385] width 155 height 39
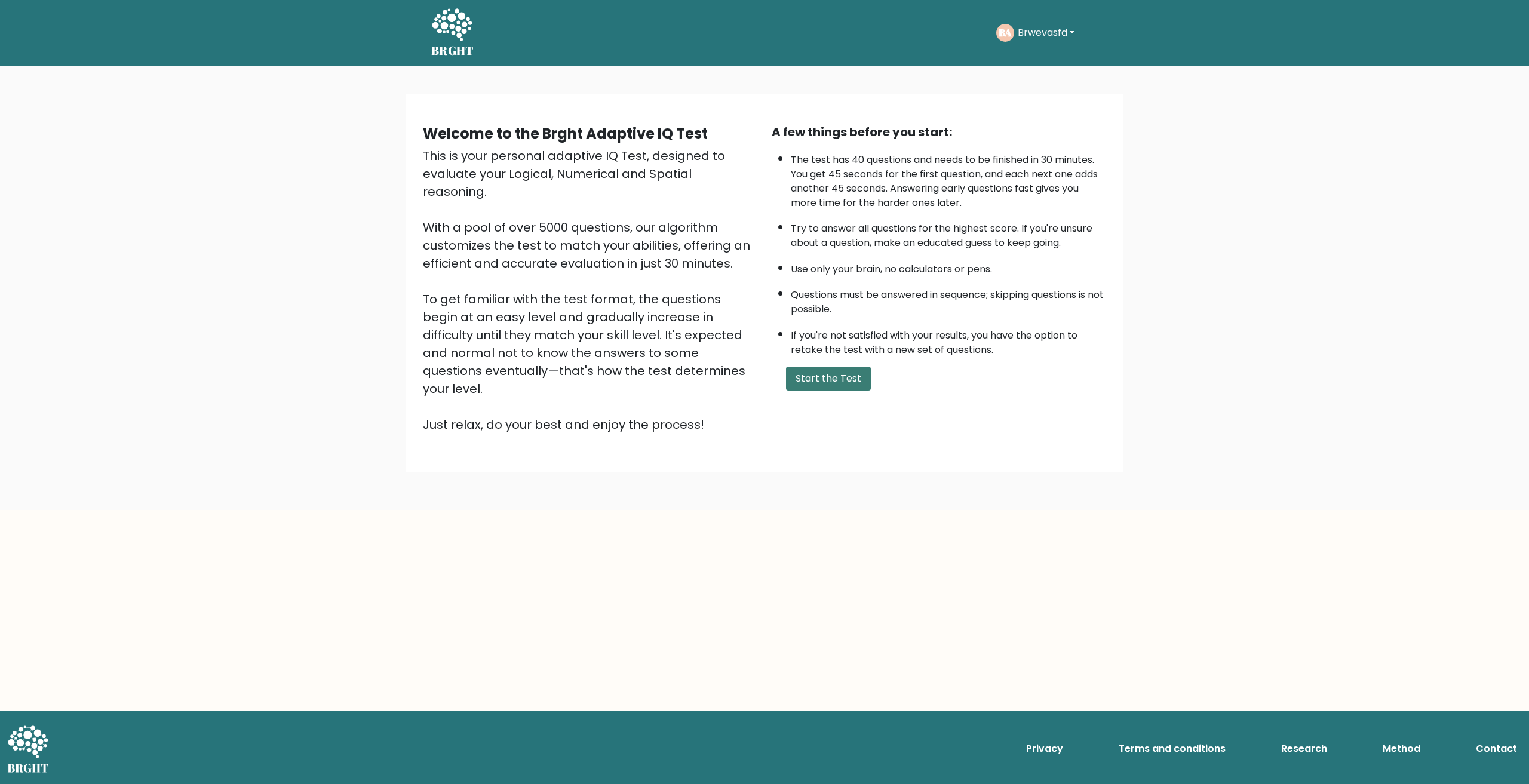
click at [863, 385] on button "Start the Test" at bounding box center [829, 378] width 85 height 24
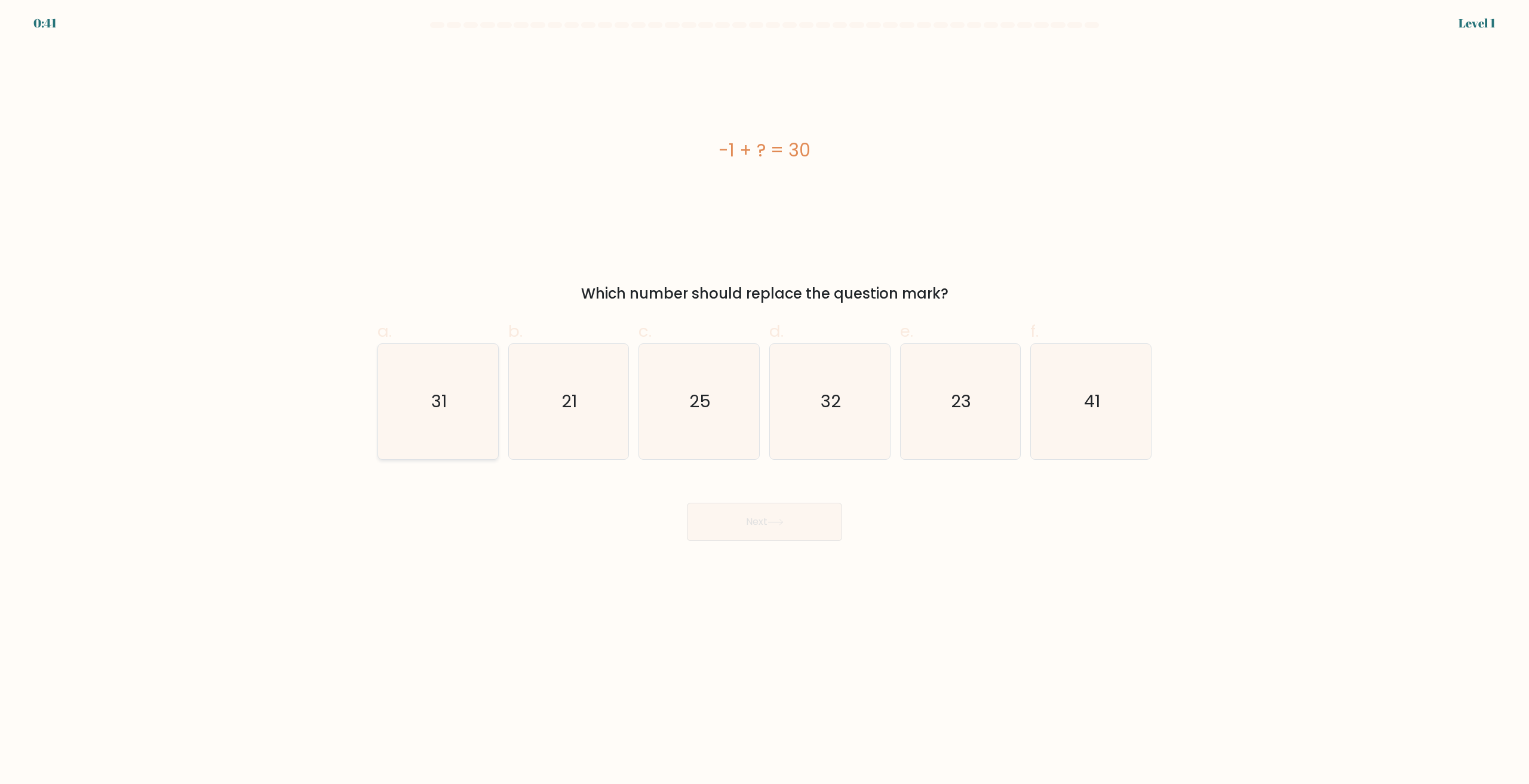
click at [402, 418] on icon "31" at bounding box center [438, 402] width 116 height 116
click at [765, 400] on input "a. 31" at bounding box center [765, 396] width 1 height 8
radio input "true"
click at [734, 524] on button "Next" at bounding box center [765, 522] width 155 height 39
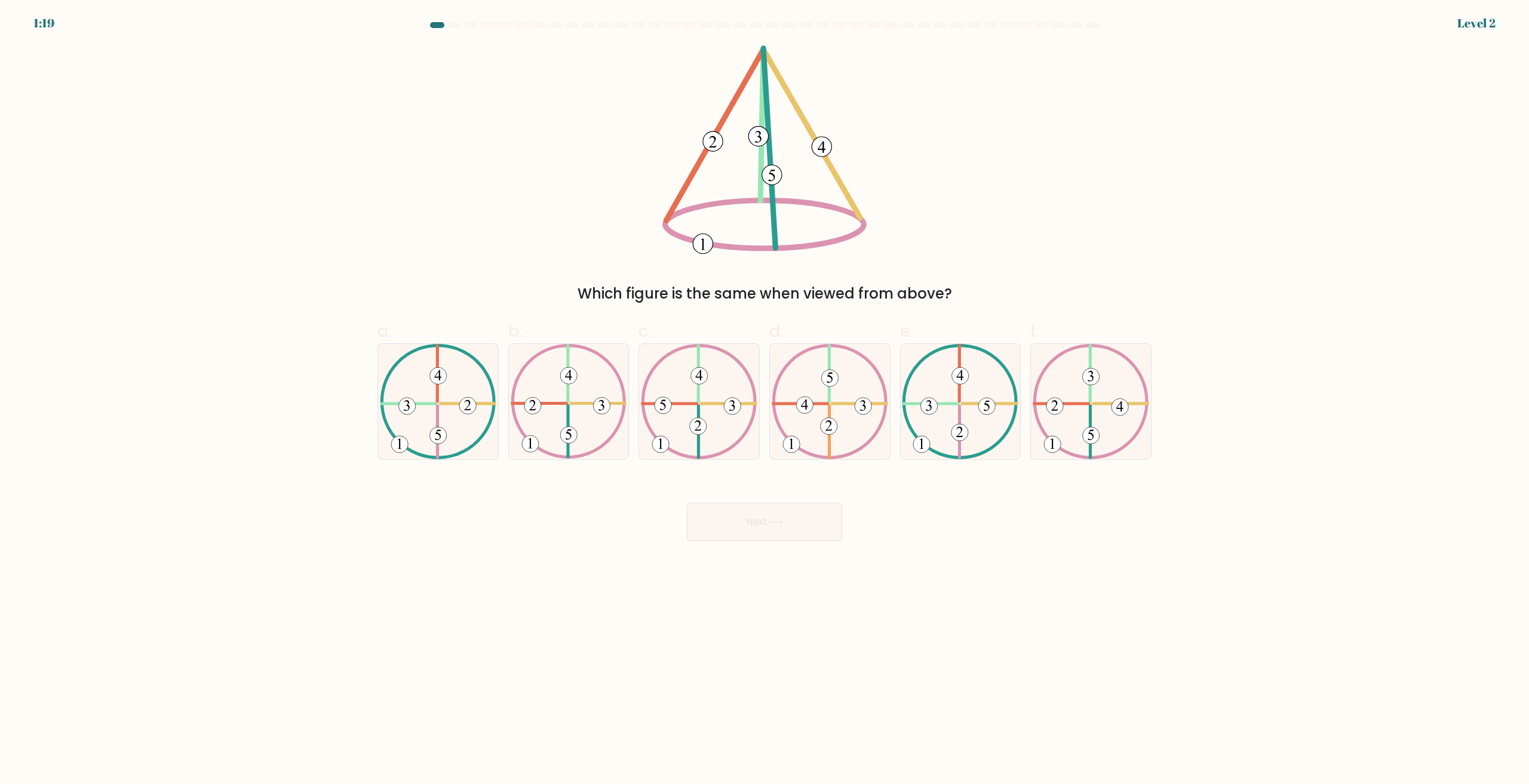
click at [1121, 437] on icon at bounding box center [1090, 402] width 116 height 116
click at [765, 400] on input "f." at bounding box center [765, 396] width 1 height 8
radio input "true"
click at [759, 531] on button "Next" at bounding box center [765, 522] width 155 height 39
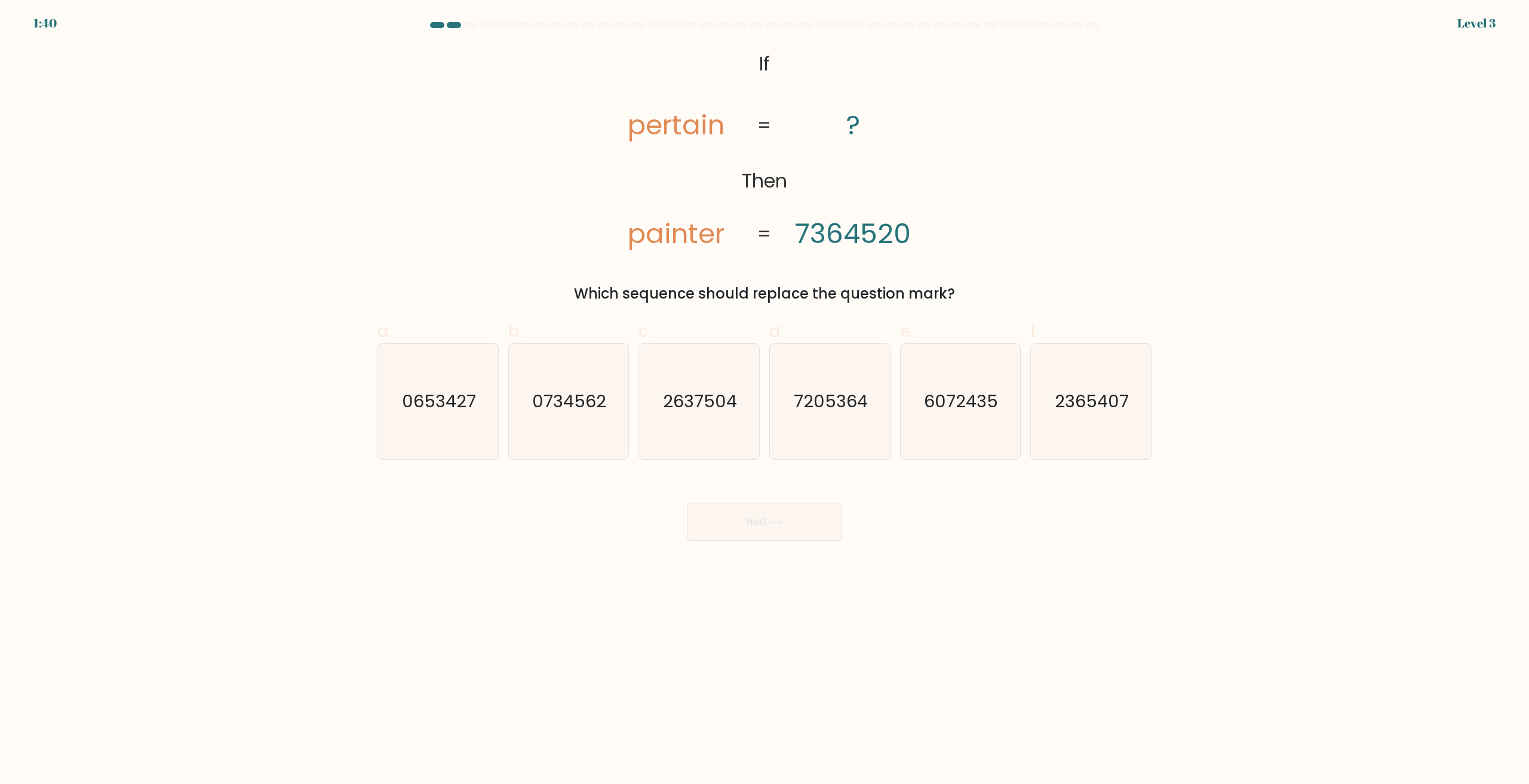
drag, startPoint x: 853, startPoint y: 431, endPoint x: 798, endPoint y: 514, distance: 99.6
click at [852, 431] on icon "7205364" at bounding box center [830, 402] width 116 height 116
click at [765, 400] on input "d. 7205364" at bounding box center [765, 396] width 1 height 8
radio input "true"
click at [777, 539] on button "Next" at bounding box center [765, 522] width 155 height 39
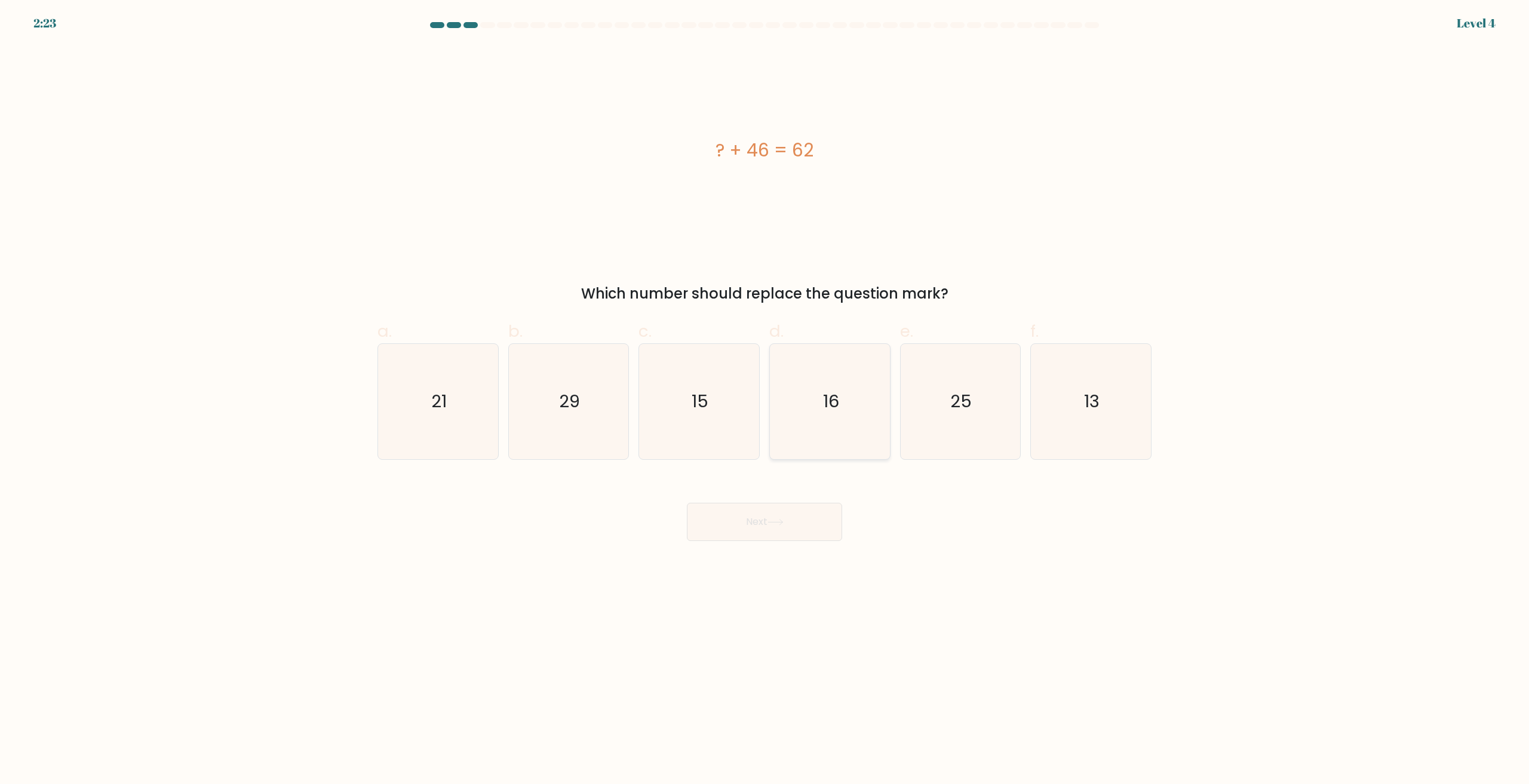
click at [846, 430] on icon "16" at bounding box center [830, 402] width 116 height 116
click at [765, 400] on input "d. 16" at bounding box center [765, 396] width 1 height 8
radio input "true"
click at [789, 559] on body "2:23 Level 4 a." at bounding box center [764, 392] width 1529 height 784
click at [779, 539] on button "Next" at bounding box center [765, 522] width 155 height 39
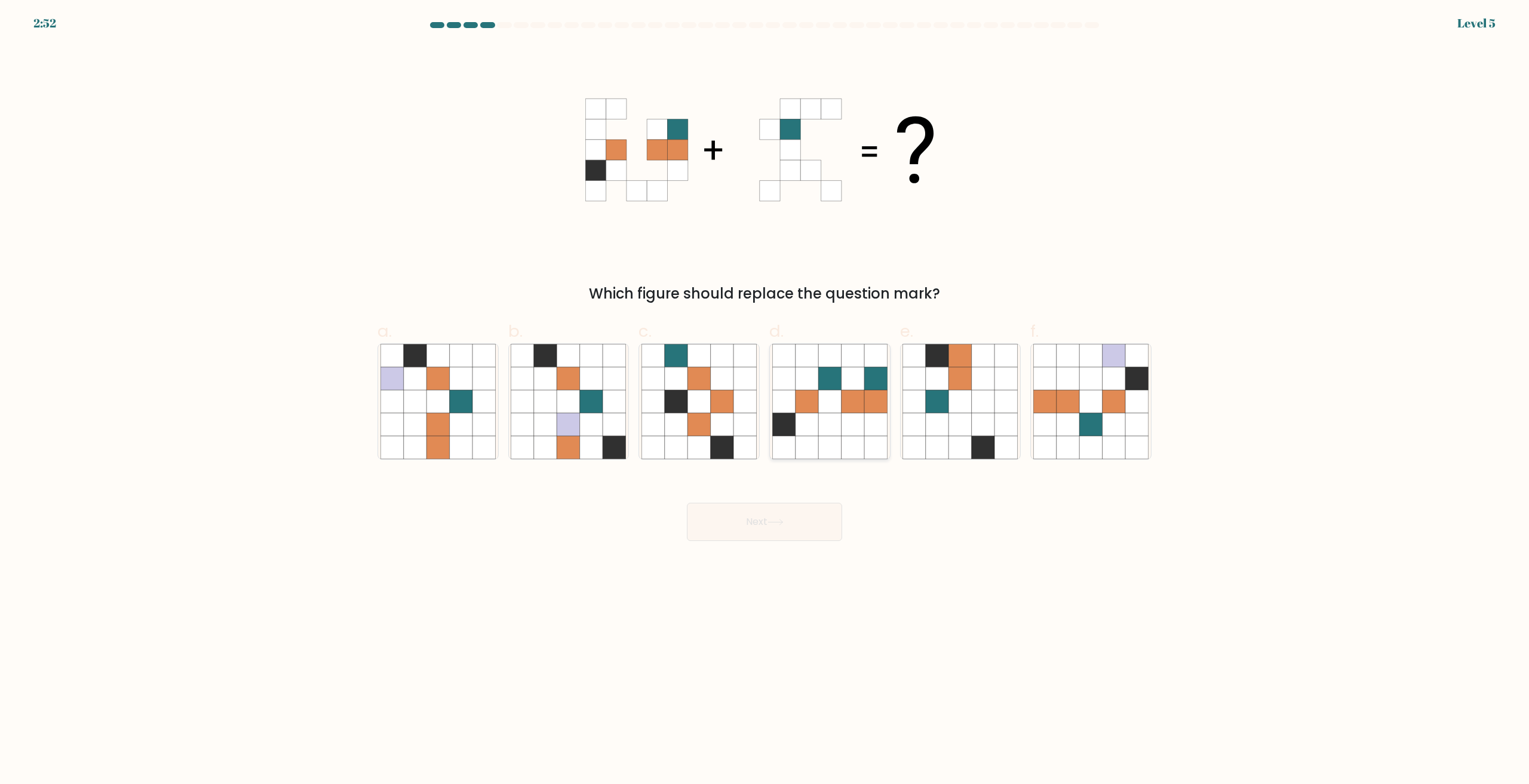
click at [828, 414] on icon at bounding box center [830, 425] width 23 height 23
click at [765, 400] on input "d." at bounding box center [765, 396] width 1 height 8
radio input "true"
click at [779, 523] on icon at bounding box center [775, 522] width 16 height 7
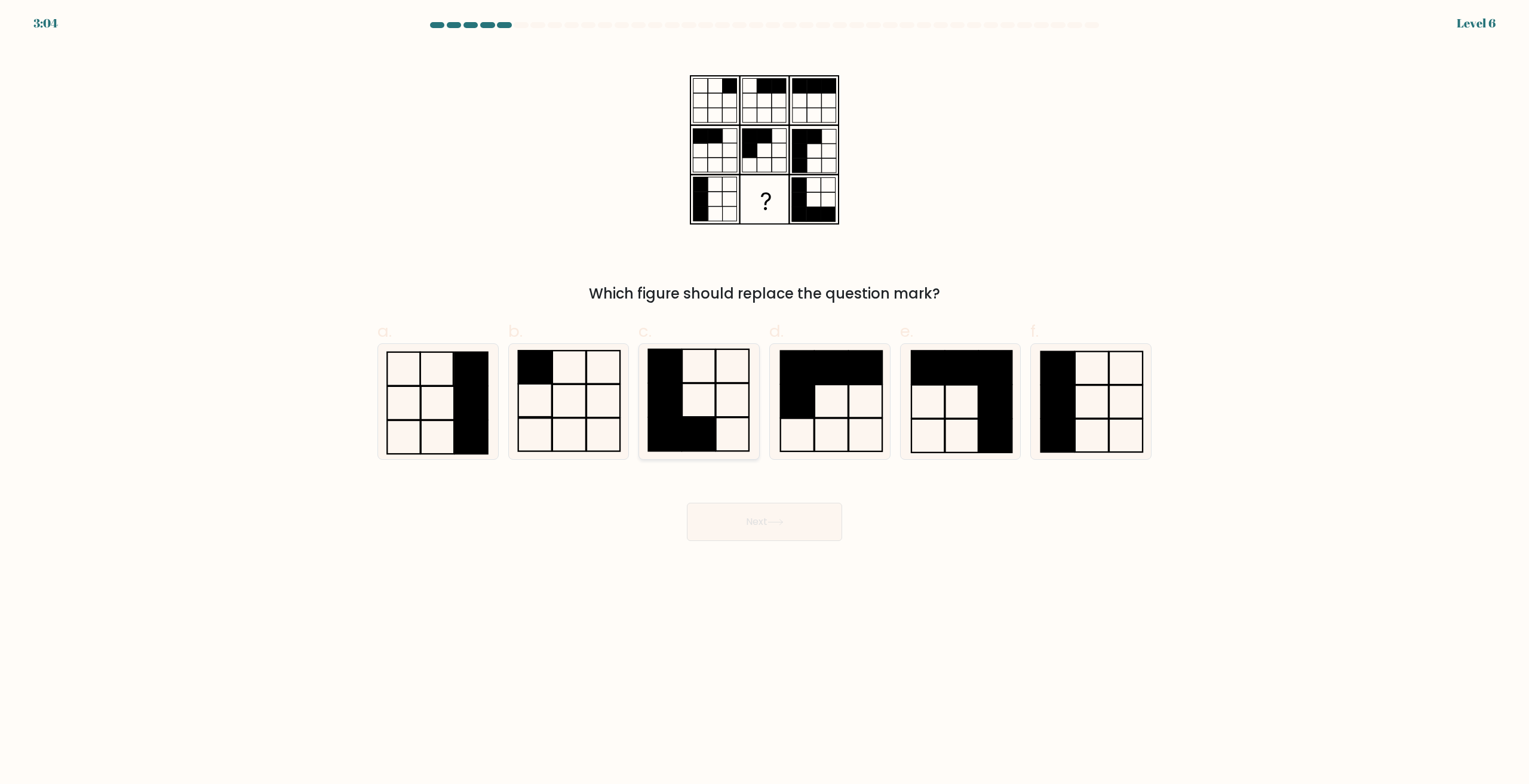
click at [718, 420] on icon at bounding box center [699, 402] width 116 height 116
click at [765, 400] on input "c." at bounding box center [765, 396] width 1 height 8
radio input "true"
click at [763, 538] on button "Next" at bounding box center [765, 522] width 155 height 39
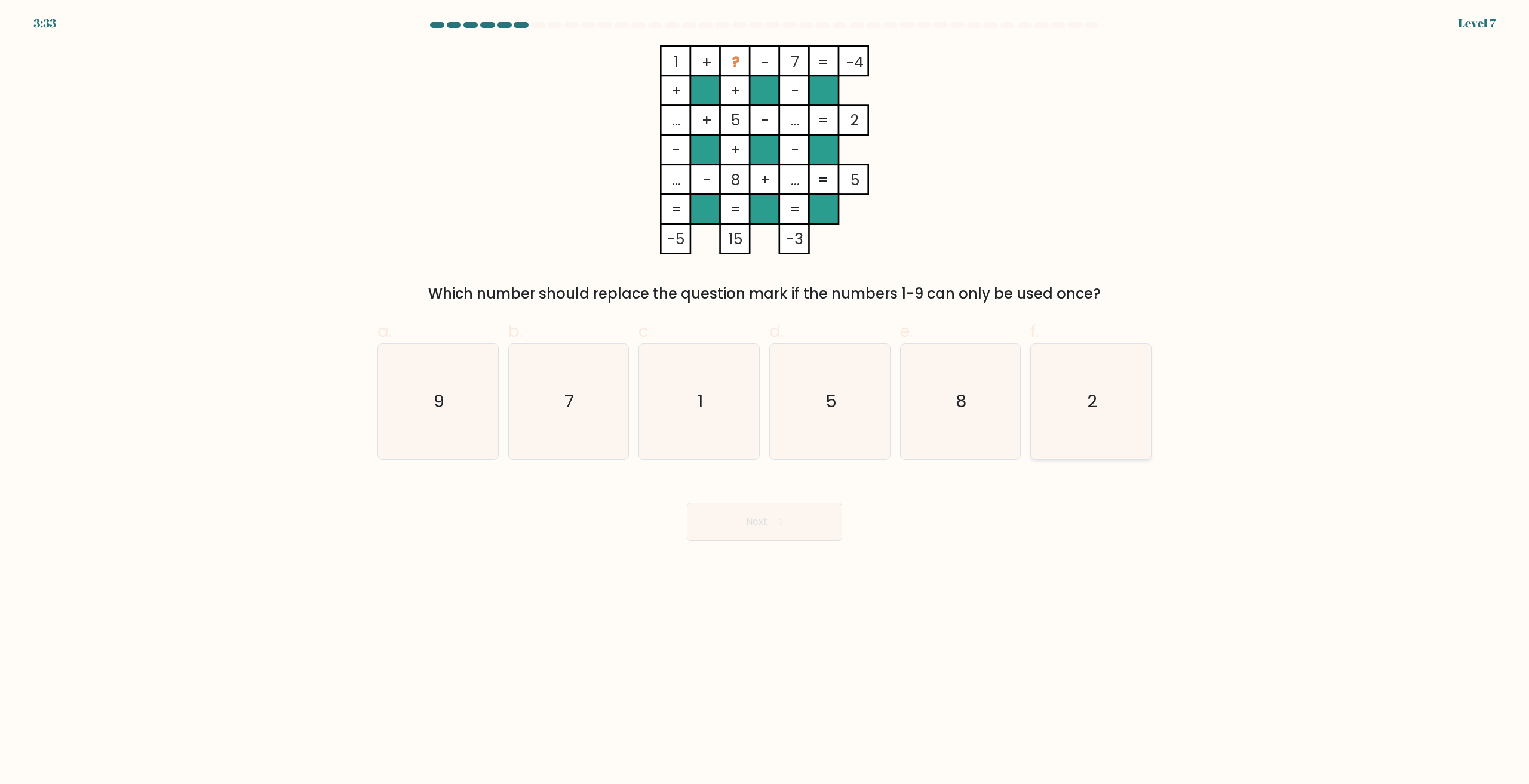
click at [1141, 404] on icon "2" at bounding box center [1091, 402] width 116 height 116
click at [765, 400] on input "f. 2" at bounding box center [765, 396] width 1 height 8
radio input "true"
click at [756, 526] on button "Next" at bounding box center [765, 522] width 155 height 39
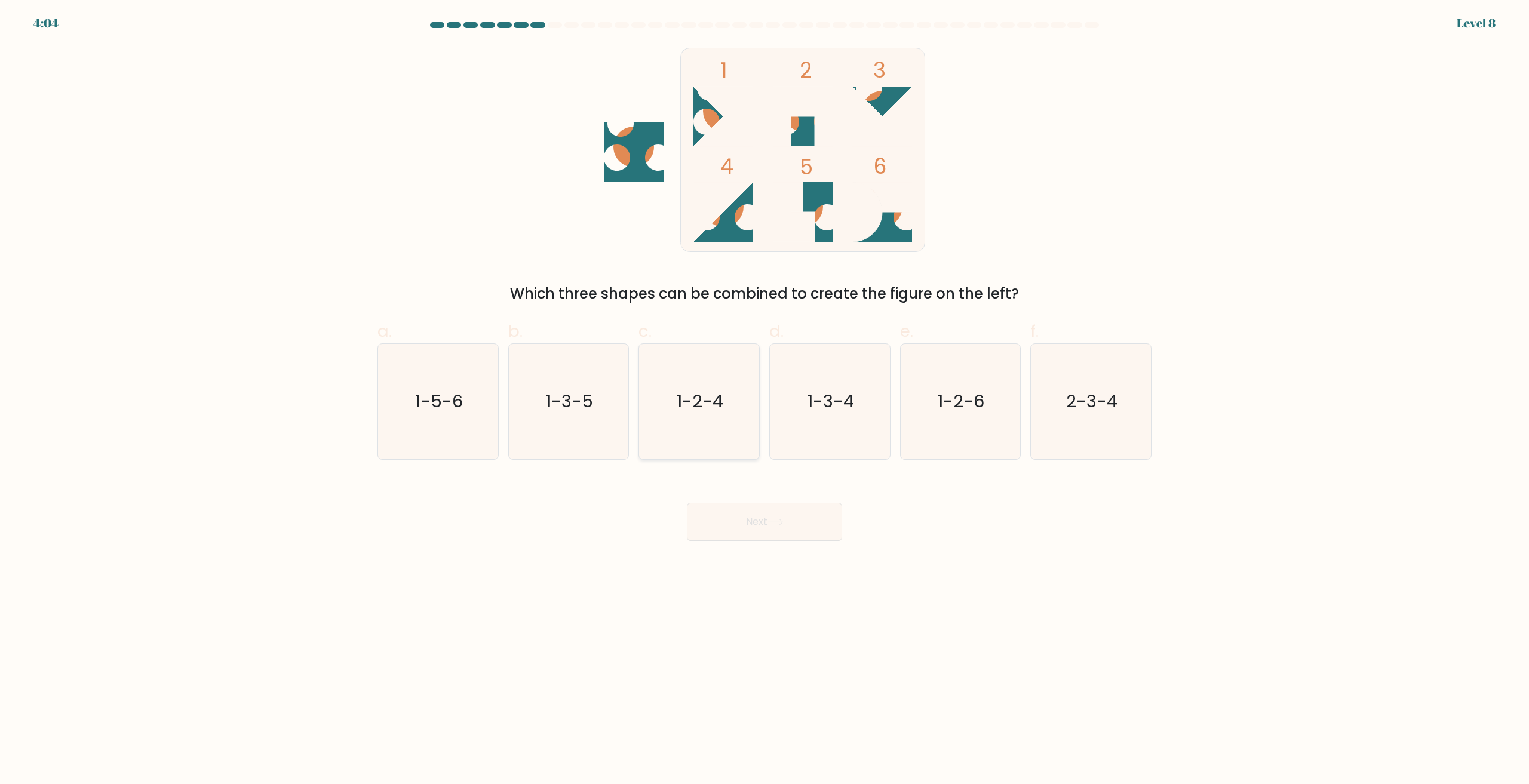
click at [723, 428] on icon "1-2-4" at bounding box center [699, 402] width 116 height 116
click at [765, 400] on input "c. 1-2-4" at bounding box center [765, 396] width 1 height 8
radio input "true"
click at [803, 426] on icon "1-3-4" at bounding box center [830, 402] width 116 height 116
click at [765, 400] on input "d. 1-3-4" at bounding box center [765, 396] width 1 height 8
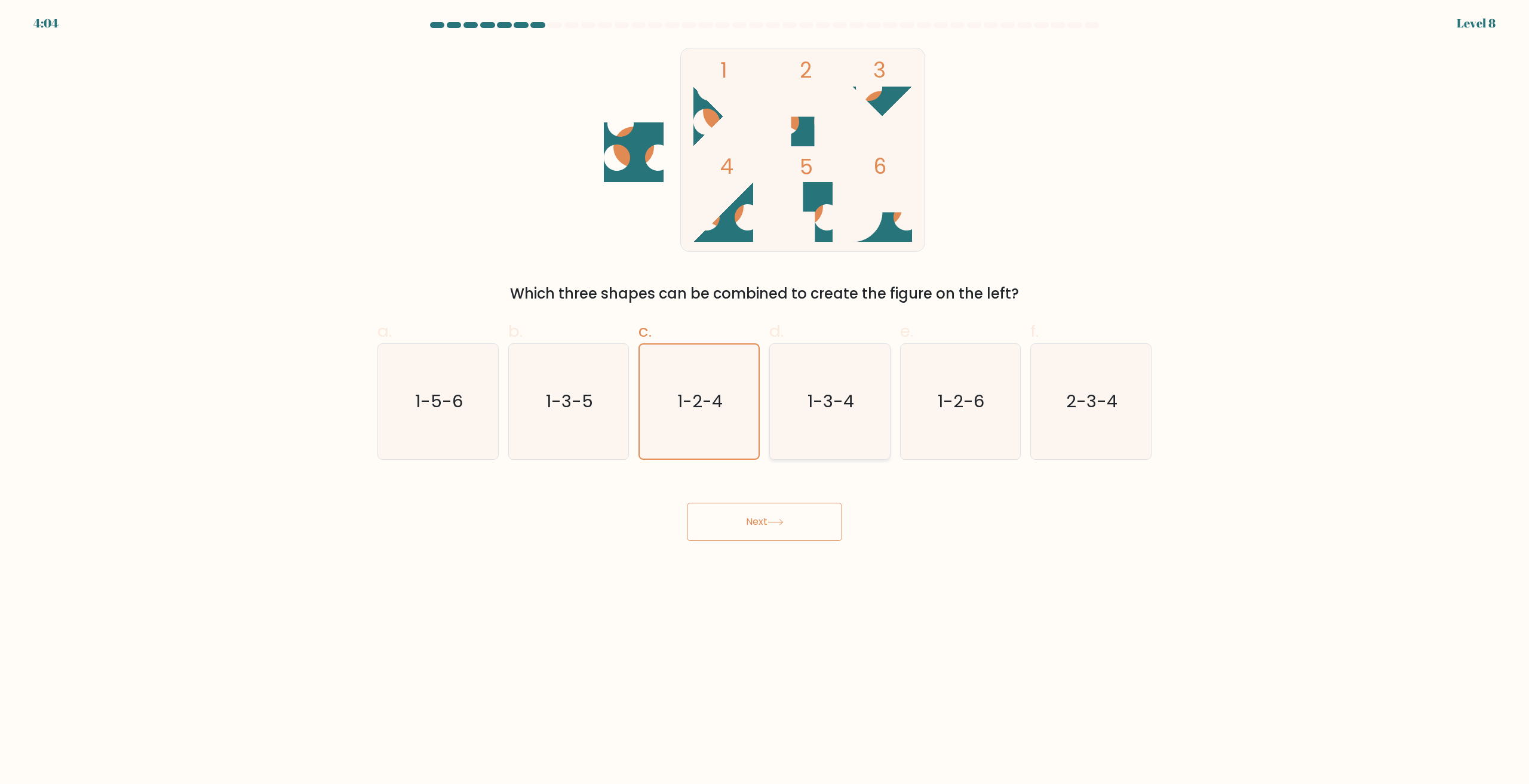
radio input "true"
click at [784, 502] on div "Next" at bounding box center [765, 507] width 789 height 67
click at [789, 520] on button "Next" at bounding box center [765, 522] width 155 height 39
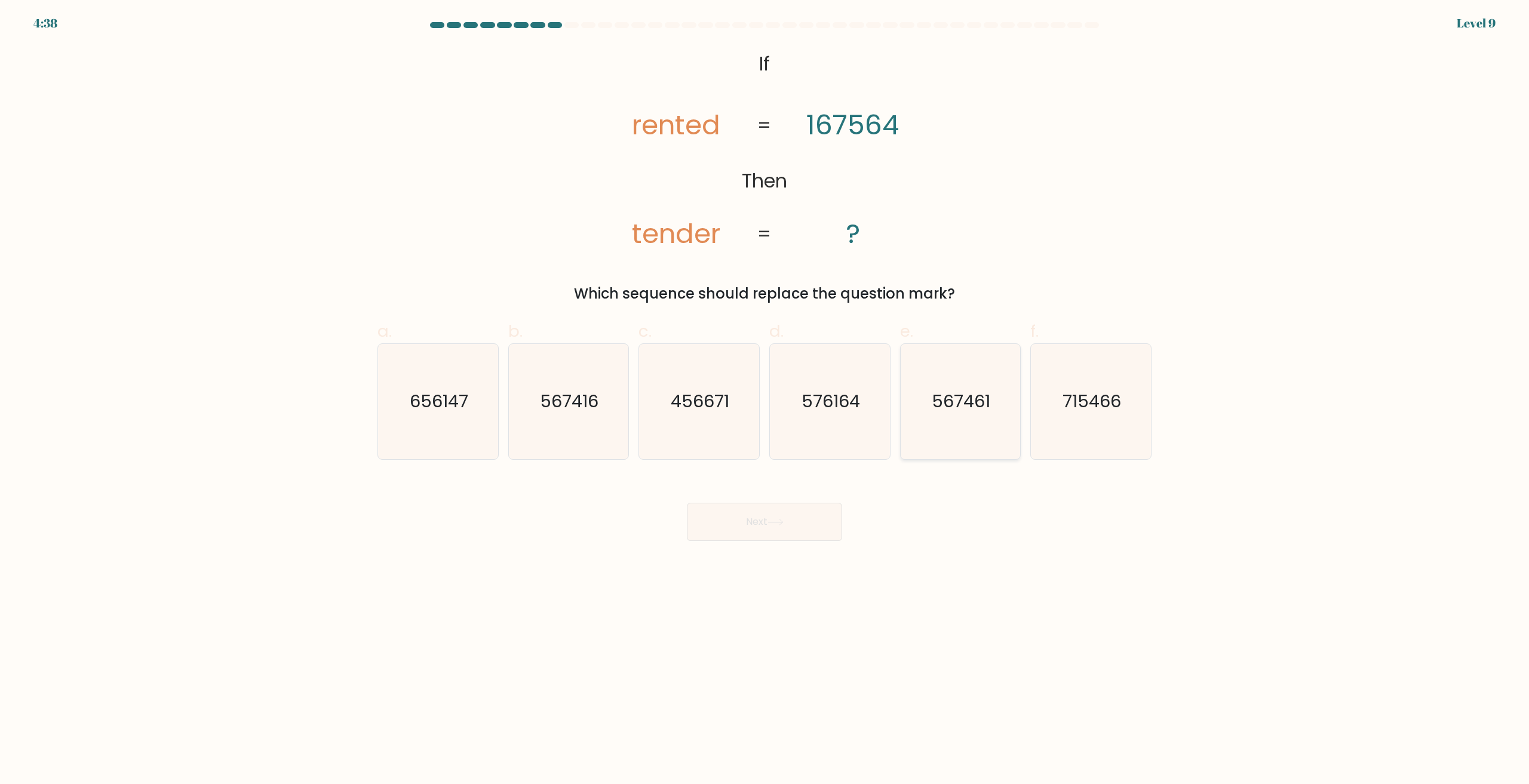
click at [966, 445] on icon "567461" at bounding box center [960, 402] width 116 height 116
click at [765, 400] on input "e. 567461" at bounding box center [765, 396] width 1 height 8
radio input "true"
click at [775, 522] on icon at bounding box center [775, 522] width 16 height 7
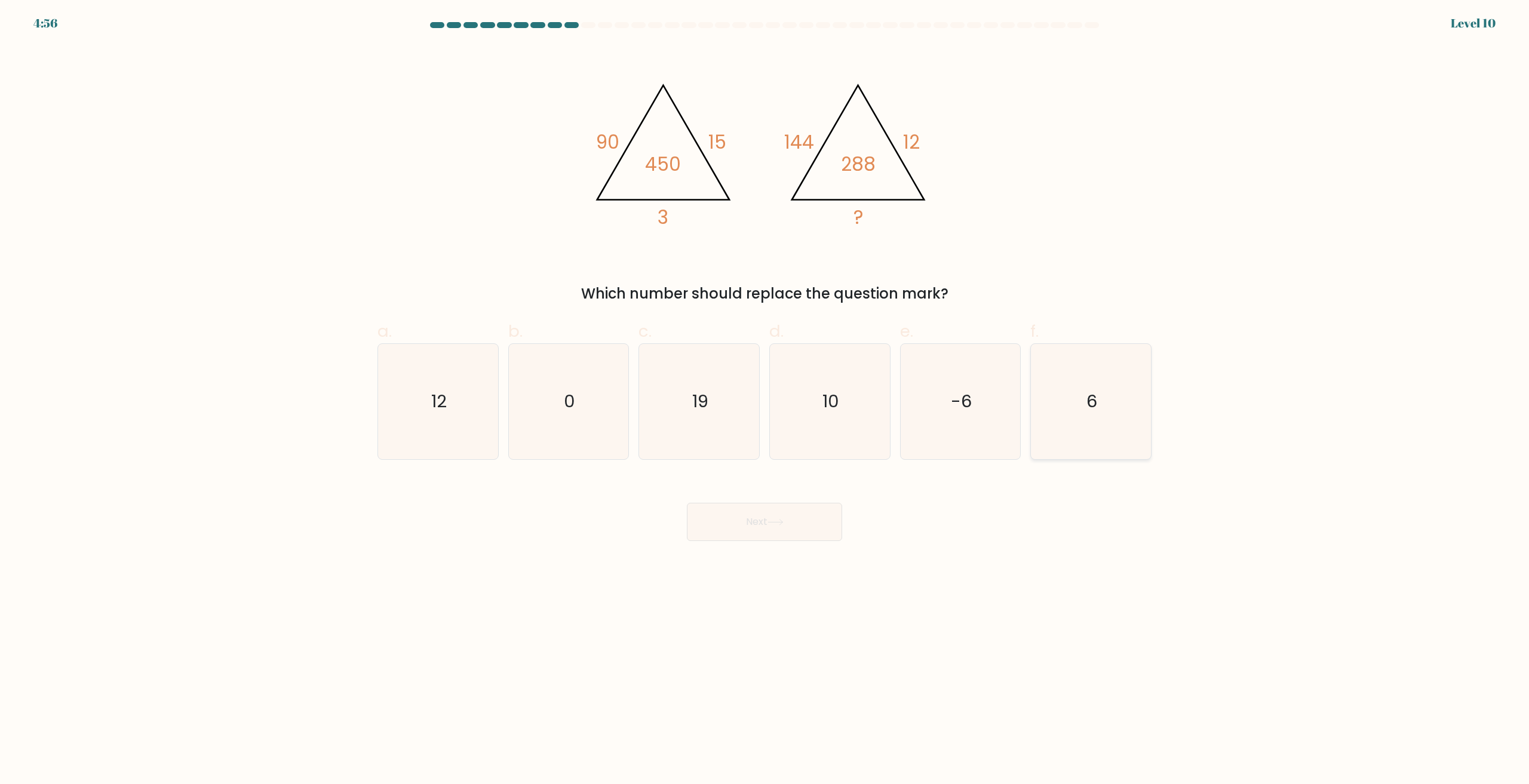
click at [1116, 421] on icon "6" at bounding box center [1091, 402] width 116 height 116
click at [765, 400] on input "f. 6" at bounding box center [765, 396] width 1 height 8
radio input "true"
click at [768, 523] on button "Next" at bounding box center [765, 522] width 155 height 39
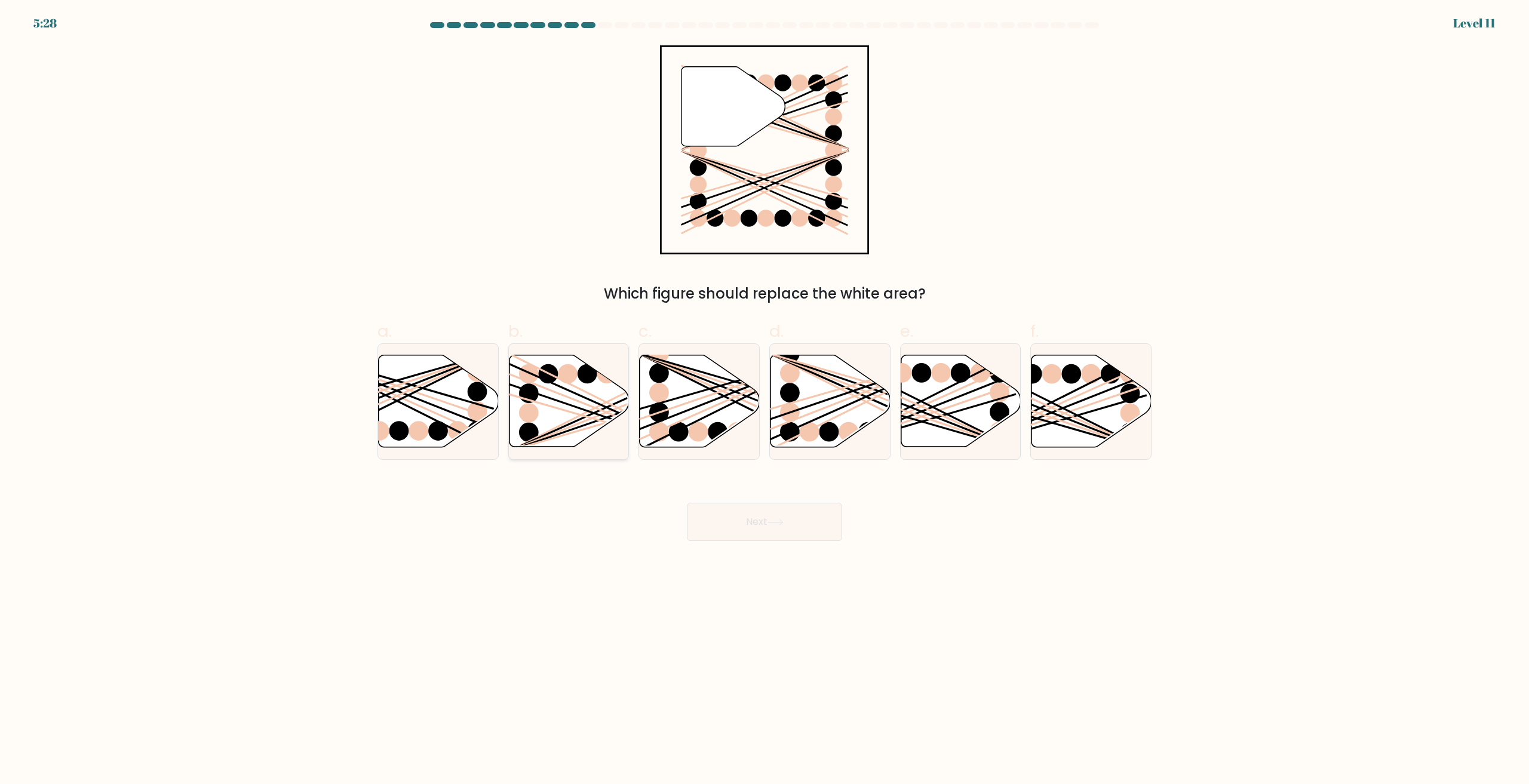
click at [586, 418] on line at bounding box center [605, 408] width 192 height 86
click at [765, 400] on input "b." at bounding box center [765, 396] width 1 height 8
radio input "true"
click at [755, 502] on div "Next" at bounding box center [765, 507] width 789 height 67
click at [754, 513] on button "Next" at bounding box center [765, 522] width 155 height 39
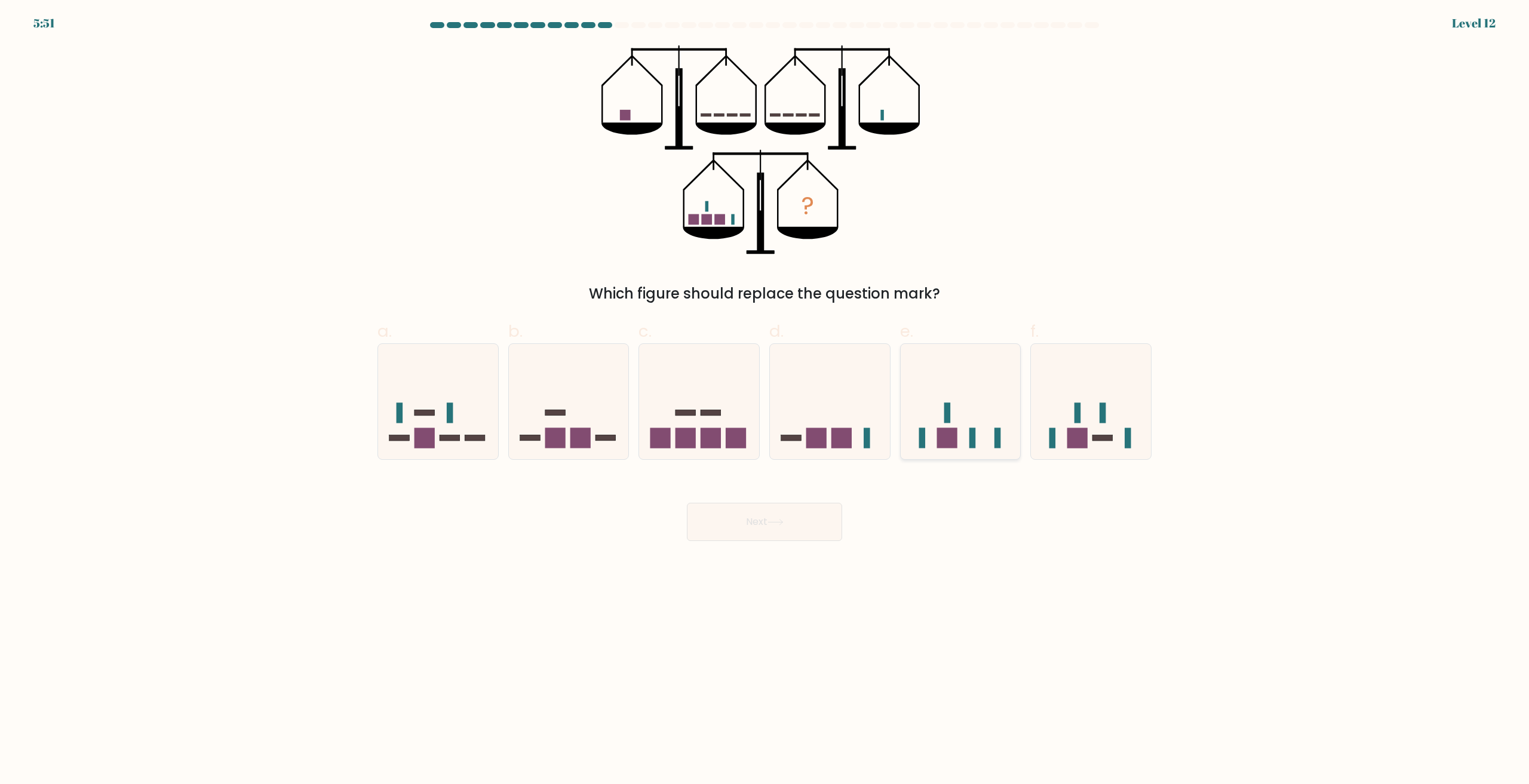
click at [992, 431] on icon at bounding box center [961, 402] width 120 height 99
click at [765, 400] on input "e." at bounding box center [765, 396] width 1 height 8
radio input "true"
click at [774, 520] on icon at bounding box center [775, 522] width 16 height 7
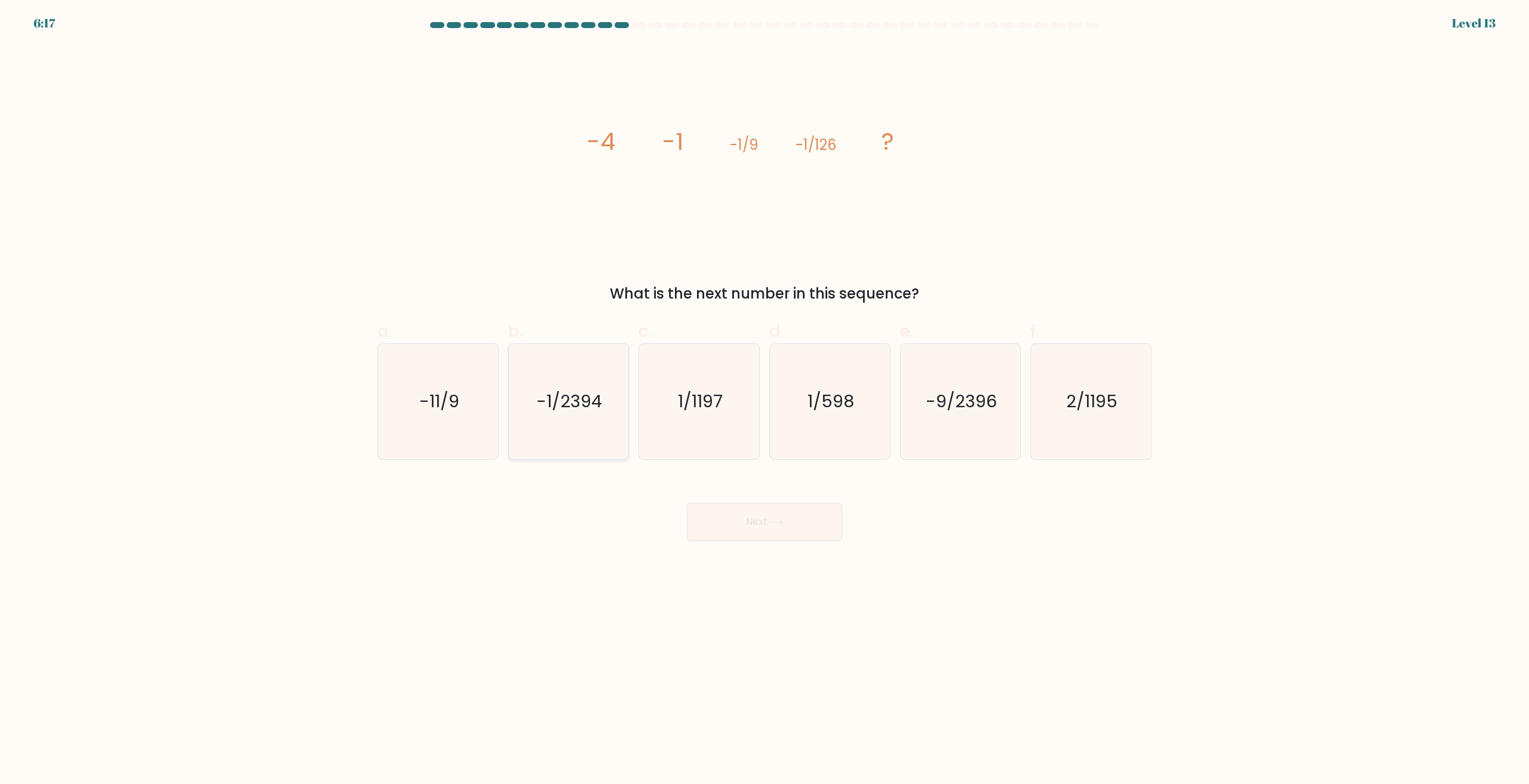
click at [580, 385] on icon "-1/2394" at bounding box center [568, 402] width 116 height 116
click at [765, 392] on input "b. -1/2394" at bounding box center [765, 396] width 1 height 8
radio input "true"
click at [734, 527] on button "Next" at bounding box center [765, 522] width 155 height 39
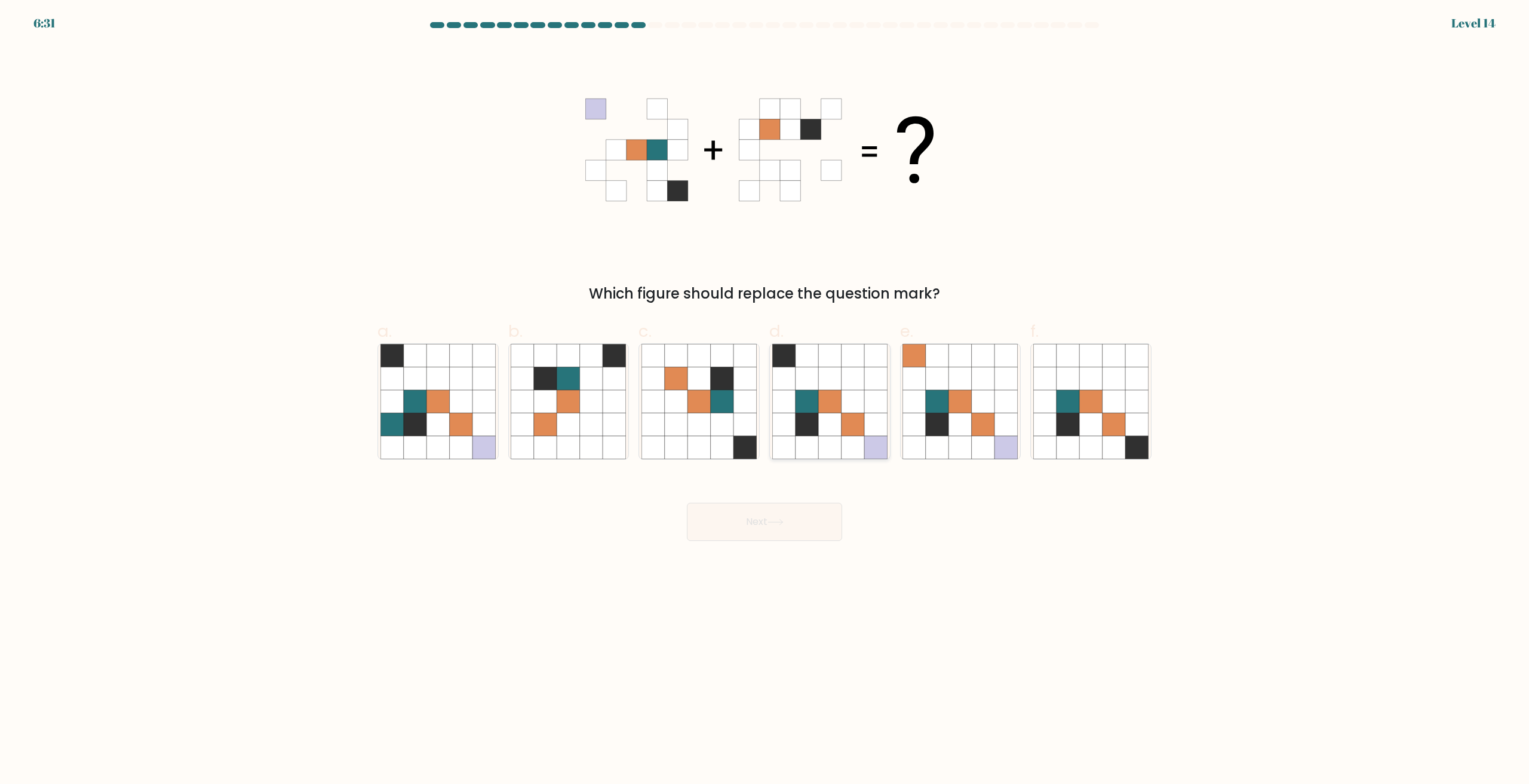
click at [813, 416] on icon at bounding box center [807, 425] width 23 height 23
click at [765, 400] on input "d." at bounding box center [765, 396] width 1 height 8
radio input "true"
click at [787, 540] on button "Next" at bounding box center [765, 522] width 155 height 39
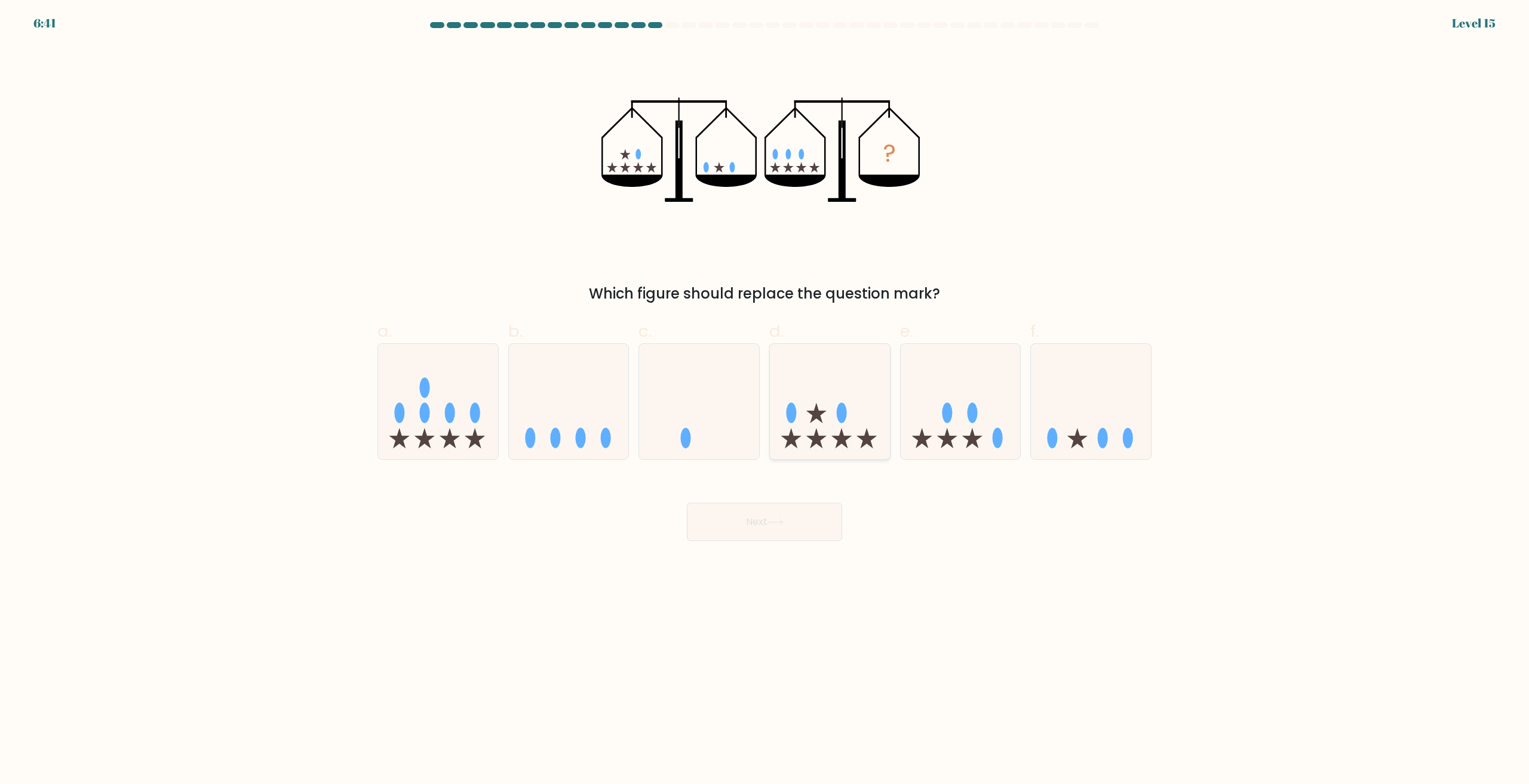
click at [829, 432] on icon at bounding box center [830, 402] width 120 height 99
click at [765, 400] on input "d." at bounding box center [765, 396] width 1 height 8
radio input "true"
click at [779, 556] on body "6:40 Level 15" at bounding box center [764, 392] width 1529 height 784
click at [769, 542] on body "6:40 Level 15" at bounding box center [764, 392] width 1529 height 784
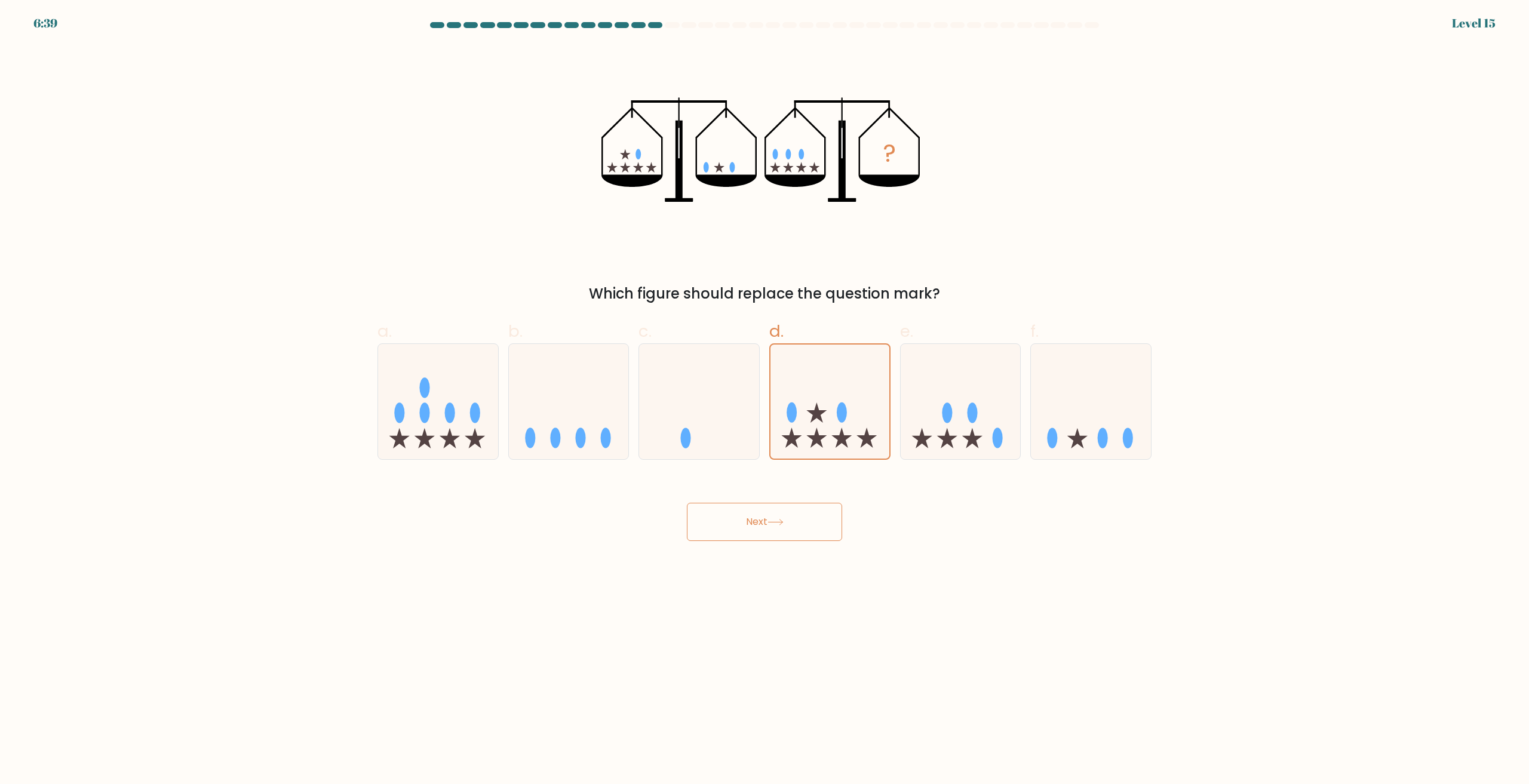
click at [779, 507] on button "Next" at bounding box center [765, 522] width 155 height 39
